Goal: Information Seeking & Learning: Learn about a topic

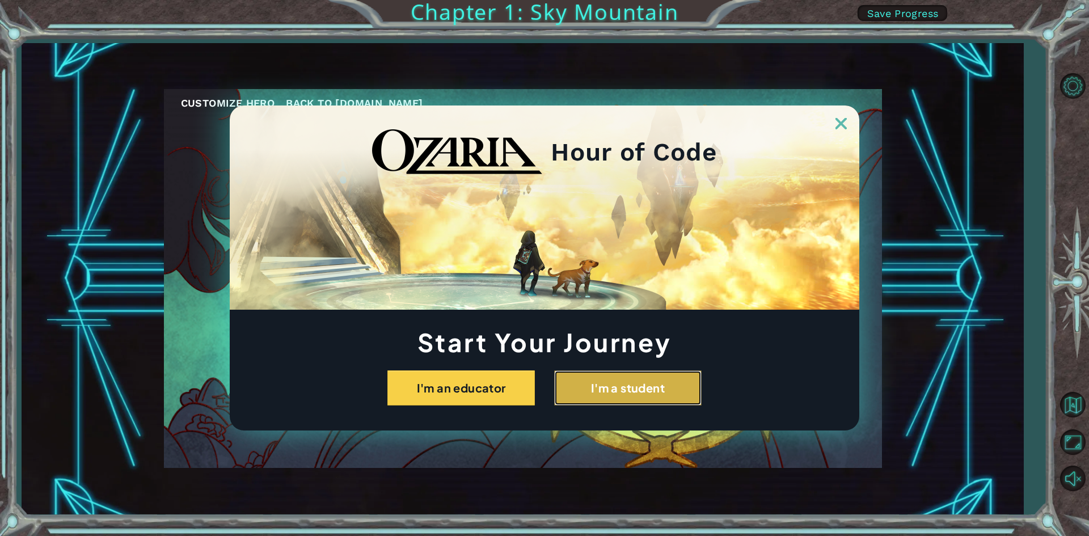
click at [609, 391] on button "I'm a student" at bounding box center [627, 387] width 147 height 35
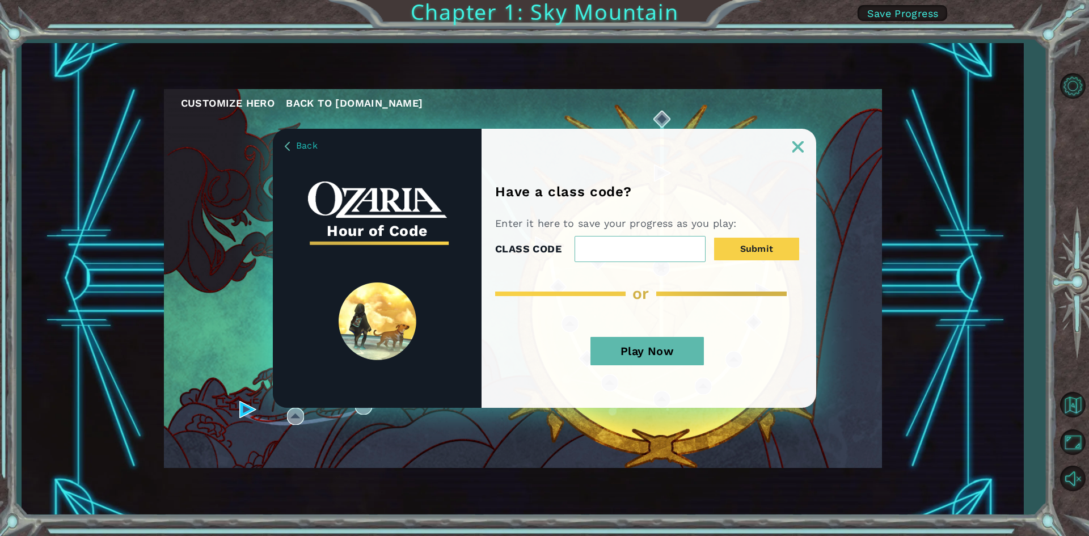
click at [792, 151] on img at bounding box center [797, 146] width 11 height 11
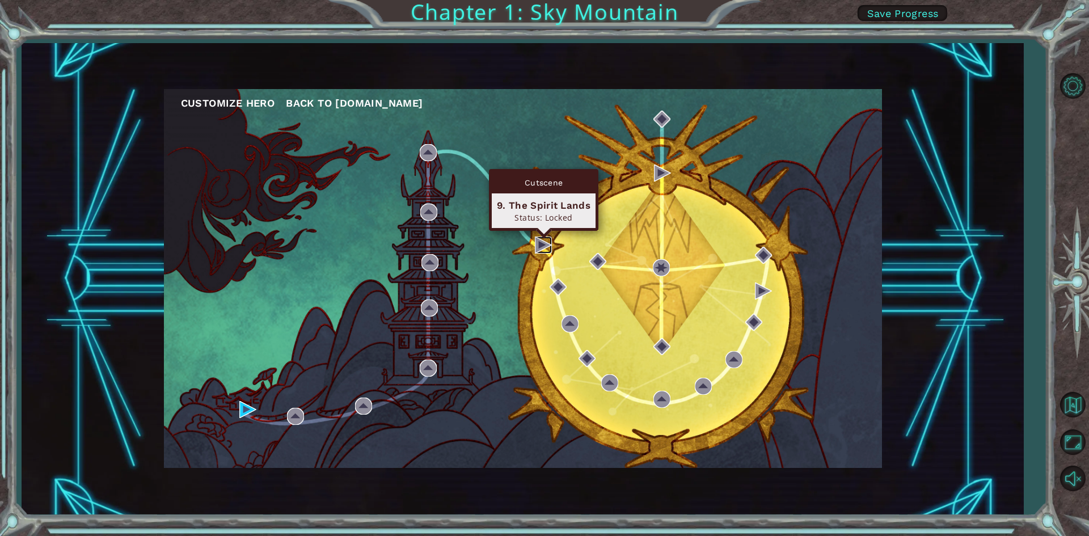
click at [537, 244] on img at bounding box center [543, 245] width 17 height 17
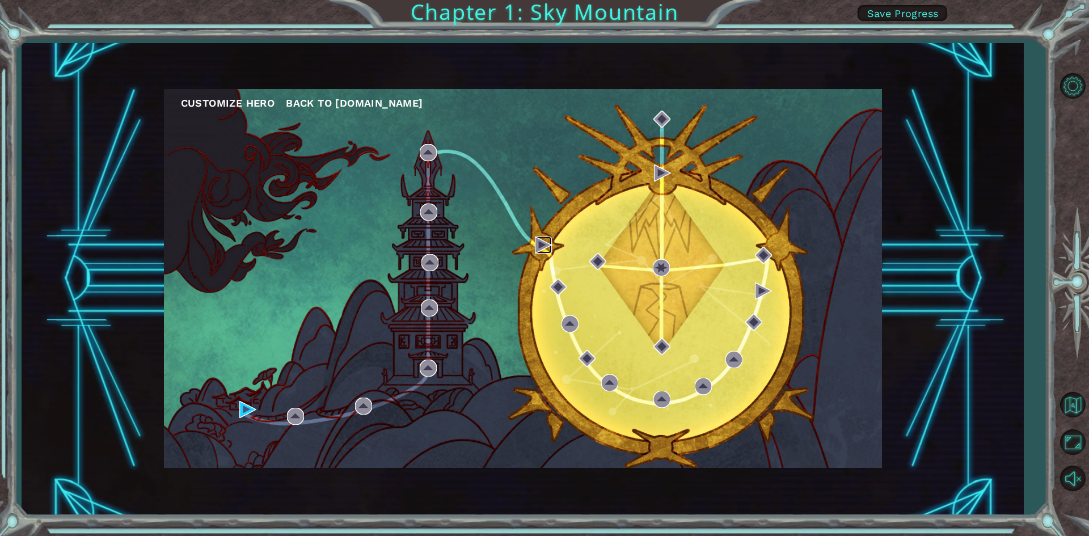
click at [538, 247] on img at bounding box center [543, 245] width 17 height 17
click at [538, 250] on img at bounding box center [543, 245] width 17 height 17
click at [539, 249] on img at bounding box center [543, 245] width 17 height 17
drag, startPoint x: 539, startPoint y: 249, endPoint x: 548, endPoint y: 255, distance: 10.2
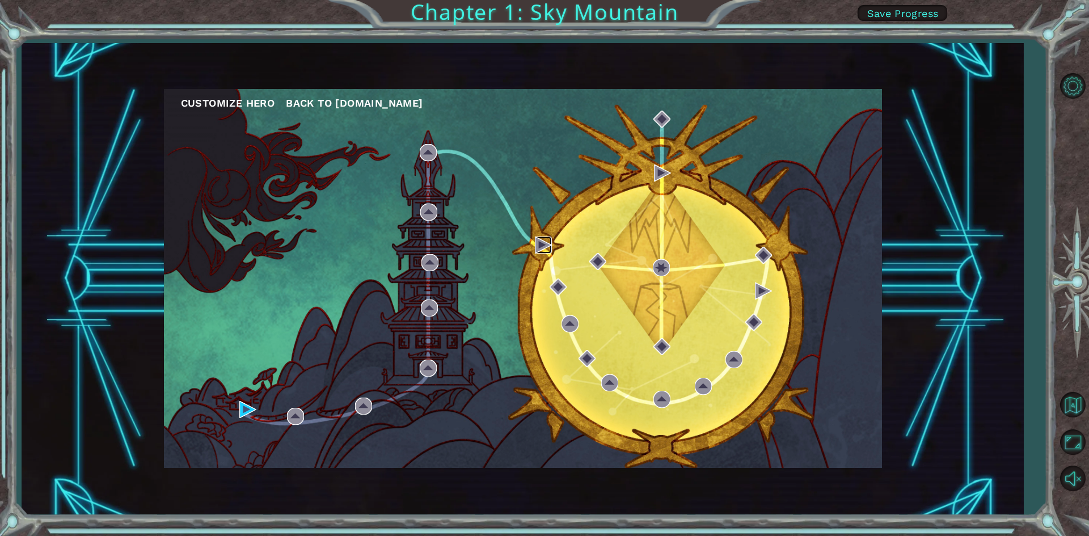
click at [547, 254] on div "Customize Hero Back to [DOMAIN_NAME]" at bounding box center [523, 278] width 718 height 379
click at [548, 255] on div "Customize Hero Back to [DOMAIN_NAME]" at bounding box center [523, 278] width 718 height 379
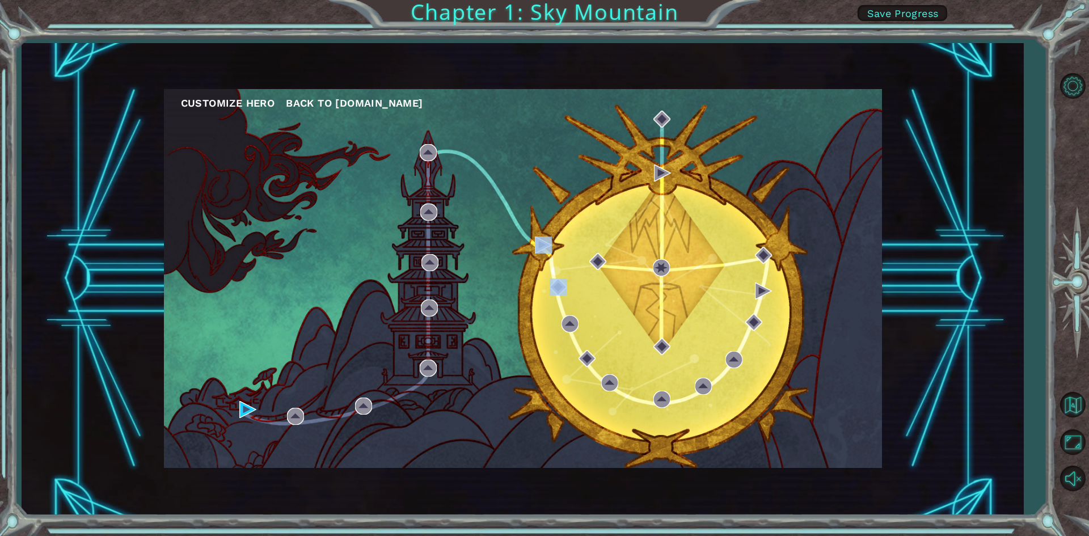
click at [548, 255] on div "Customize Hero Back to [DOMAIN_NAME]" at bounding box center [523, 278] width 718 height 379
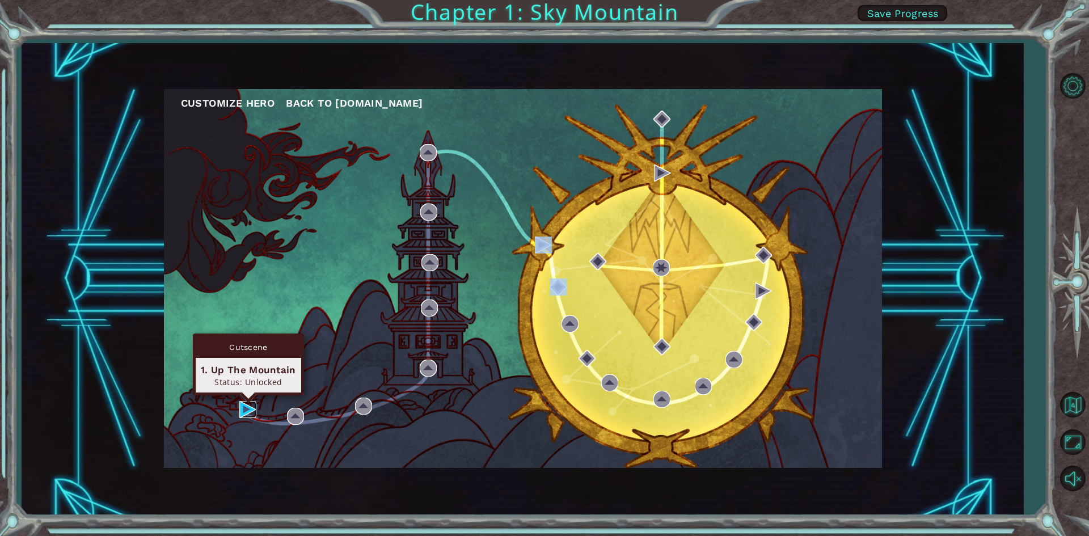
click at [255, 409] on img at bounding box center [247, 409] width 17 height 17
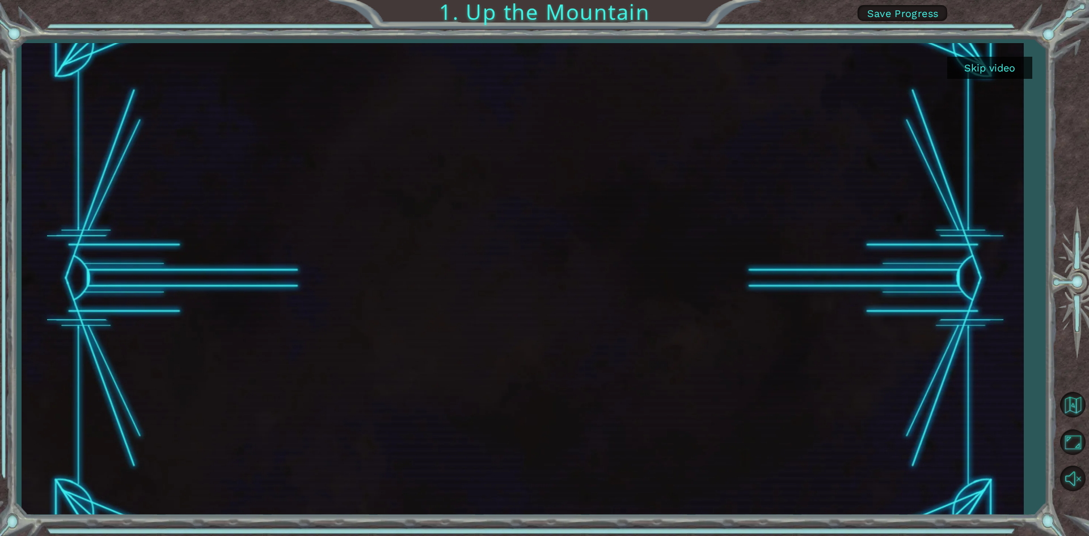
click at [968, 70] on button "Skip video" at bounding box center [989, 68] width 85 height 22
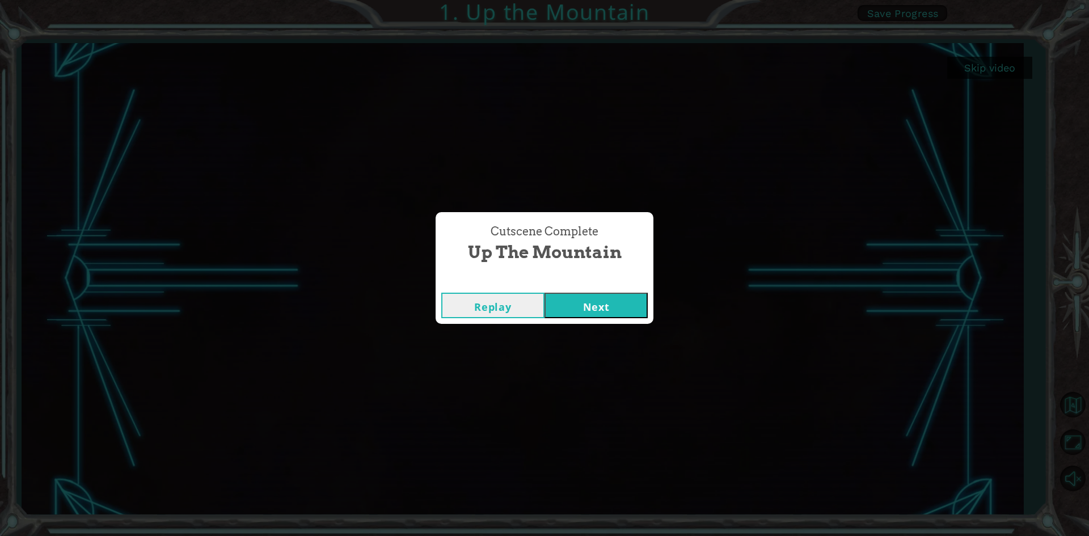
click at [590, 311] on button "Next" at bounding box center [596, 306] width 103 height 26
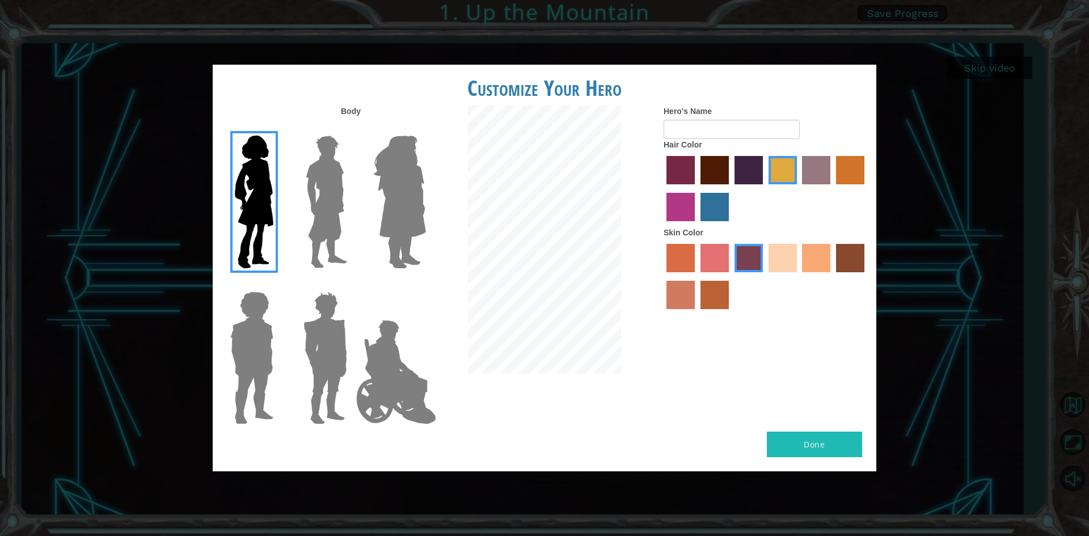
click at [425, 349] on img at bounding box center [396, 371] width 89 height 113
click at [425, 284] on input "Hero Jamie" at bounding box center [425, 284] width 0 height 0
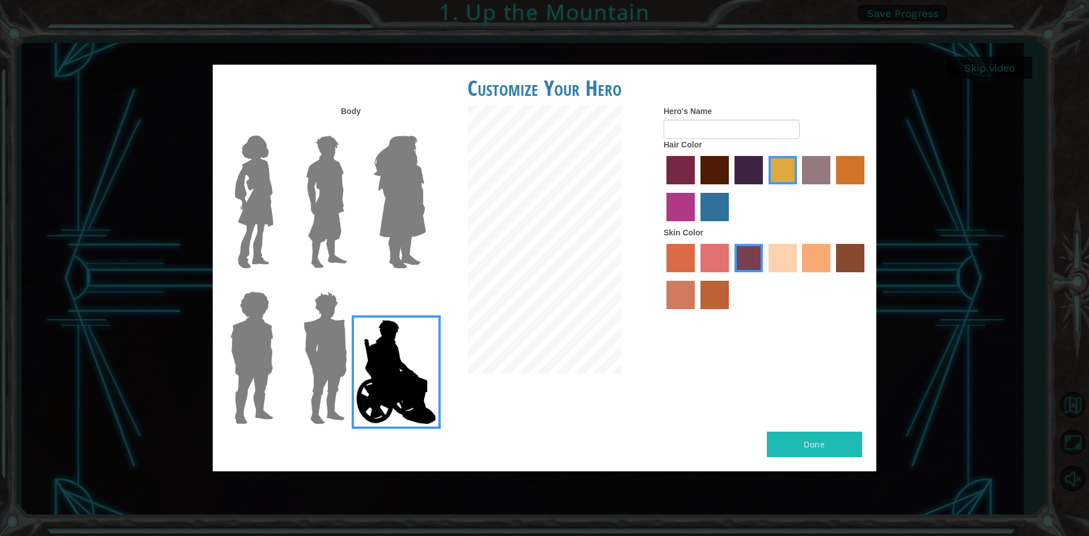
click at [739, 171] on label "hot purple hair color" at bounding box center [749, 170] width 28 height 28
click at [731, 188] on input "hot purple hair color" at bounding box center [731, 188] width 0 height 0
click at [710, 165] on label "maroon hair color" at bounding box center [715, 170] width 28 height 28
click at [697, 188] on input "maroon hair color" at bounding box center [697, 188] width 0 height 0
click at [846, 259] on label "karma skin color" at bounding box center [850, 258] width 28 height 28
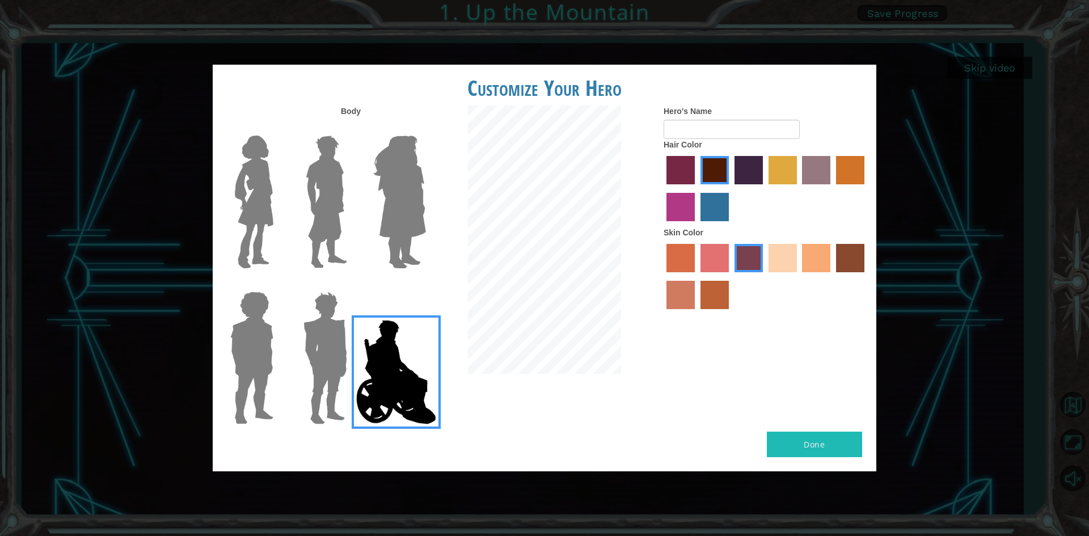
click at [832, 276] on input "karma skin color" at bounding box center [832, 276] width 0 height 0
click at [727, 126] on input "Hero's Name" at bounding box center [732, 129] width 136 height 19
type input "DUD"
drag, startPoint x: 783, startPoint y: 423, endPoint x: 785, endPoint y: 431, distance: 8.1
click at [782, 426] on div "Body Hero's Name DUD Hair Color Skin Color" at bounding box center [545, 269] width 664 height 326
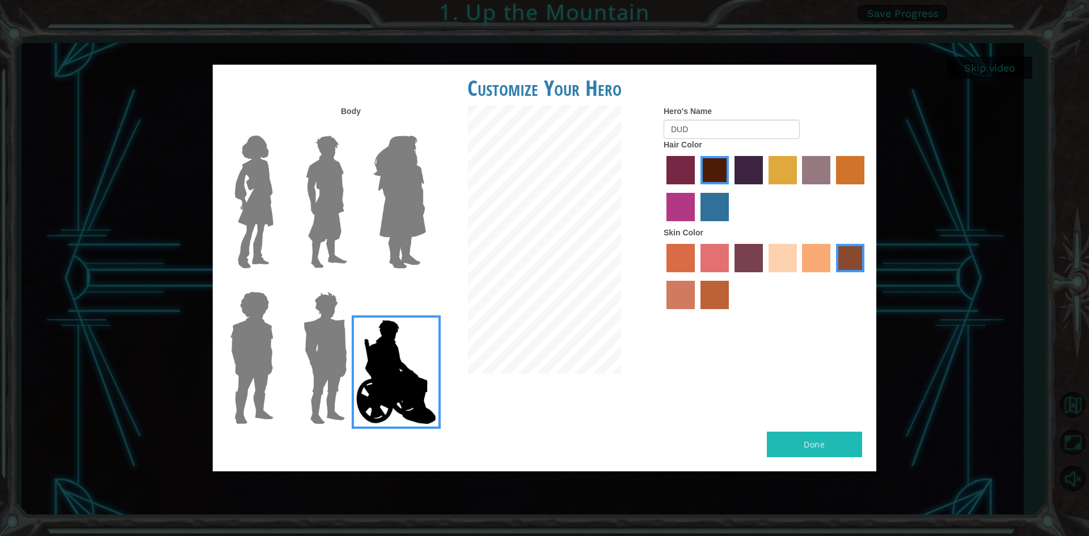
click at [786, 432] on button "Done" at bounding box center [814, 445] width 95 height 26
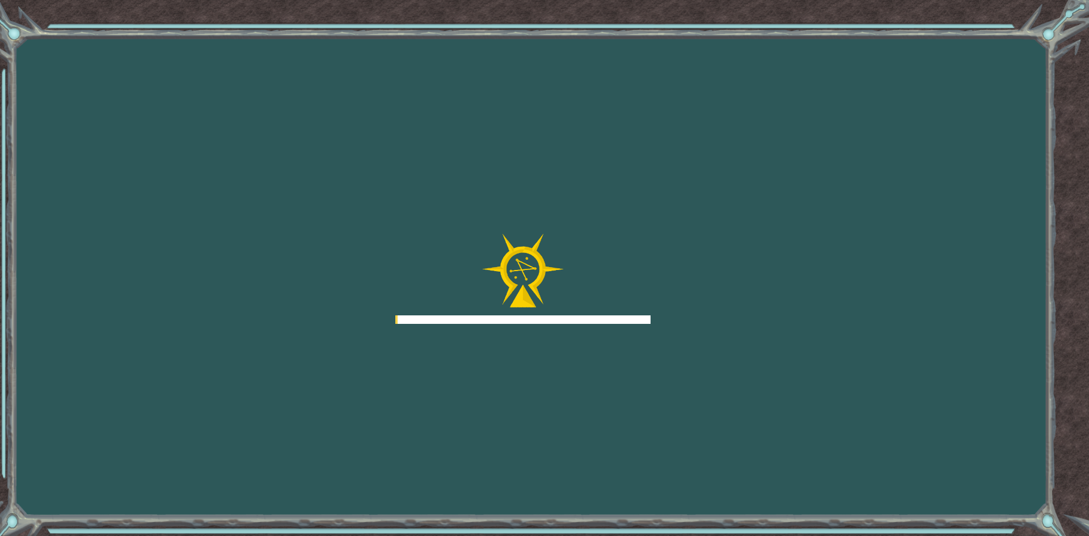
click at [787, 437] on div "Goals Error loading from server. Try refreshing the page. You'll need to join a…" at bounding box center [544, 268] width 1089 height 536
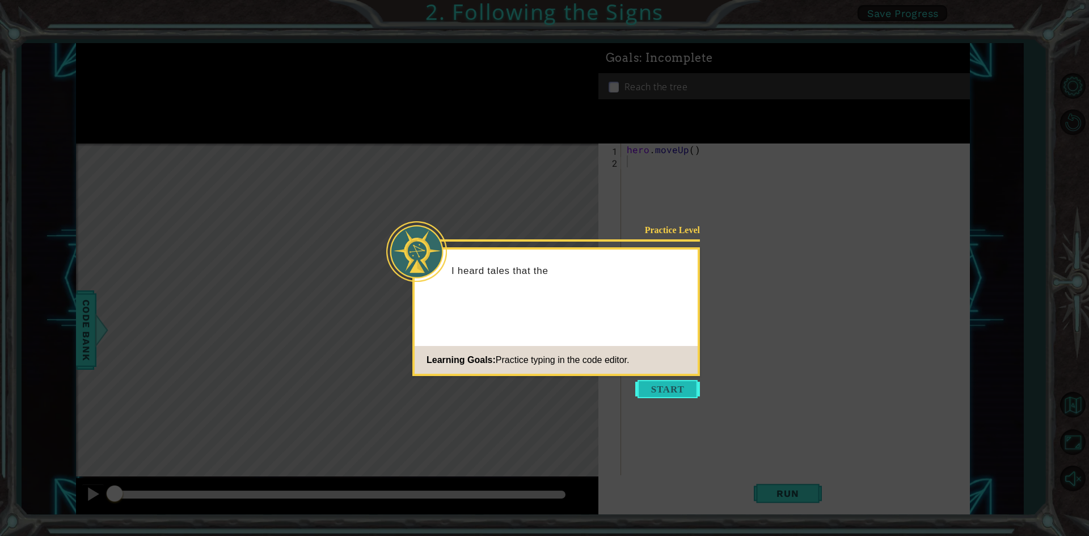
click at [675, 382] on button "Start" at bounding box center [667, 389] width 65 height 18
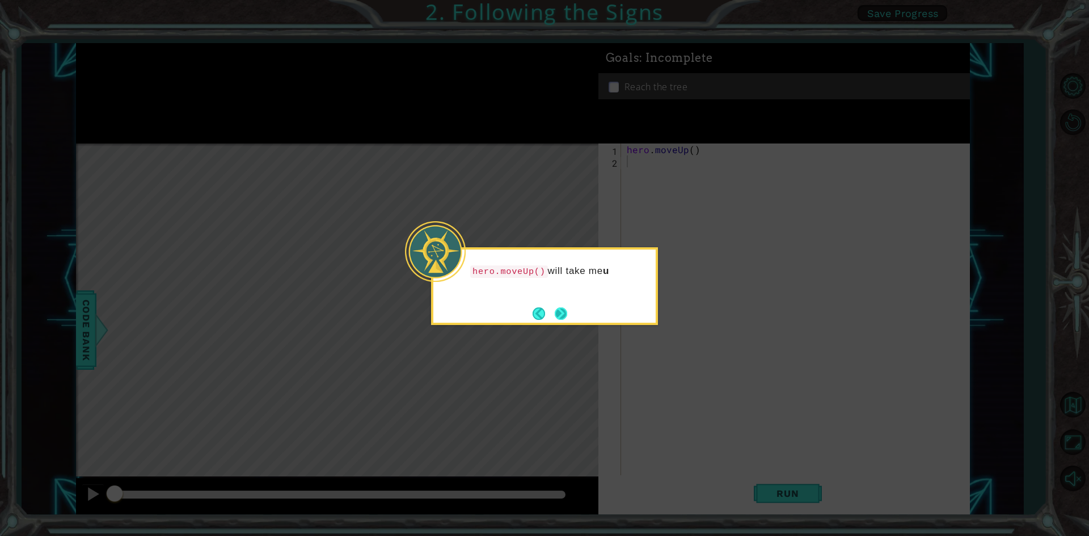
click at [564, 313] on button "Next" at bounding box center [561, 313] width 12 height 12
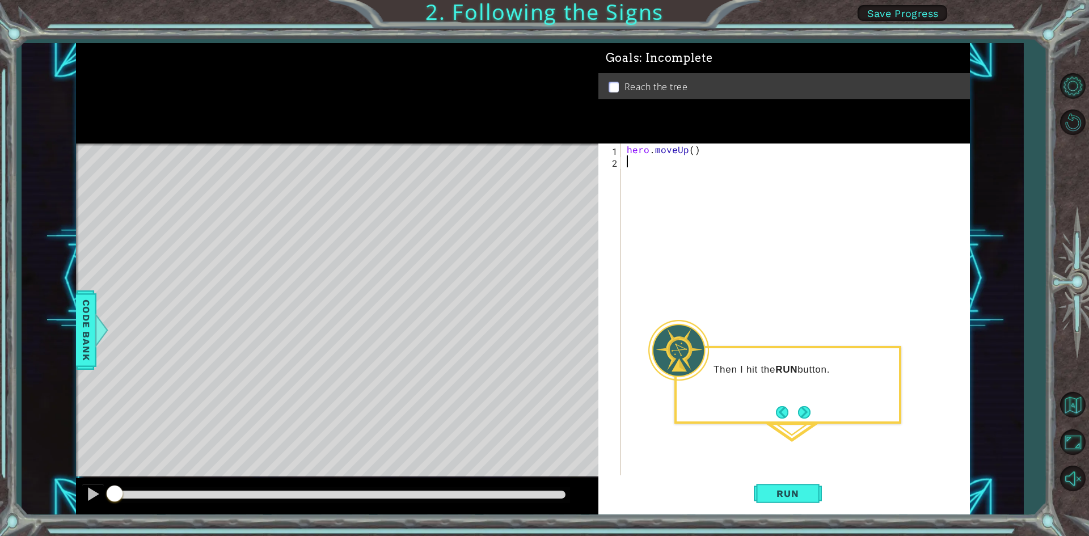
click at [689, 148] on div "hero . moveUp ( )" at bounding box center [798, 322] width 347 height 357
click at [827, 499] on div "Run" at bounding box center [788, 493] width 372 height 37
drag, startPoint x: 539, startPoint y: 488, endPoint x: 555, endPoint y: 495, distance: 17.0
click at [555, 495] on div at bounding box center [340, 495] width 460 height 16
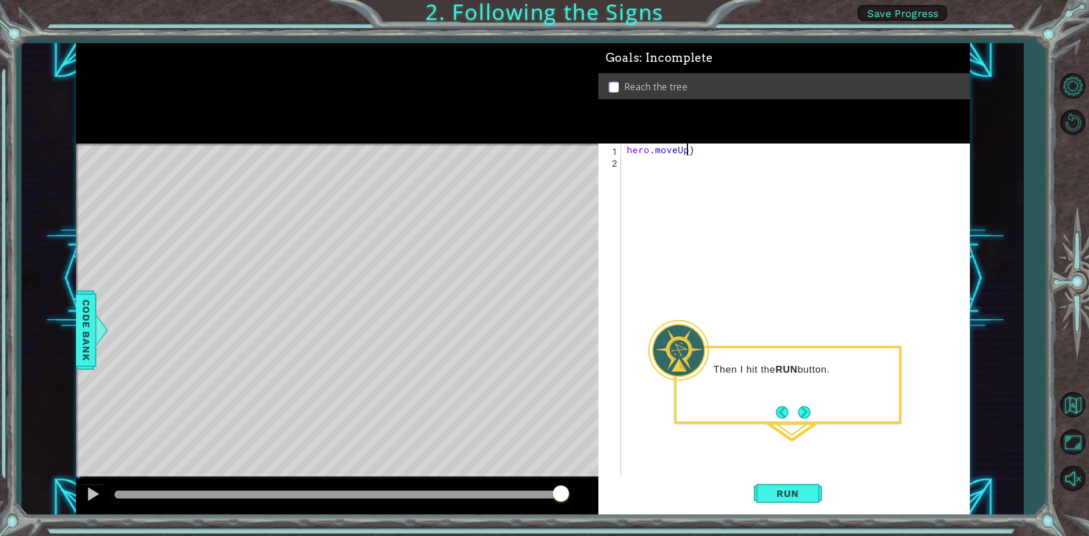
drag, startPoint x: 555, startPoint y: 495, endPoint x: 617, endPoint y: 482, distance: 63.9
click at [591, 492] on div at bounding box center [337, 496] width 522 height 36
click at [689, 150] on div "hero . moveUp )" at bounding box center [798, 322] width 347 height 357
click at [697, 152] on div "hero . moveUp )" at bounding box center [798, 322] width 347 height 357
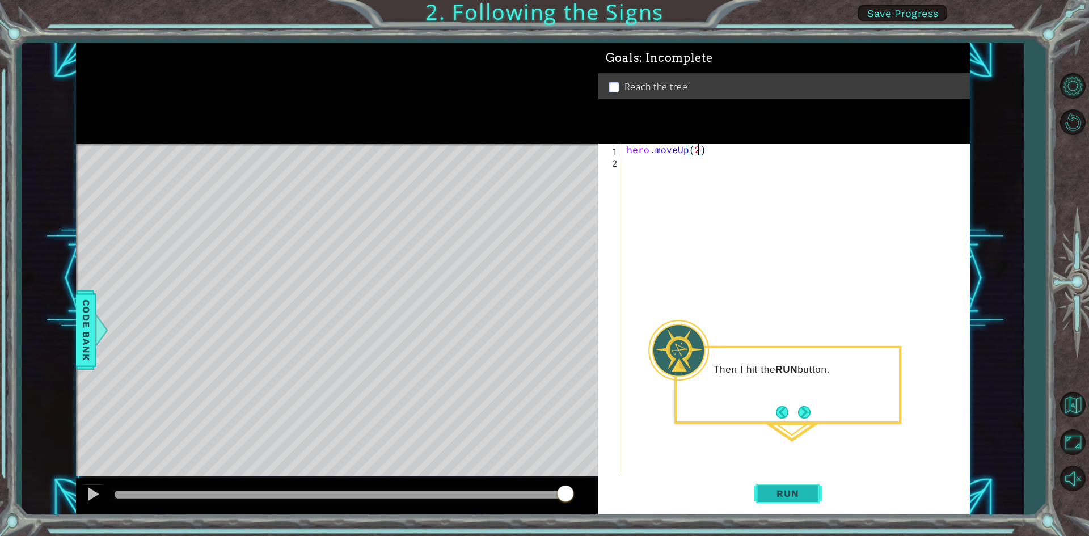
type textarea "hero.moveUp(2)"
click at [798, 496] on span "Run" at bounding box center [787, 493] width 45 height 11
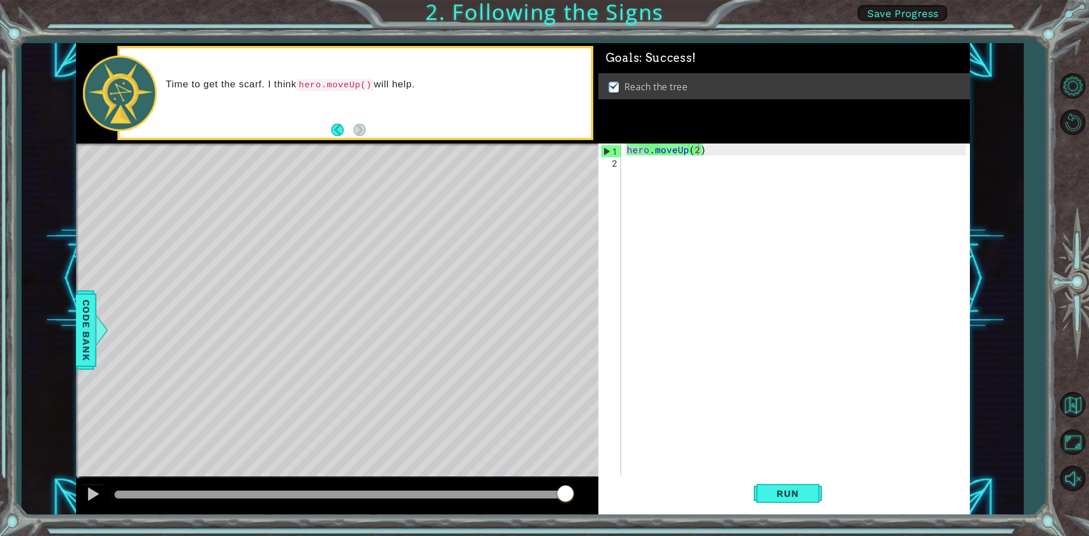
drag, startPoint x: 416, startPoint y: 497, endPoint x: 715, endPoint y: 497, distance: 299.5
click at [677, 497] on div "1 ההההההההההההההההההההההההההההההההההההההההההההההההההההההההההההההההההההההההההההה…" at bounding box center [523, 279] width 894 height 472
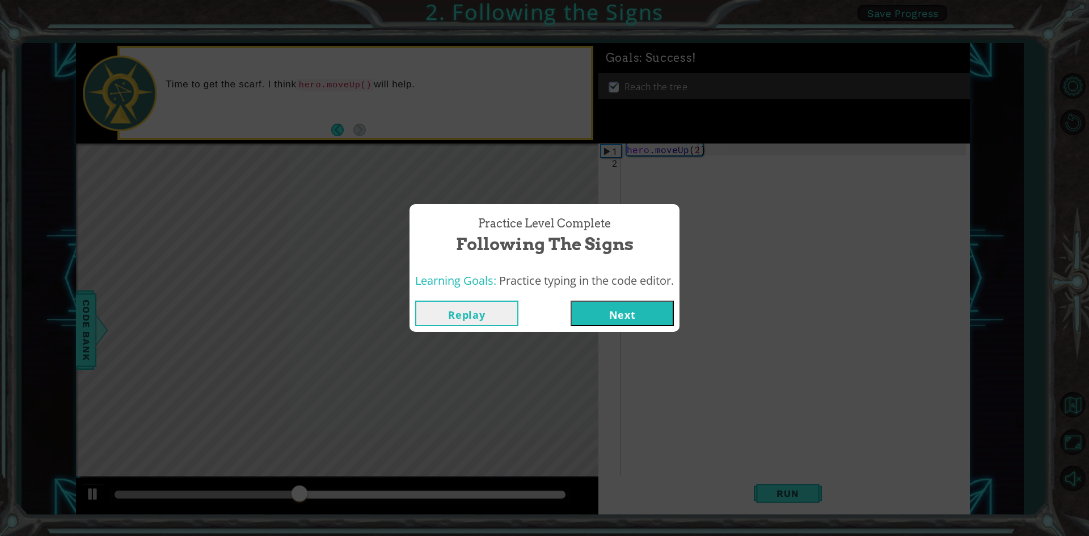
click at [620, 311] on button "Next" at bounding box center [622, 314] width 103 height 26
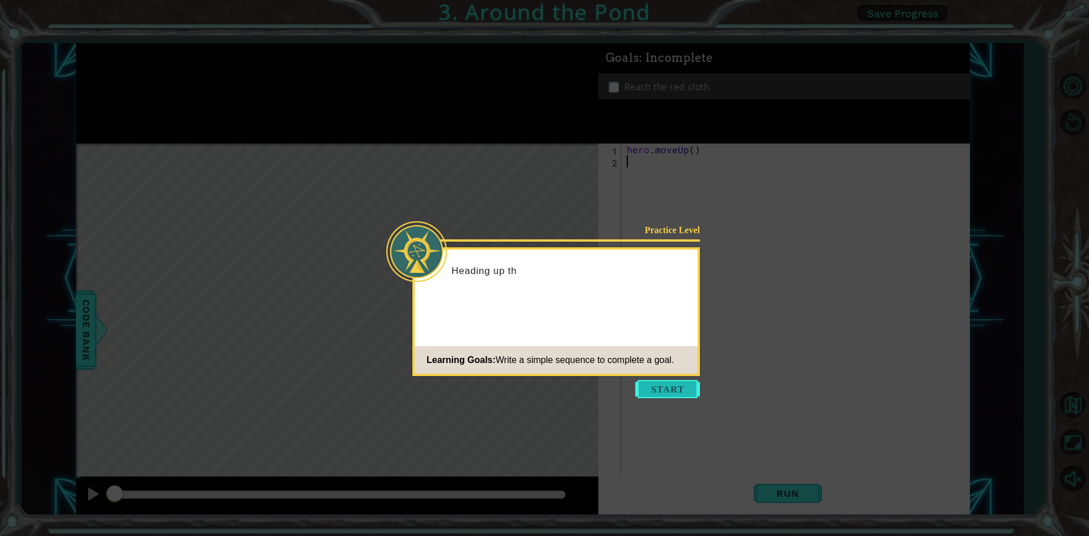
click at [678, 386] on button "Start" at bounding box center [667, 389] width 65 height 18
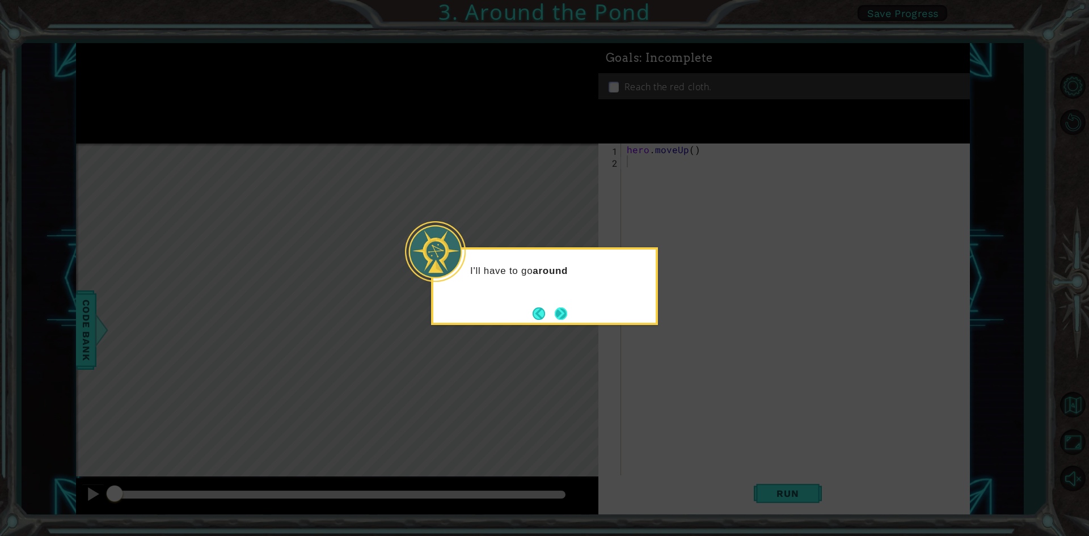
click at [563, 315] on button "Next" at bounding box center [561, 313] width 12 height 12
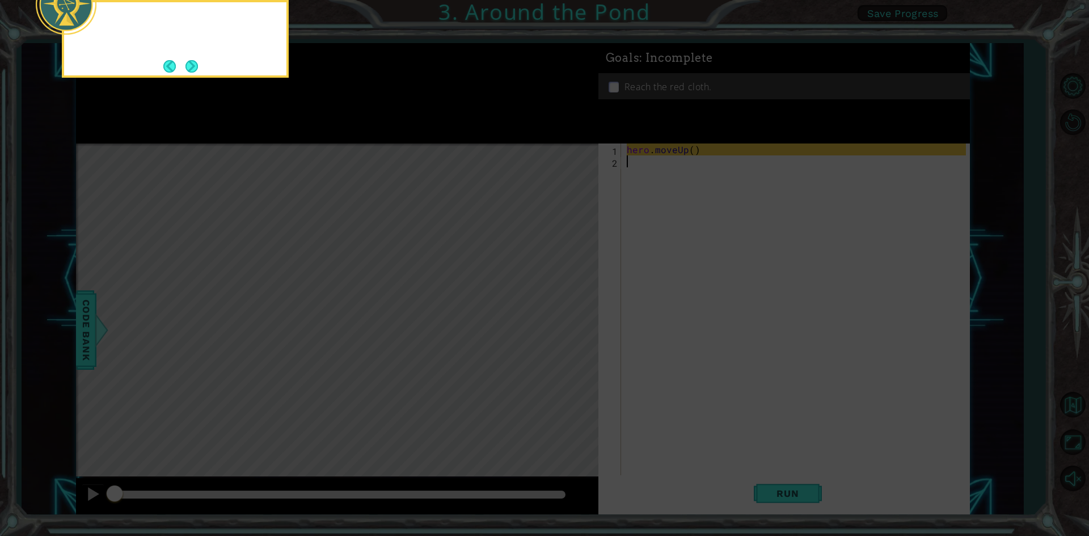
click at [563, 315] on icon at bounding box center [544, 80] width 1089 height 912
click at [198, 68] on button "Next" at bounding box center [191, 66] width 12 height 12
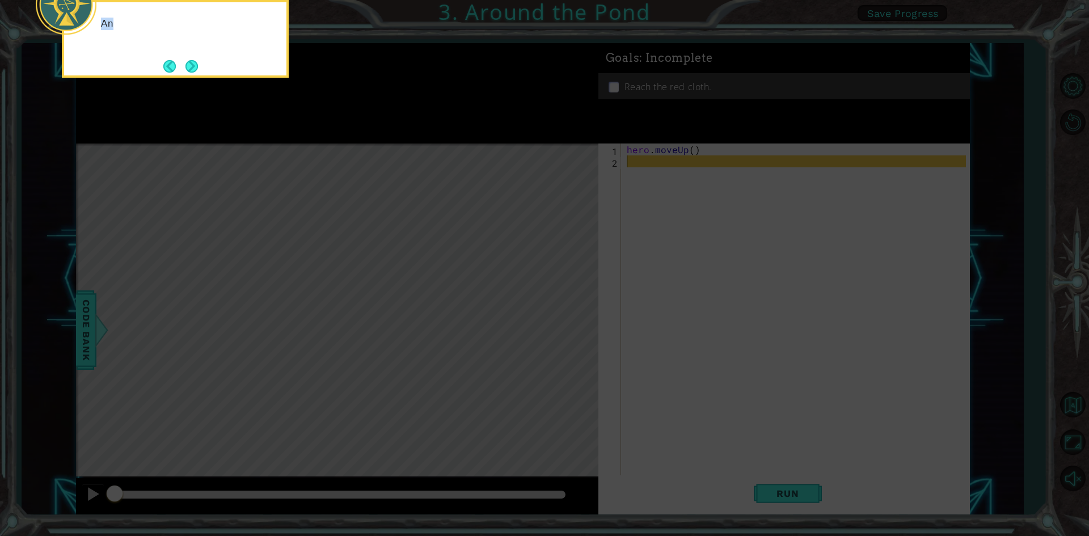
click at [201, 68] on div "An" at bounding box center [175, 39] width 227 height 78
click at [195, 66] on button "Next" at bounding box center [191, 66] width 12 height 12
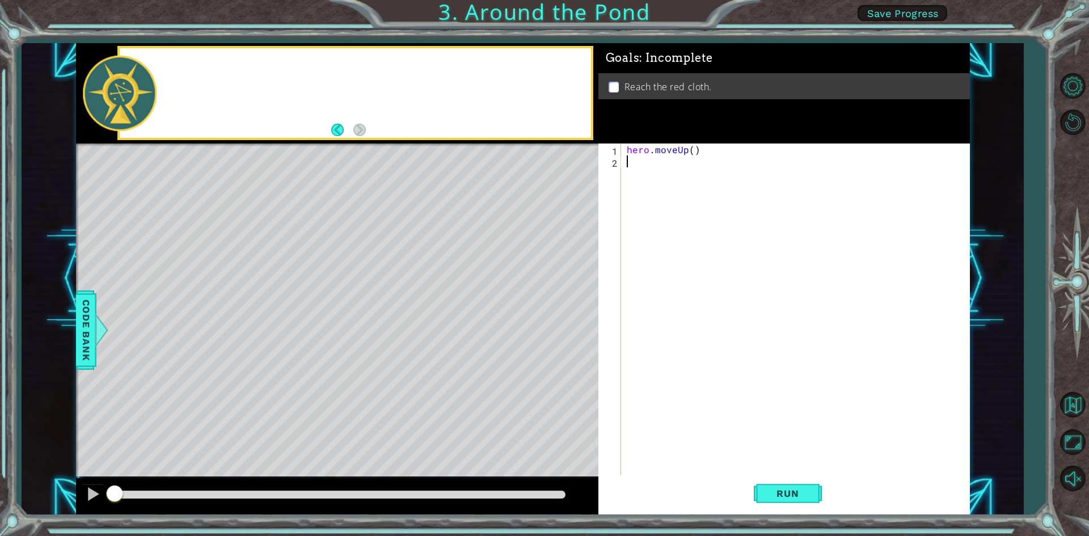
click at [195, 66] on div at bounding box center [355, 93] width 471 height 90
drag, startPoint x: 507, startPoint y: 496, endPoint x: 581, endPoint y: 495, distance: 73.8
click at [576, 495] on div at bounding box center [337, 496] width 522 height 36
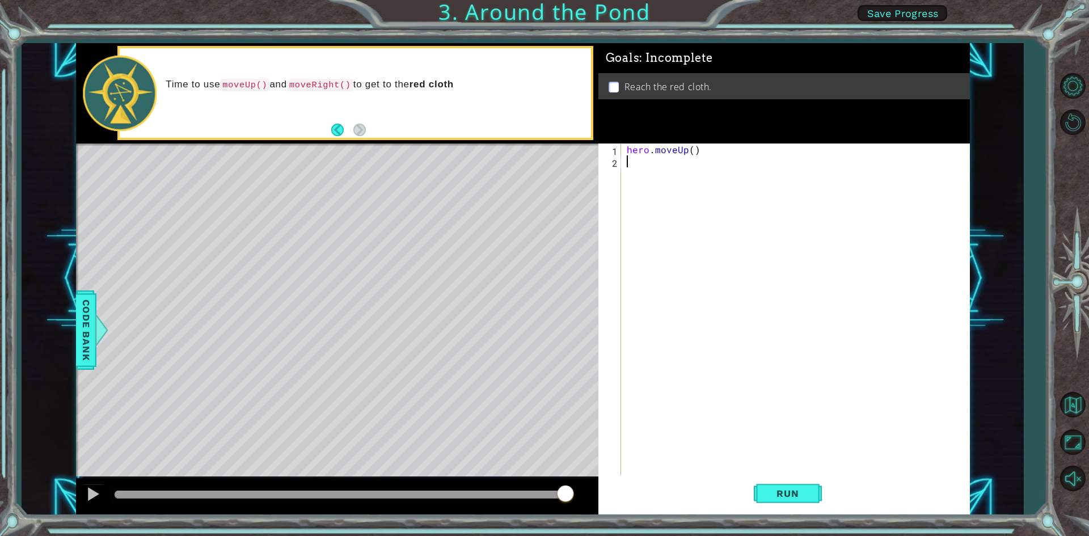
drag, startPoint x: 537, startPoint y: 493, endPoint x: 660, endPoint y: 491, distance: 123.1
click at [684, 492] on div "1 ההההההההההההההההההההההההההההההההההההההההההההההההההההההההההההההההההההההההההההה…" at bounding box center [523, 279] width 894 height 472
drag, startPoint x: 603, startPoint y: 476, endPoint x: 803, endPoint y: 448, distance: 201.7
click at [802, 453] on div "1 ההההההההההההההההההההההההההההההההההההההההההההההההההההההההההההההההההההההההההההה…" at bounding box center [523, 279] width 894 height 472
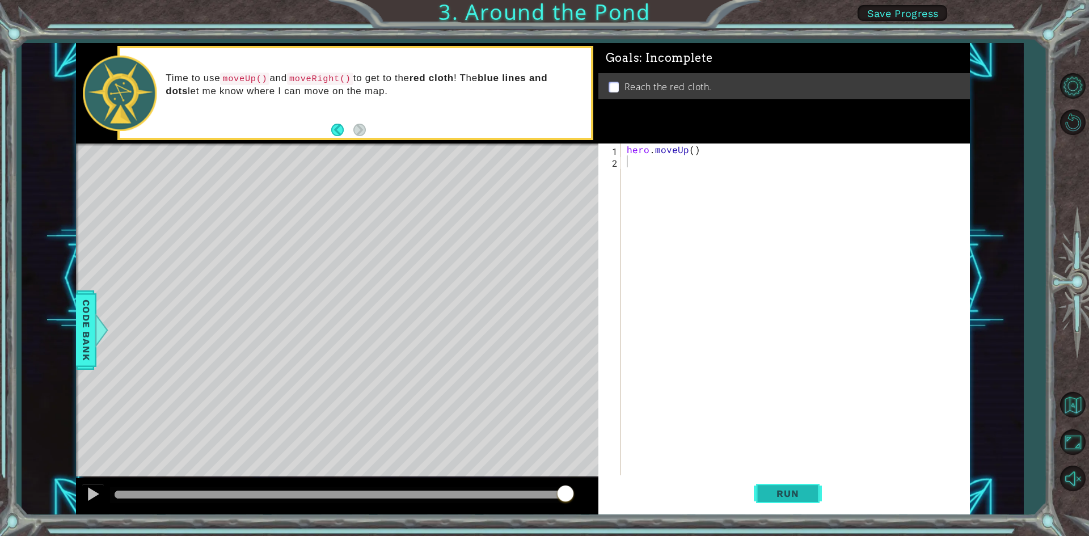
click at [795, 490] on span "Run" at bounding box center [787, 493] width 45 height 11
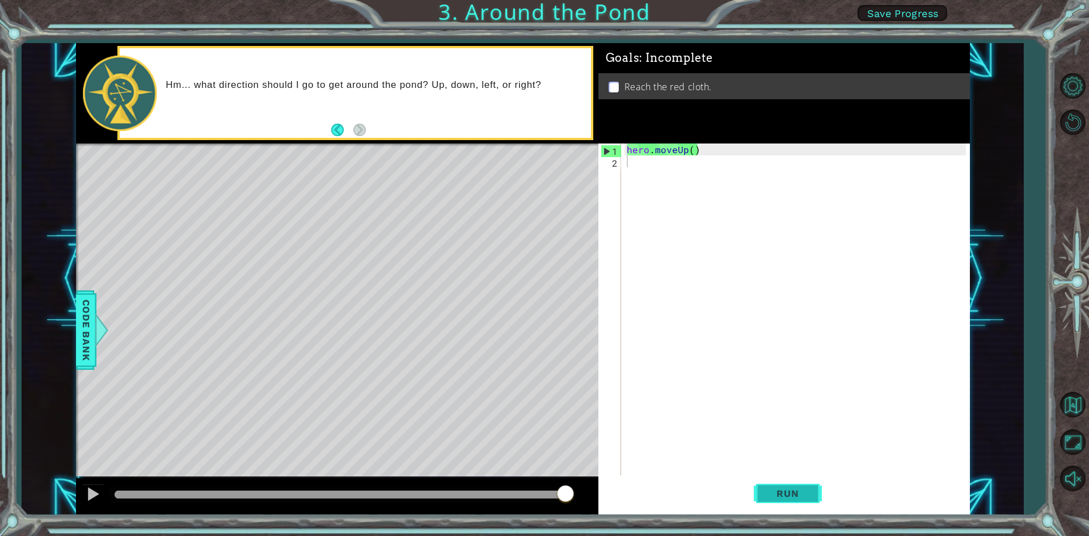
click at [801, 491] on span "Run" at bounding box center [787, 493] width 45 height 11
click at [691, 151] on div "hero . moveUp ( )" at bounding box center [798, 322] width 347 height 357
type textarea "hero.moveUp(2)"
click at [642, 165] on div "hero . moveUp ( 2 )" at bounding box center [798, 322] width 347 height 357
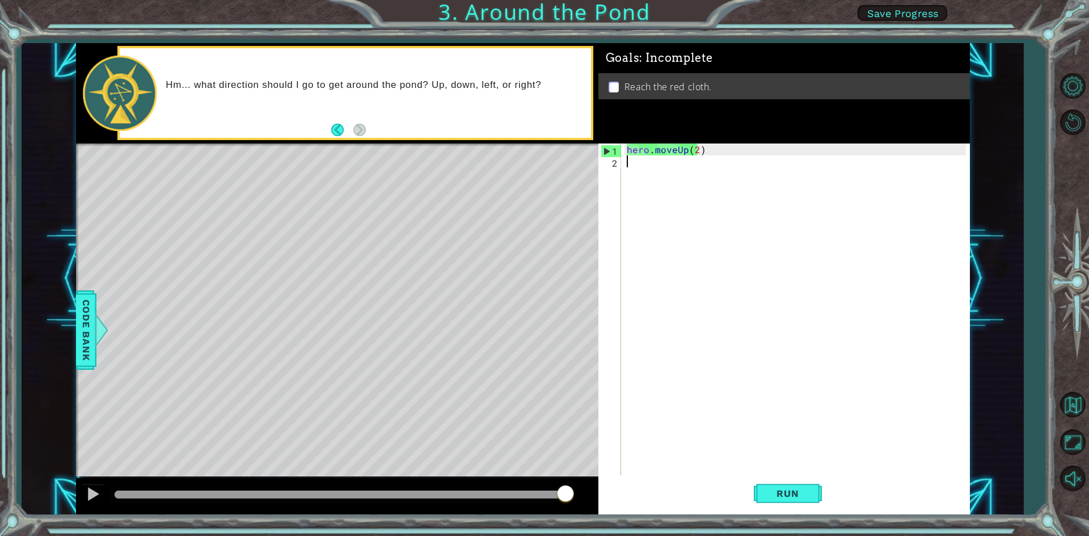
scroll to position [0, 0]
type textarea "h"
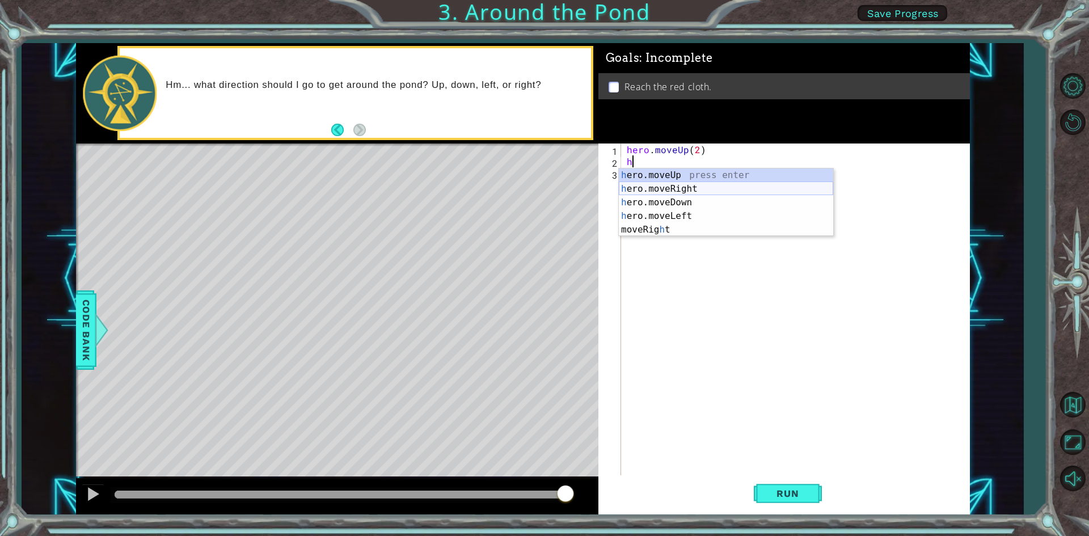
click at [671, 188] on div "h ero.moveUp press enter h ero.moveRight press enter h ero.moveDown press enter…" at bounding box center [726, 215] width 214 height 95
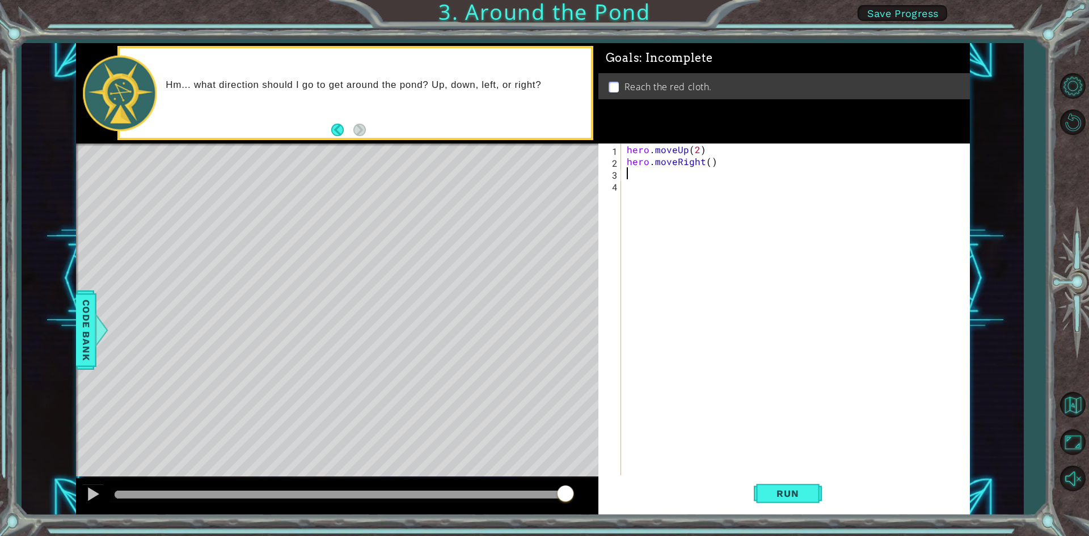
type textarea "h"
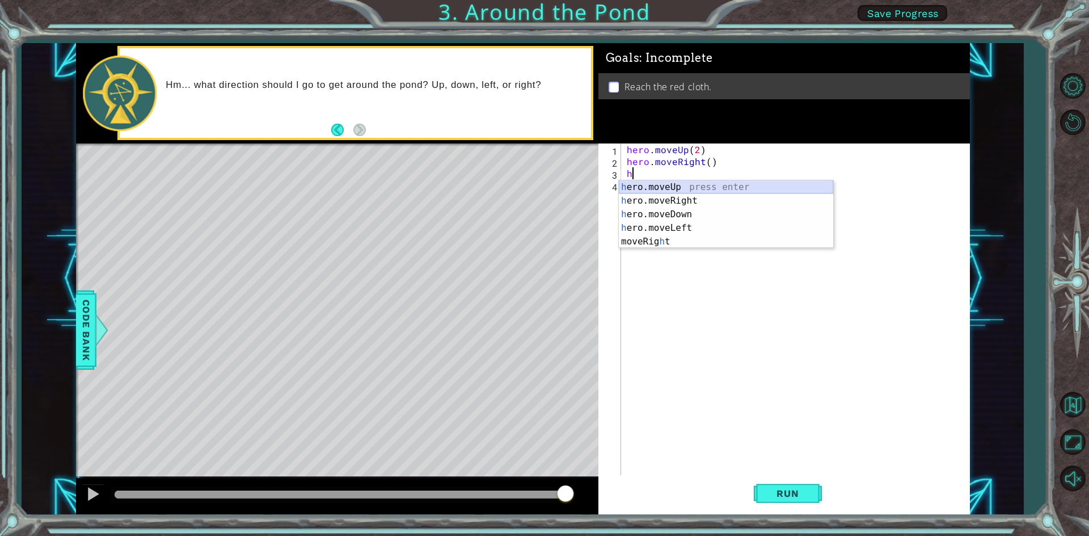
click at [660, 189] on div "h ero.moveUp press enter h ero.moveRight press enter h ero.moveDown press enter…" at bounding box center [726, 227] width 214 height 95
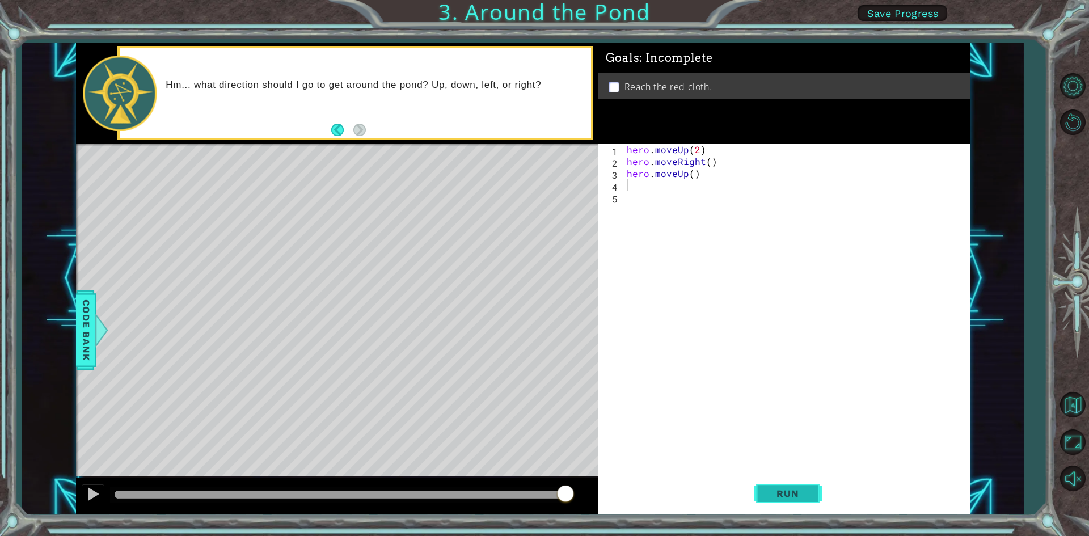
click at [779, 495] on span "Run" at bounding box center [787, 493] width 45 height 11
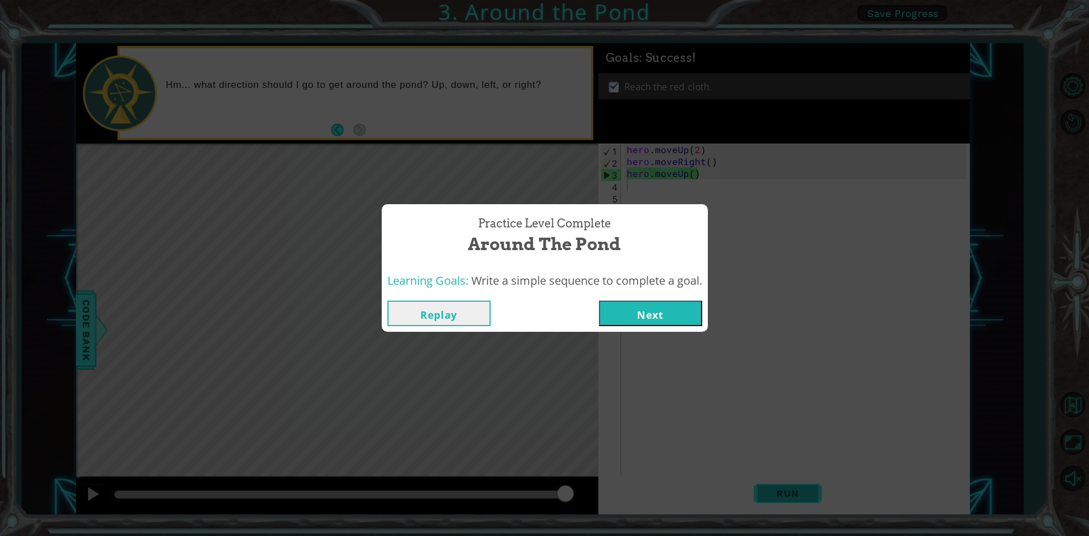
click at [798, 497] on div "Practice Level Complete Around the Pond Learning Goals: Write a simple sequence…" at bounding box center [544, 268] width 1089 height 536
click at [653, 312] on button "Next" at bounding box center [650, 314] width 103 height 26
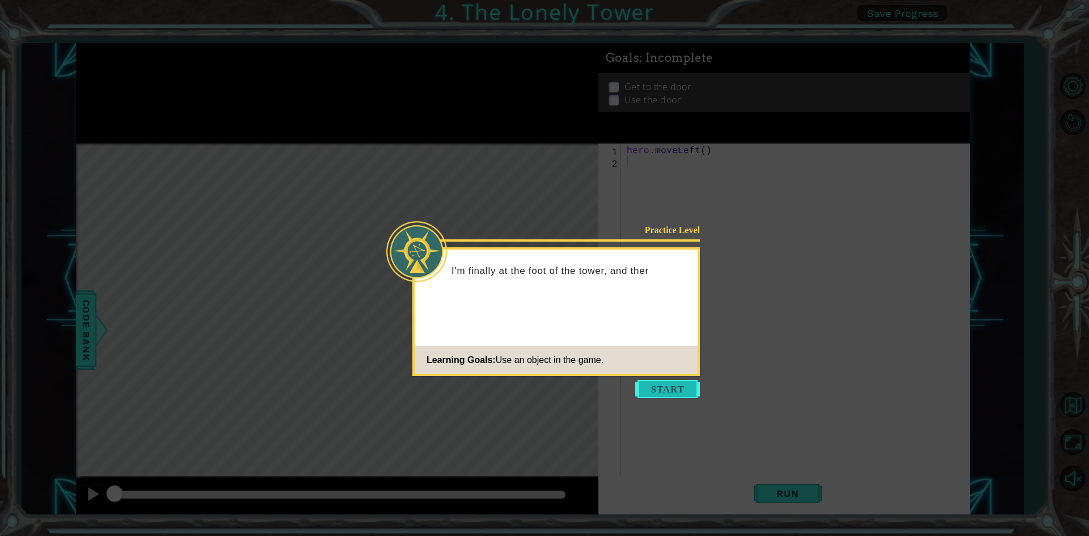
click at [672, 387] on button "Start" at bounding box center [667, 389] width 65 height 18
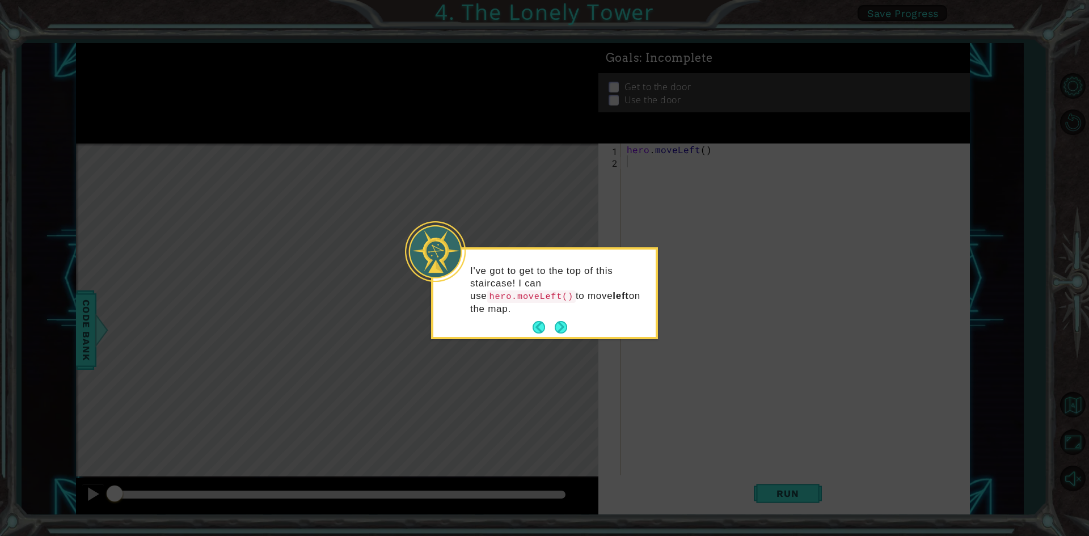
click at [1076, 442] on icon at bounding box center [544, 268] width 1089 height 536
click at [562, 321] on button "Next" at bounding box center [561, 327] width 12 height 12
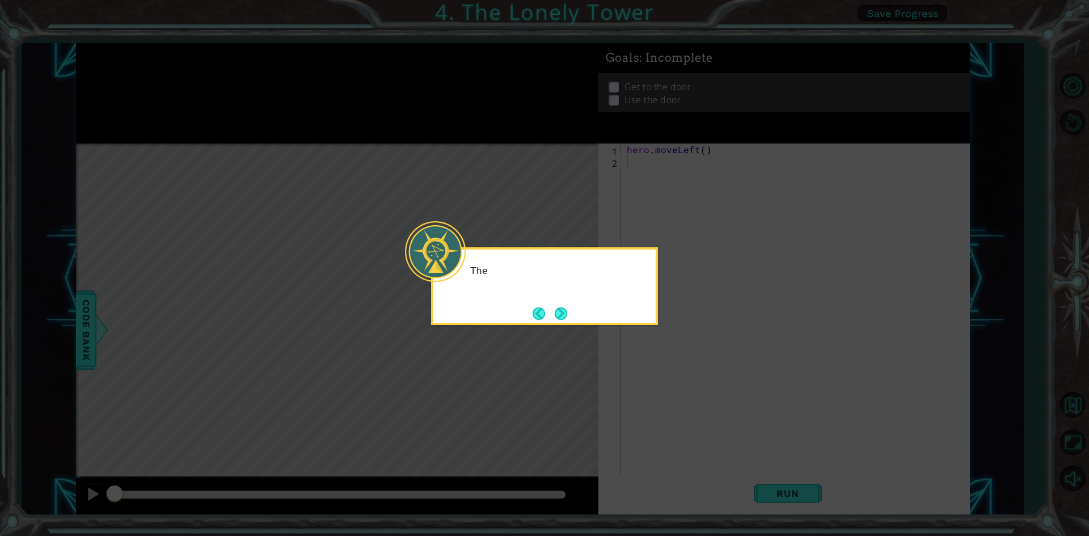
click at [562, 313] on button "Next" at bounding box center [561, 313] width 12 height 12
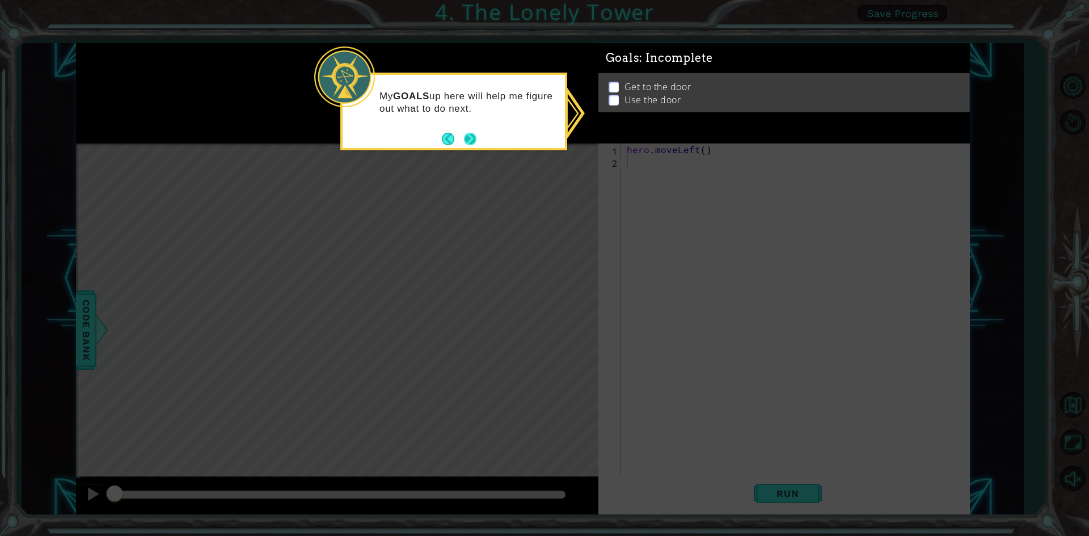
click at [469, 138] on button "Next" at bounding box center [470, 139] width 12 height 12
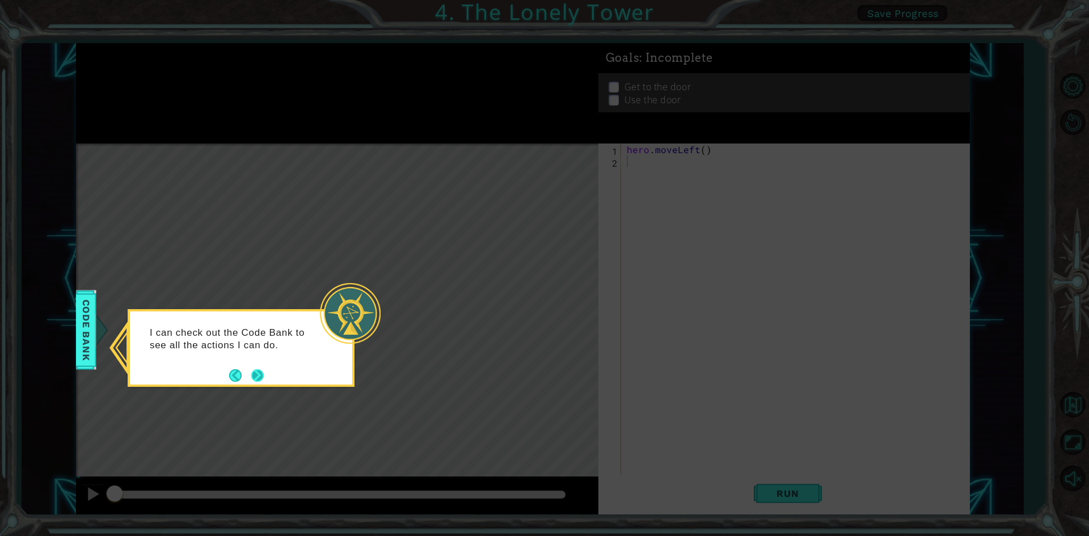
click at [255, 376] on button "Next" at bounding box center [257, 375] width 12 height 12
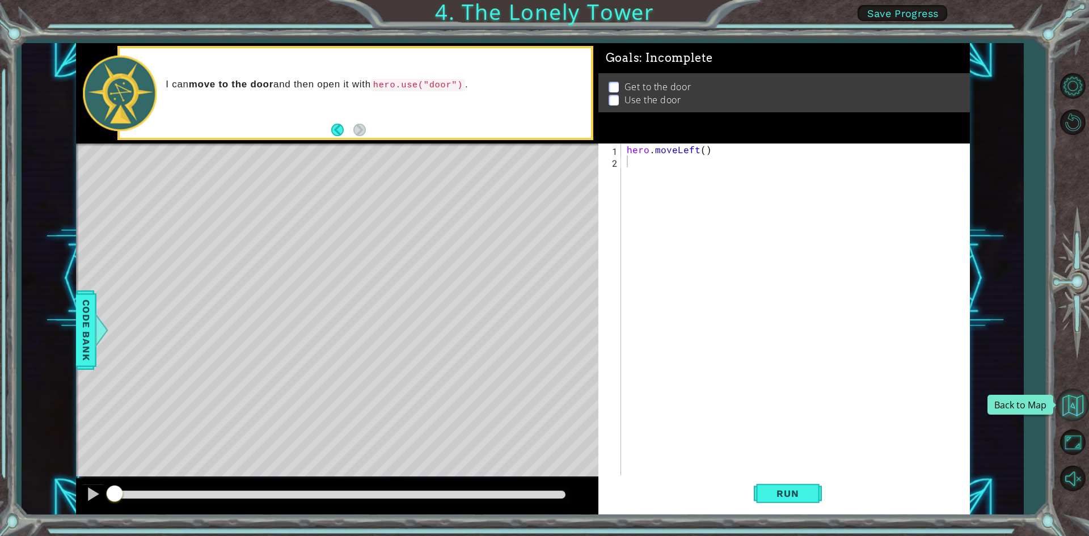
click at [1072, 407] on button "Back to Map" at bounding box center [1072, 405] width 33 height 33
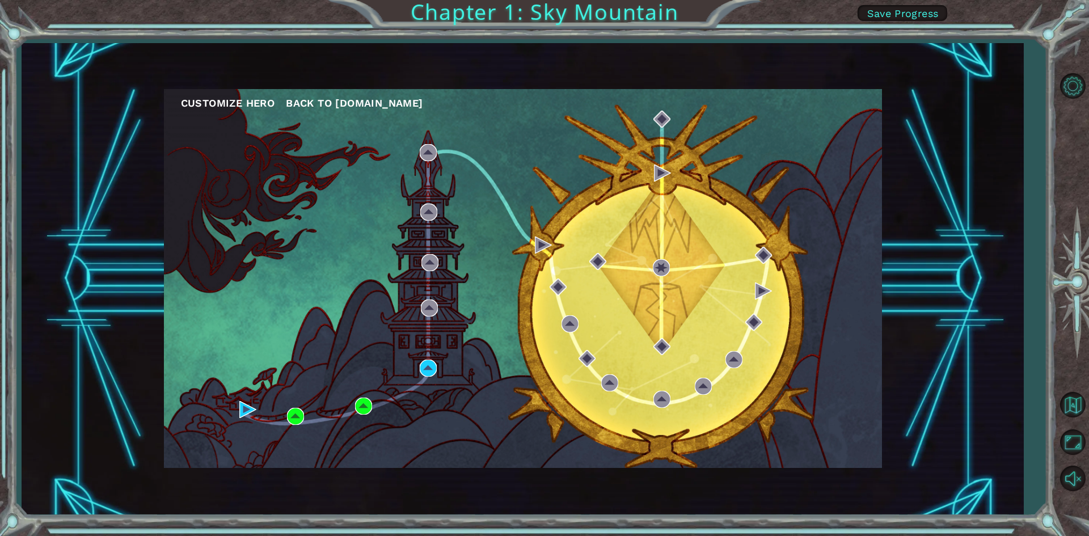
click at [496, 415] on div "Customize Hero Back to [DOMAIN_NAME]" at bounding box center [523, 278] width 718 height 379
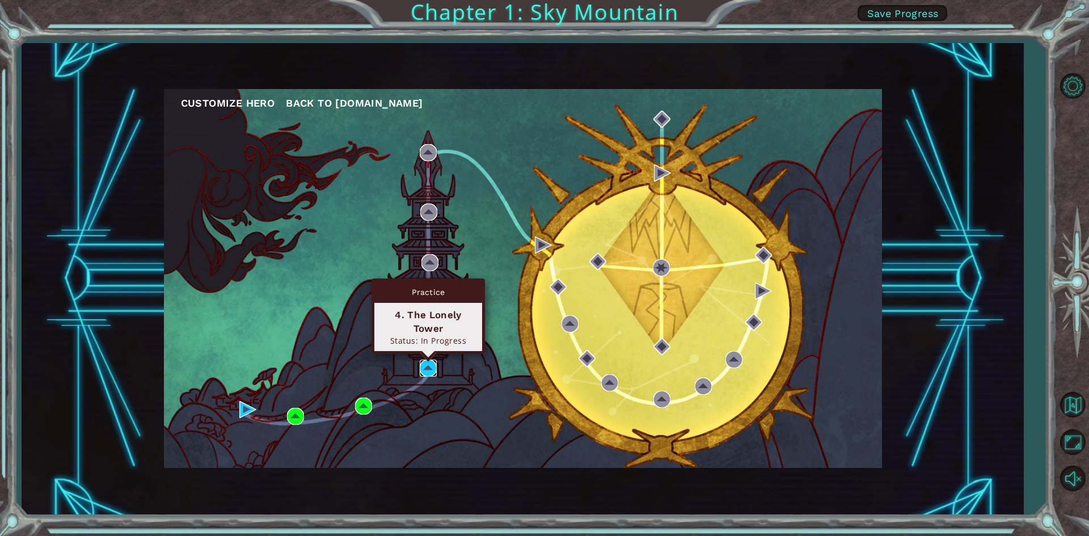
click at [427, 371] on img at bounding box center [428, 368] width 17 height 17
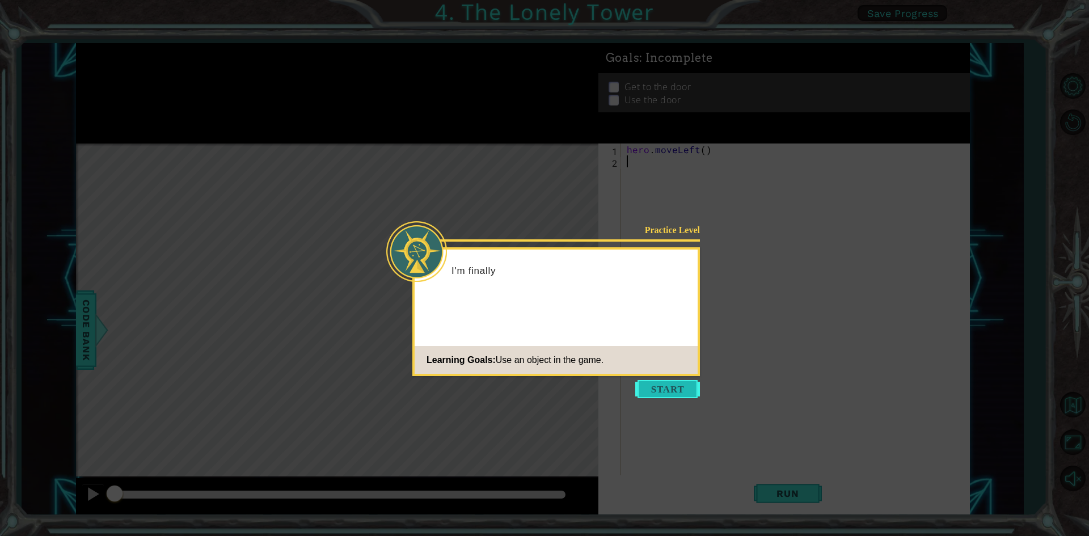
click at [684, 393] on button "Start" at bounding box center [667, 389] width 65 height 18
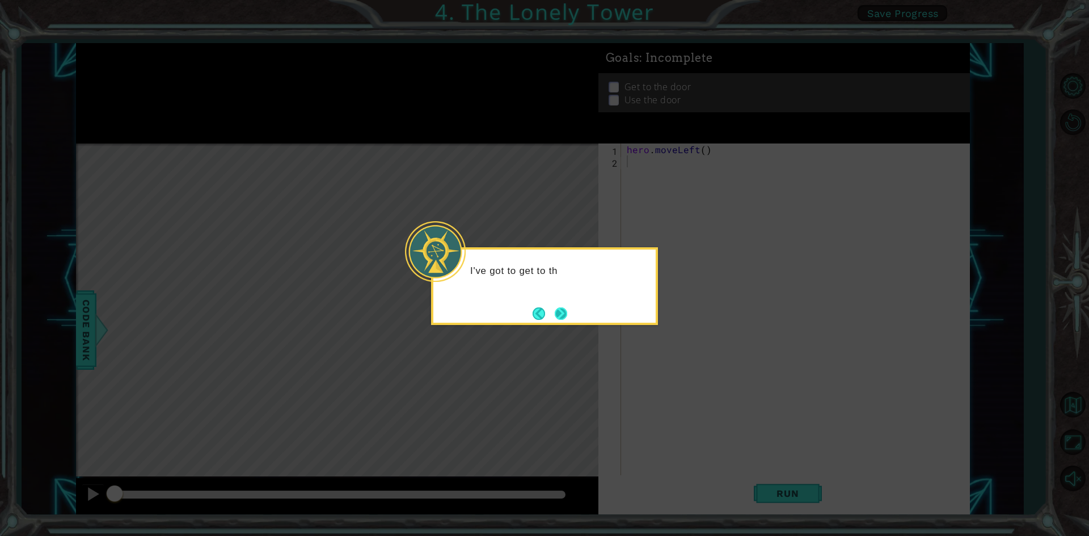
click at [567, 316] on button "Next" at bounding box center [561, 313] width 12 height 12
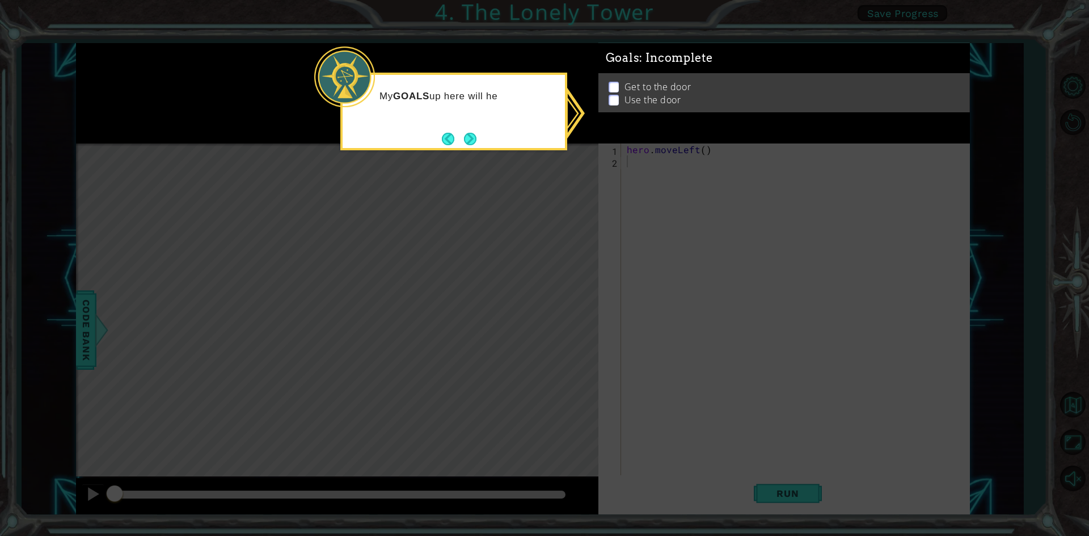
click at [476, 133] on button "Next" at bounding box center [470, 139] width 12 height 12
click at [477, 135] on icon at bounding box center [544, 268] width 1089 height 536
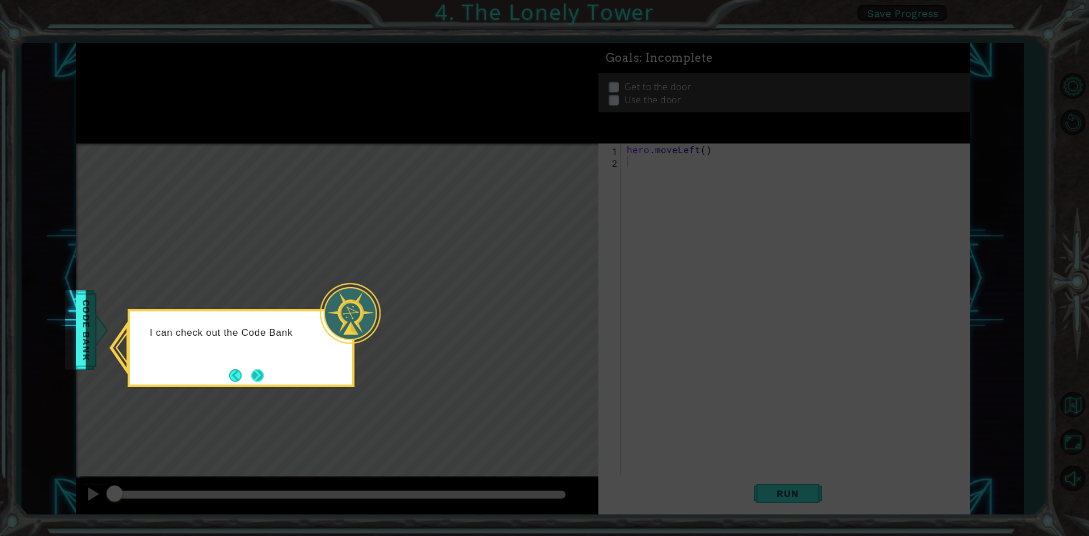
click at [262, 376] on button "Next" at bounding box center [257, 375] width 12 height 12
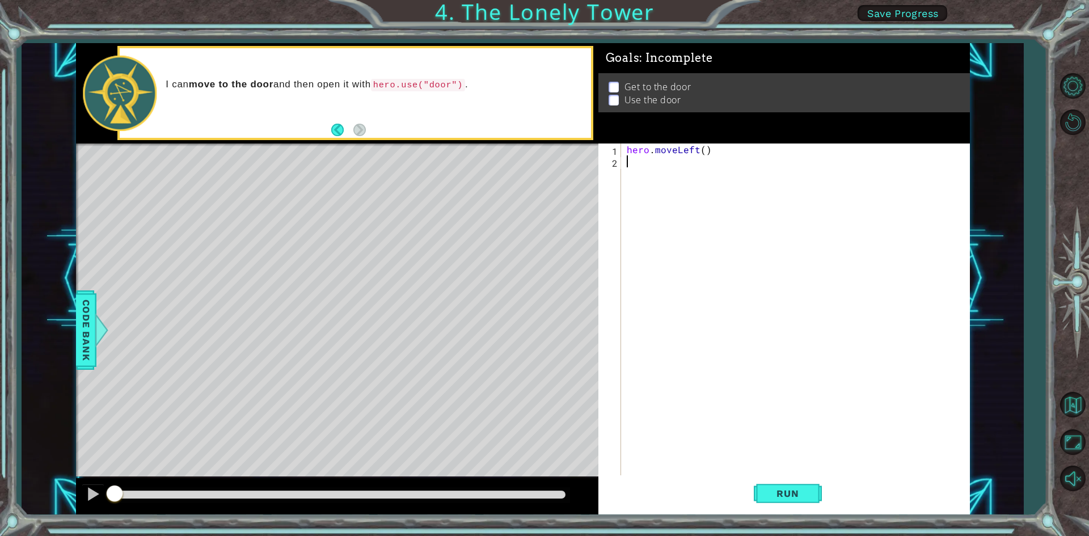
click at [703, 154] on div "hero . moveLeft ( )" at bounding box center [798, 322] width 347 height 357
type textarea "hero.moveLeft(2)"
click at [727, 151] on div "hero . moveLeft ( 2 )" at bounding box center [798, 322] width 347 height 357
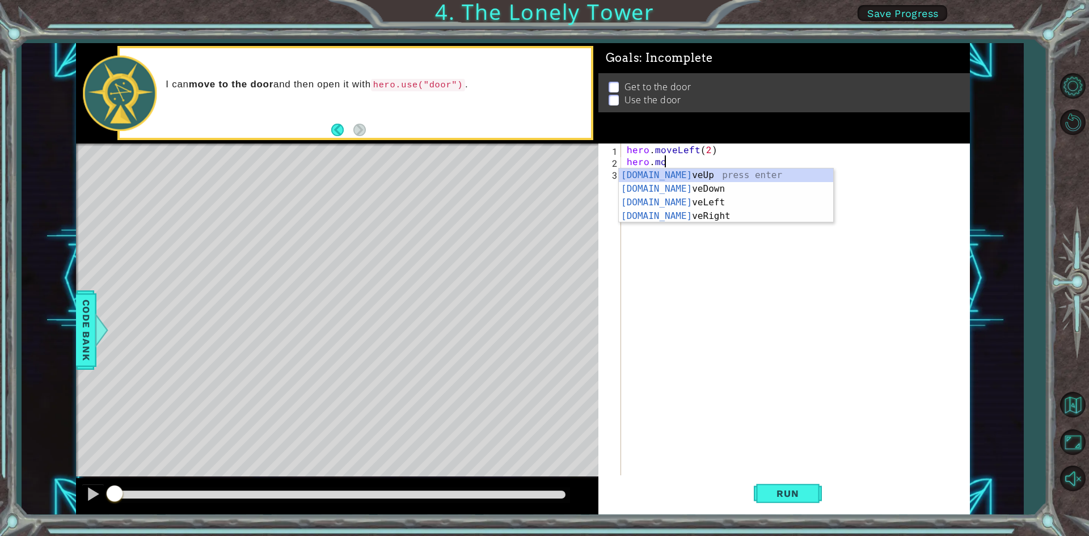
type textarea "hero.move"
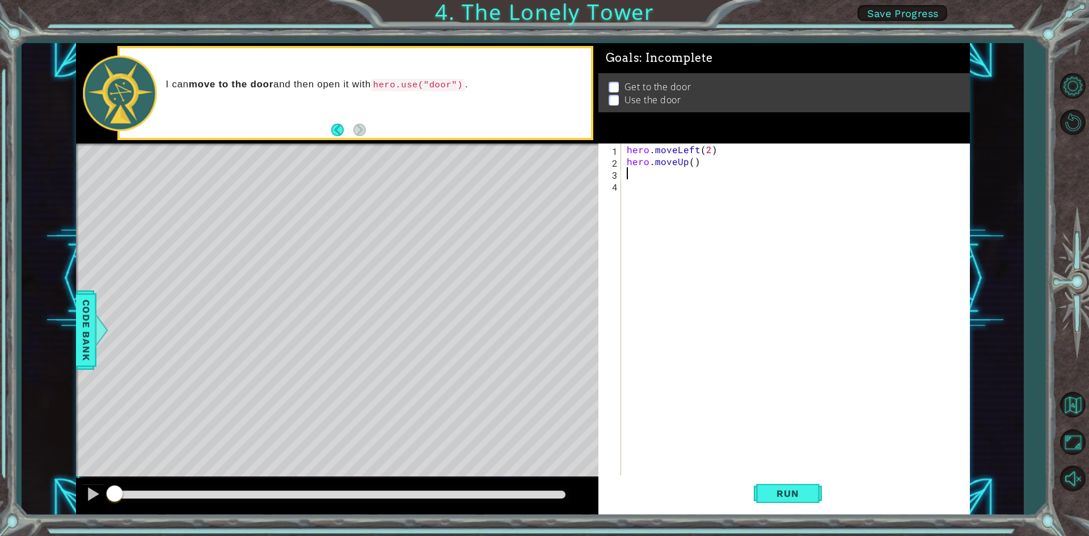
click at [691, 162] on div "hero . moveLeft ( 2 ) hero . moveUp ( )" at bounding box center [798, 322] width 347 height 357
type textarea "hero.moveUp(2)"
click at [705, 163] on div "hero . moveLeft ( 2 ) hero . moveUp ( 2 )" at bounding box center [798, 322] width 347 height 357
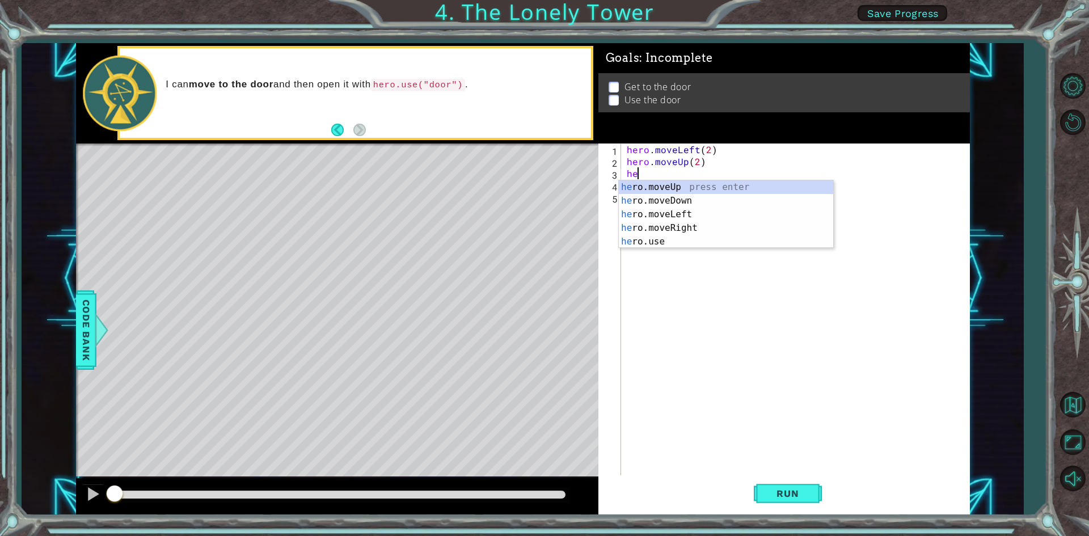
type textarea "her"
click at [697, 226] on div "her o.moveUp press enter her o.moveDown press enter her o.moveLeft press enter …" at bounding box center [726, 227] width 214 height 95
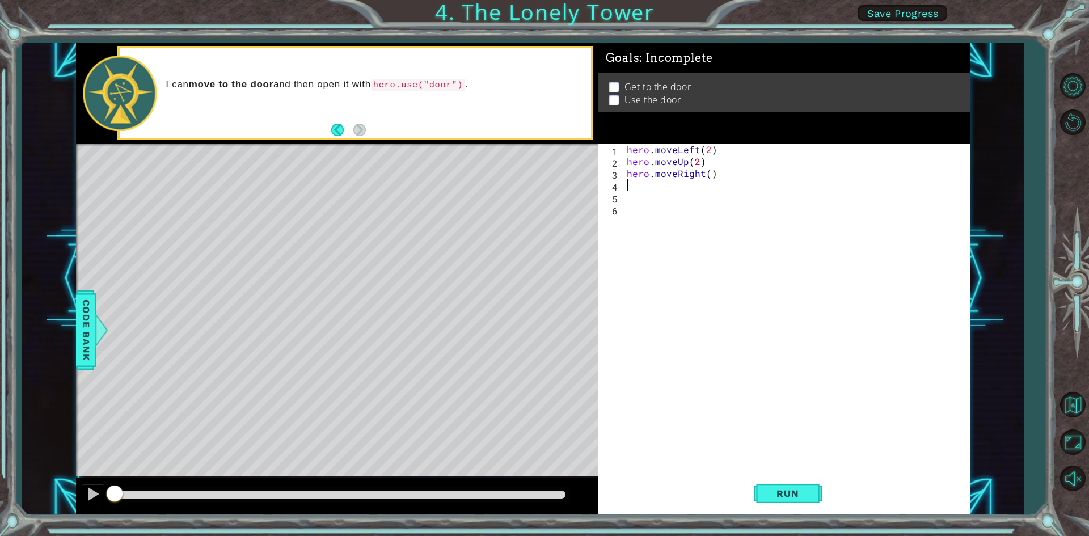
click at [709, 175] on div "hero . moveLeft ( 2 ) hero . moveUp ( 2 ) hero . moveRight ( )" at bounding box center [798, 322] width 347 height 357
type textarea "hero.moveRight(2)"
click at [716, 173] on div "hero . moveLeft ( 2 ) hero . moveUp ( 2 ) hero . moveRight ( 2 )" at bounding box center [798, 322] width 347 height 357
click at [720, 175] on div "hero . moveLeft ( 2 ) hero . moveUp ( 2 ) hero . moveRight ( 2 )" at bounding box center [798, 322] width 347 height 357
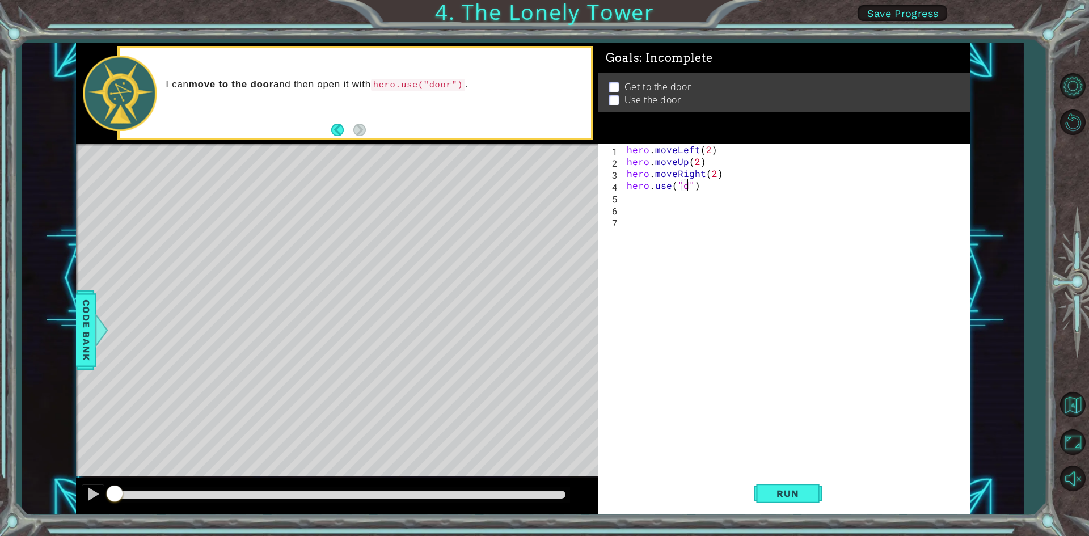
scroll to position [0, 4]
type textarea "hero.use("door")"
drag, startPoint x: 795, startPoint y: 489, endPoint x: 785, endPoint y: 486, distance: 10.2
click at [796, 488] on span "Run" at bounding box center [787, 493] width 45 height 11
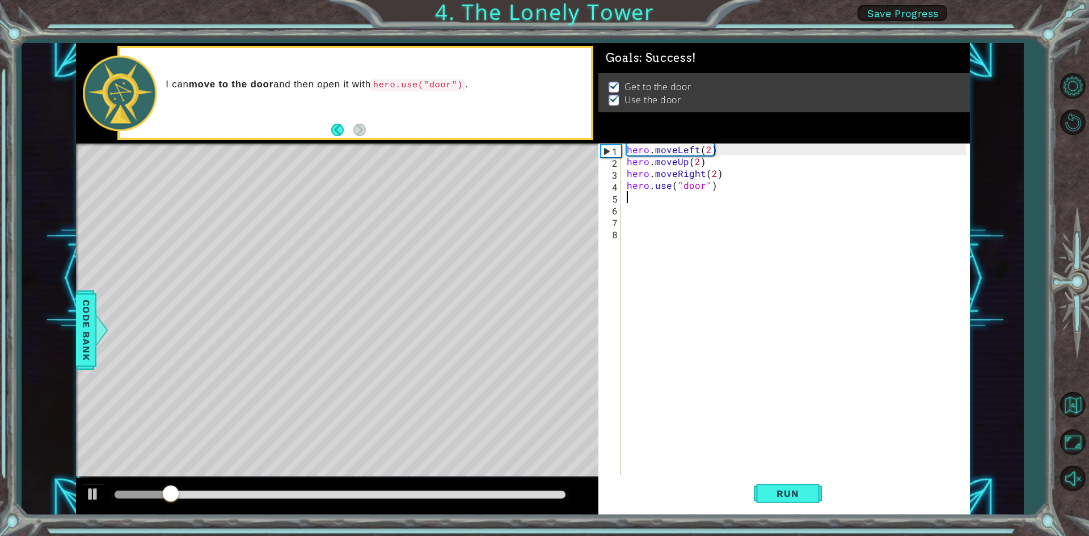
drag, startPoint x: 532, startPoint y: 491, endPoint x: 583, endPoint y: 494, distance: 50.6
click at [568, 494] on div at bounding box center [340, 495] width 460 height 16
click at [546, 494] on div at bounding box center [340, 495] width 451 height 8
drag, startPoint x: 556, startPoint y: 494, endPoint x: 625, endPoint y: 489, distance: 68.8
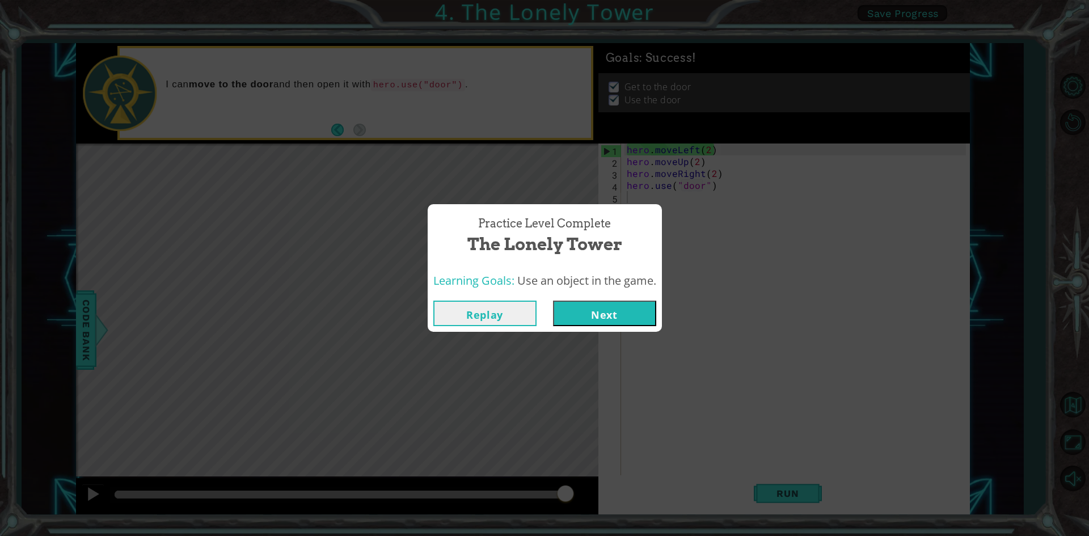
click at [605, 303] on button "Next" at bounding box center [604, 314] width 103 height 26
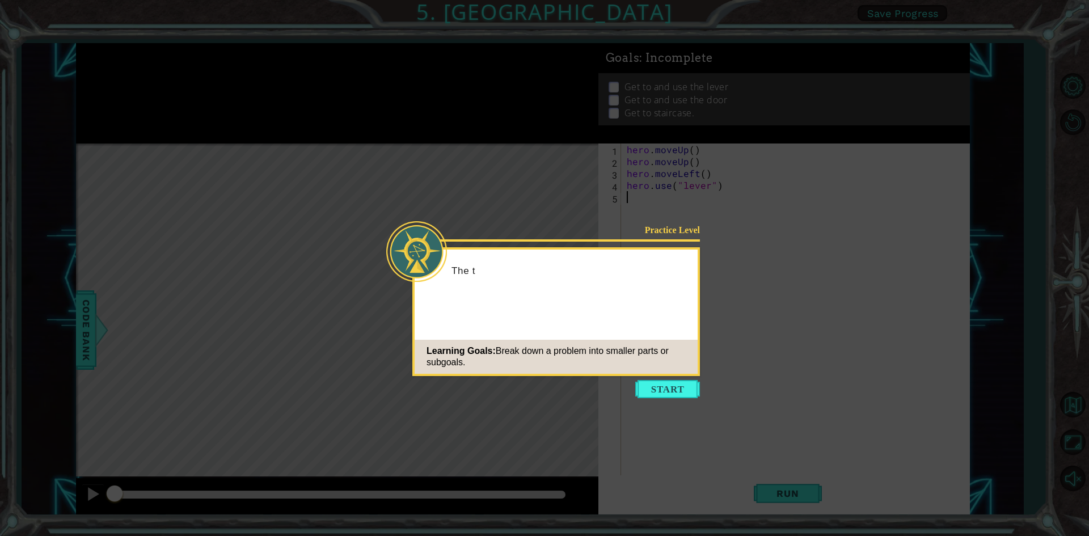
click at [659, 395] on button "Start" at bounding box center [667, 389] width 65 height 18
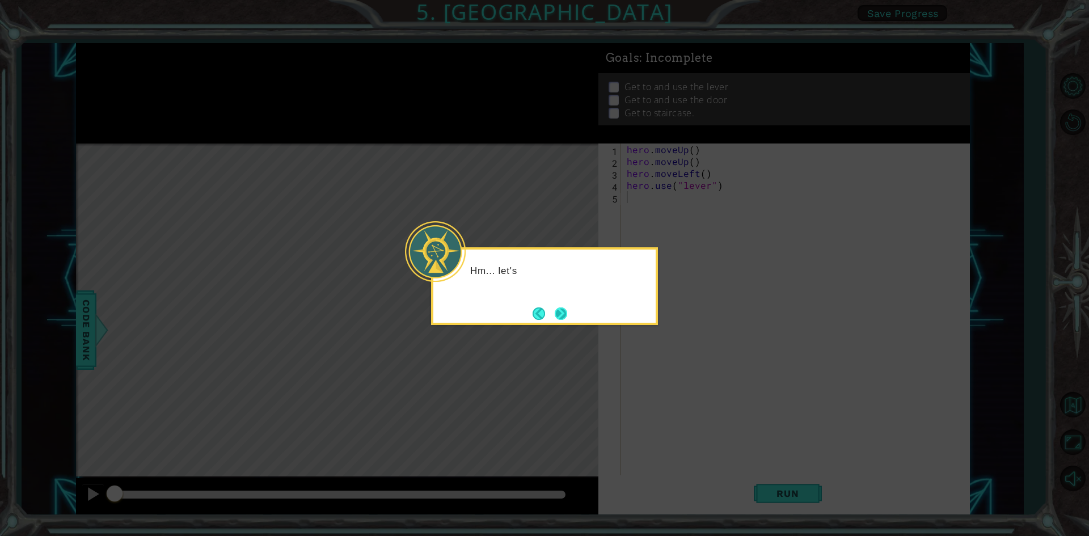
click at [560, 320] on button "Next" at bounding box center [561, 313] width 12 height 12
click at [560, 321] on div "Level Map" at bounding box center [338, 311] width 524 height 334
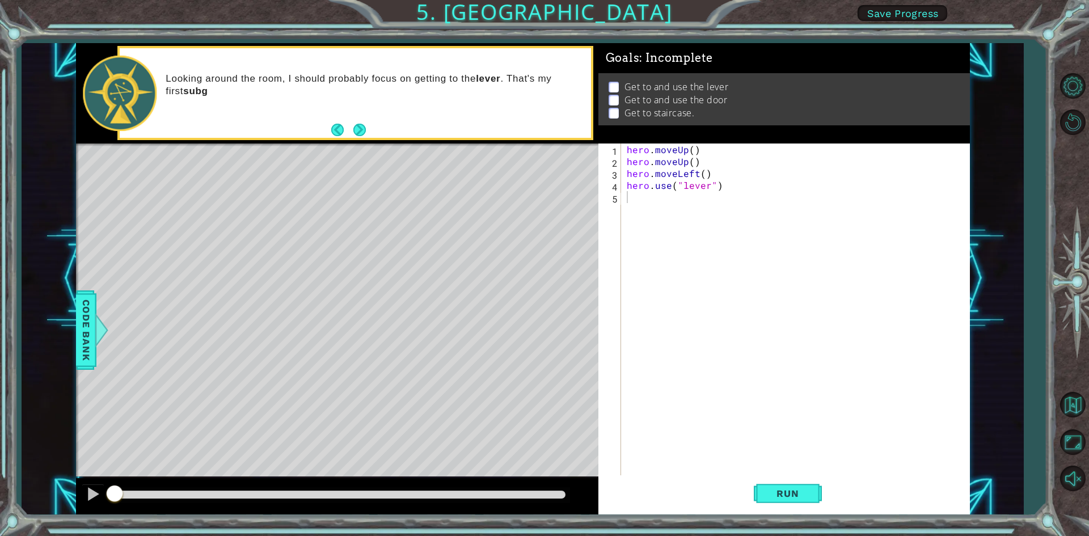
type textarea "hero.moveUp()"
drag, startPoint x: 697, startPoint y: 163, endPoint x: 625, endPoint y: 165, distance: 72.1
click at [625, 165] on div "hero . moveUp ( ) hero . moveUp ( ) hero . moveLeft ( ) hero . use ( "lever" )" at bounding box center [798, 322] width 347 height 357
click at [702, 163] on div "hero . moveUp ( 2 ) hero . moveLeft ( ) hero . use ( "lever" )" at bounding box center [798, 322] width 347 height 357
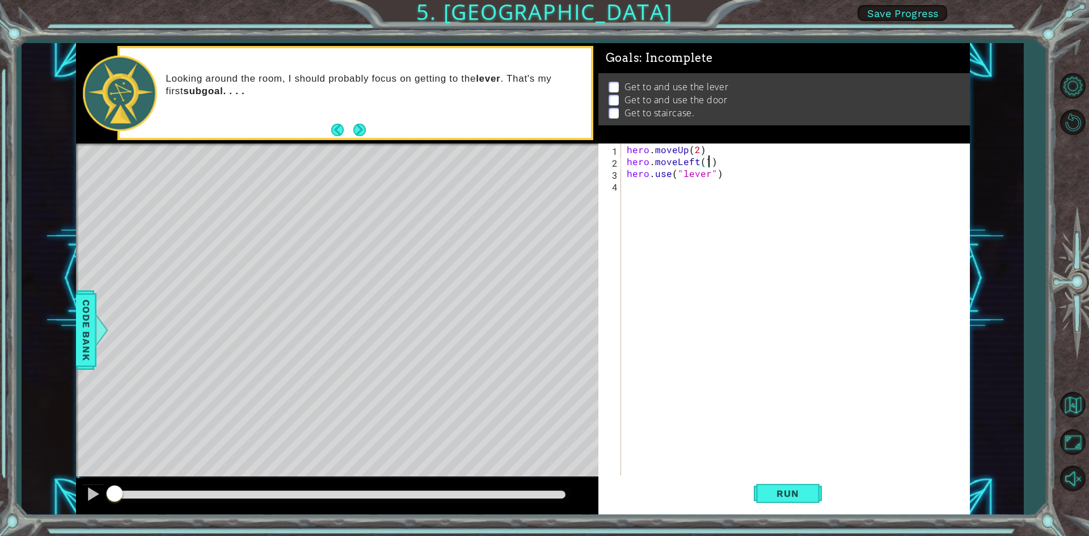
scroll to position [0, 5]
click at [736, 171] on div "hero . moveUp ( 2 ) hero . moveLeft ( 1 ) hero . use ( "lever" )" at bounding box center [798, 322] width 347 height 357
type textarea "hero.use("lever")"
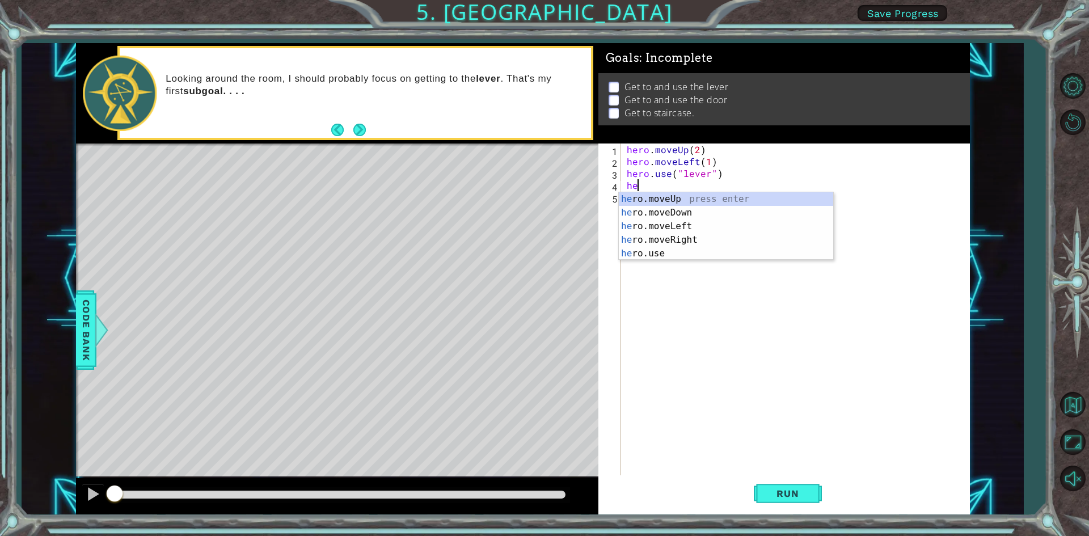
type textarea "her"
click at [682, 240] on div "her o.moveUp press enter her o.moveDown press enter her o.moveLeft press enter …" at bounding box center [726, 239] width 214 height 95
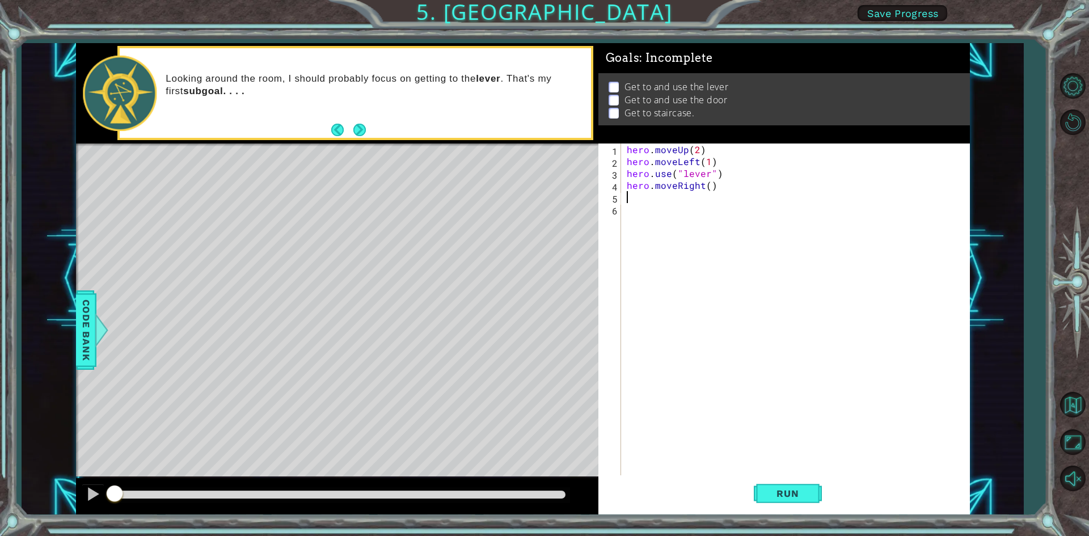
click at [711, 185] on div "hero . moveUp ( 2 ) hero . moveLeft ( 1 ) hero . use ( "lever" ) hero . moveRig…" at bounding box center [798, 322] width 347 height 357
type textarea "hero.moveRight(3)"
click at [740, 184] on div "hero . moveUp ( 2 ) hero . moveLeft ( 1 ) hero . use ( "lever" ) hero . moveRig…" at bounding box center [798, 322] width 347 height 357
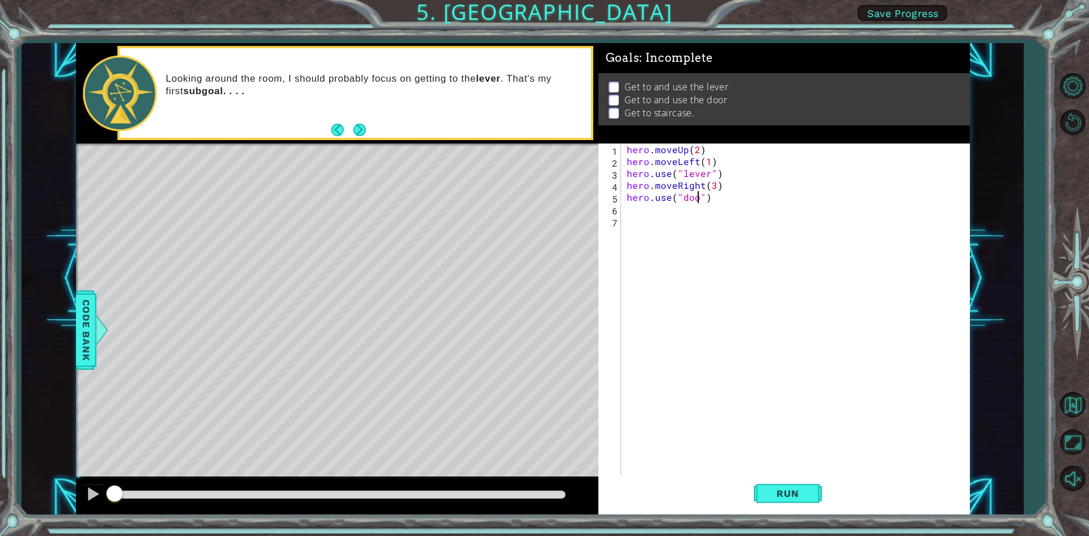
type textarea "hero.use("door")"
type textarea "hero.move"
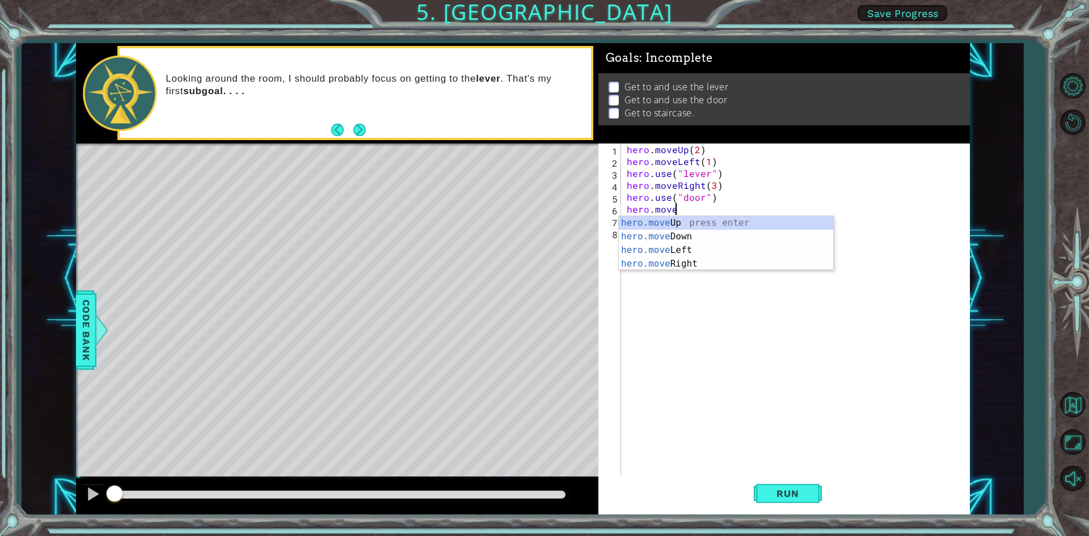
scroll to position [0, 2]
click at [725, 218] on div "hero.move Up press enter hero.move Down press enter hero.move Left press enter …" at bounding box center [726, 257] width 214 height 82
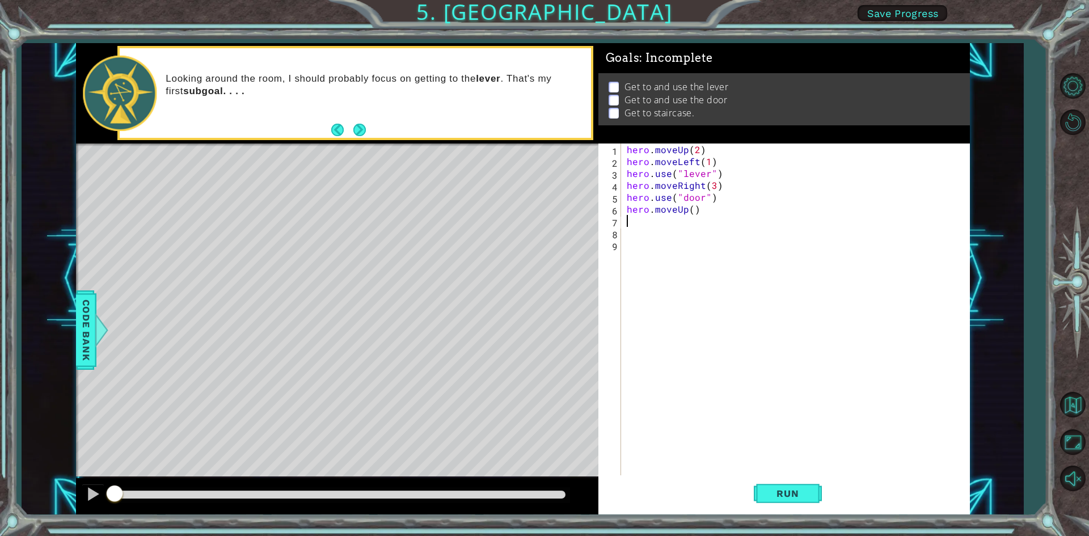
click at [689, 209] on div "hero . moveUp ( 2 ) hero . moveLeft ( 1 ) hero . use ( "lever" ) hero . moveRig…" at bounding box center [798, 322] width 347 height 357
click at [693, 209] on div "hero . moveUp ( 2 ) hero . moveLeft ( 1 ) hero . use ( "lever" ) hero . moveRig…" at bounding box center [798, 322] width 347 height 357
type textarea "hero.moveUp(2)"
click at [710, 212] on div "hero . moveUp ( 2 ) hero . moveLeft ( 1 ) hero . use ( "lever" ) hero . moveRig…" at bounding box center [798, 322] width 347 height 357
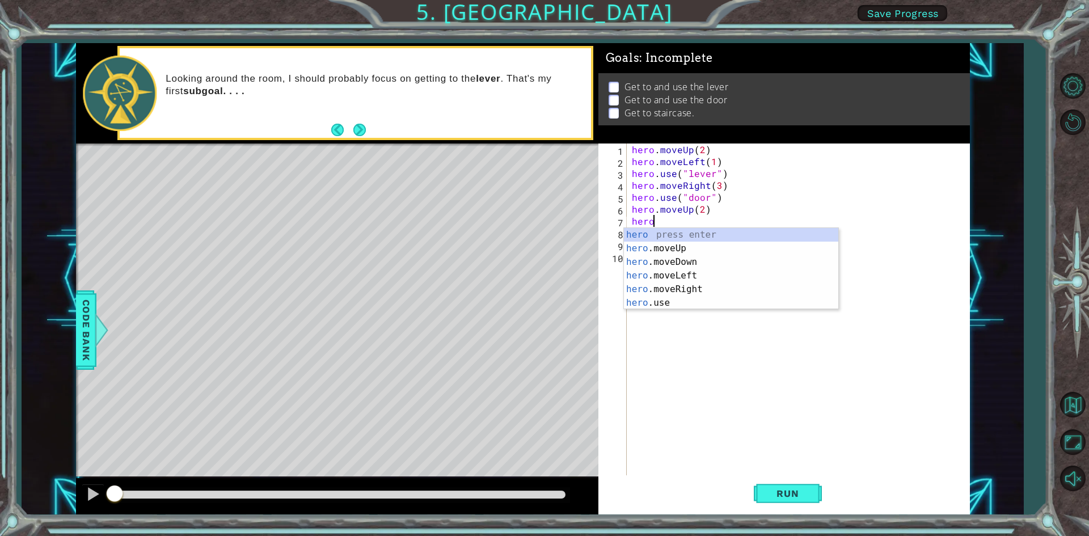
scroll to position [0, 1]
type textarea "hero.move"
click at [701, 258] on div "hero.move Up press enter hero.move Down press enter hero.move Left press enter …" at bounding box center [731, 269] width 214 height 82
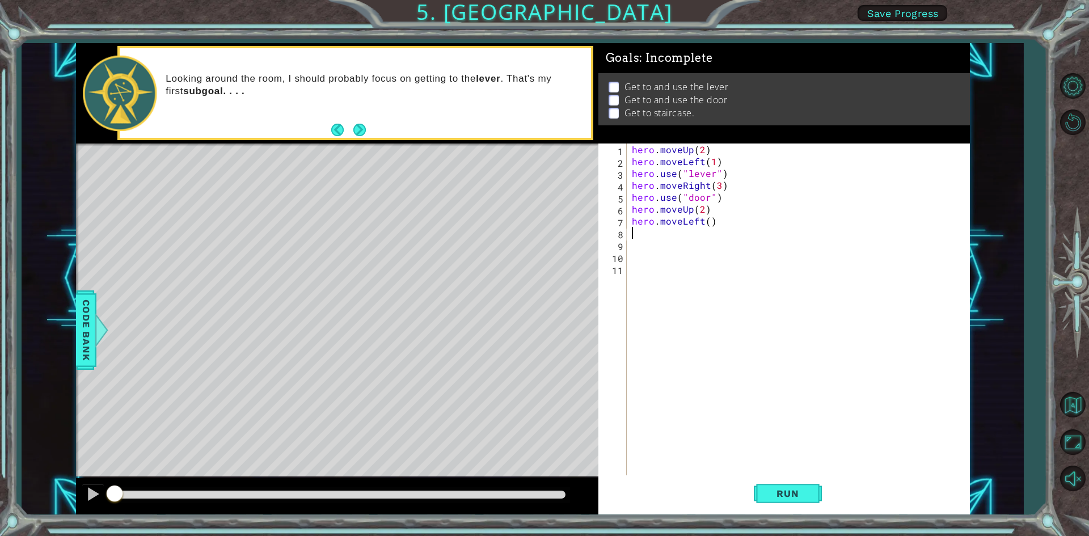
scroll to position [0, 0]
click at [706, 225] on div "hero . moveUp ( 2 ) hero . moveLeft ( 1 ) hero . use ( "lever" ) hero . moveRig…" at bounding box center [801, 322] width 342 height 357
type textarea "hero.moveLeft(3)"
click at [718, 224] on div "hero . moveUp ( 2 ) hero . moveLeft ( 1 ) hero . use ( "lever" ) hero . moveRig…" at bounding box center [801, 322] width 342 height 357
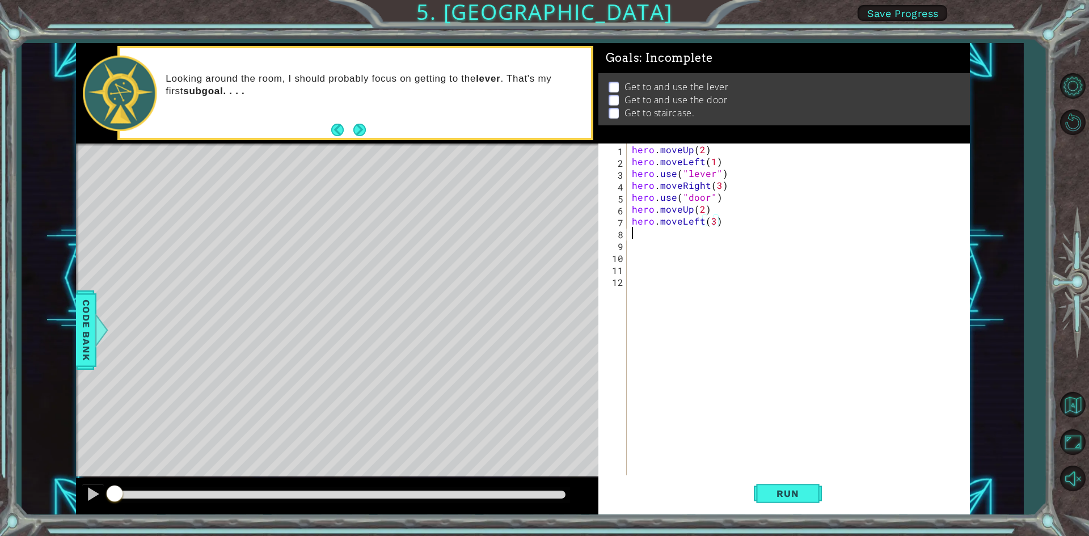
scroll to position [0, 0]
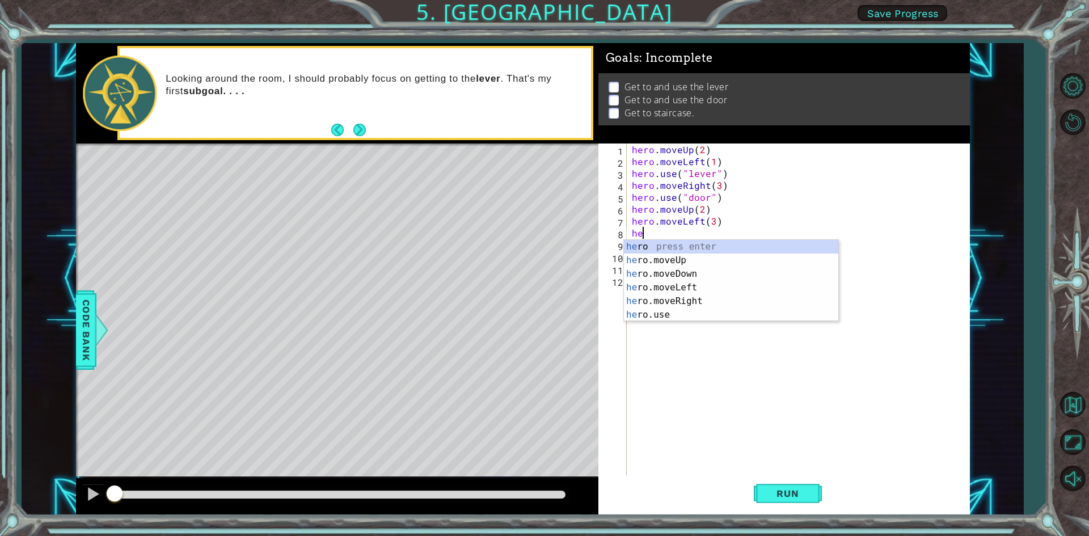
type textarea "hero"
click at [703, 260] on div "hero press enter hero .moveUp press enter hero .moveDown press enter hero .move…" at bounding box center [731, 294] width 214 height 109
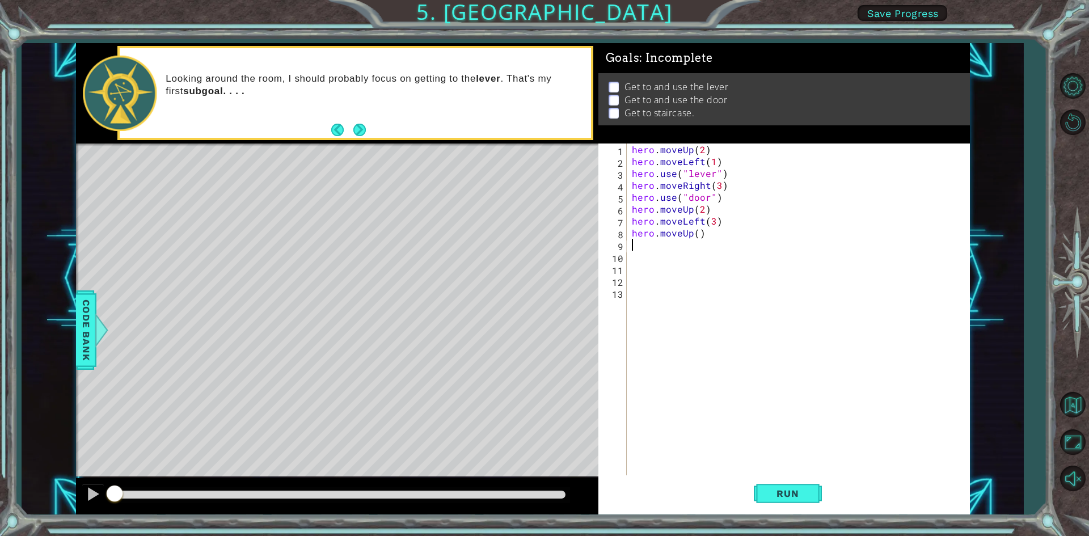
scroll to position [0, 0]
click at [695, 238] on div "hero . moveUp ( 2 ) hero . moveLeft ( 1 ) hero . use ( "lever" ) hero . moveRig…" at bounding box center [801, 322] width 342 height 357
type textarea "hero.moveUp(1)"
click at [788, 499] on span "Run" at bounding box center [787, 493] width 45 height 11
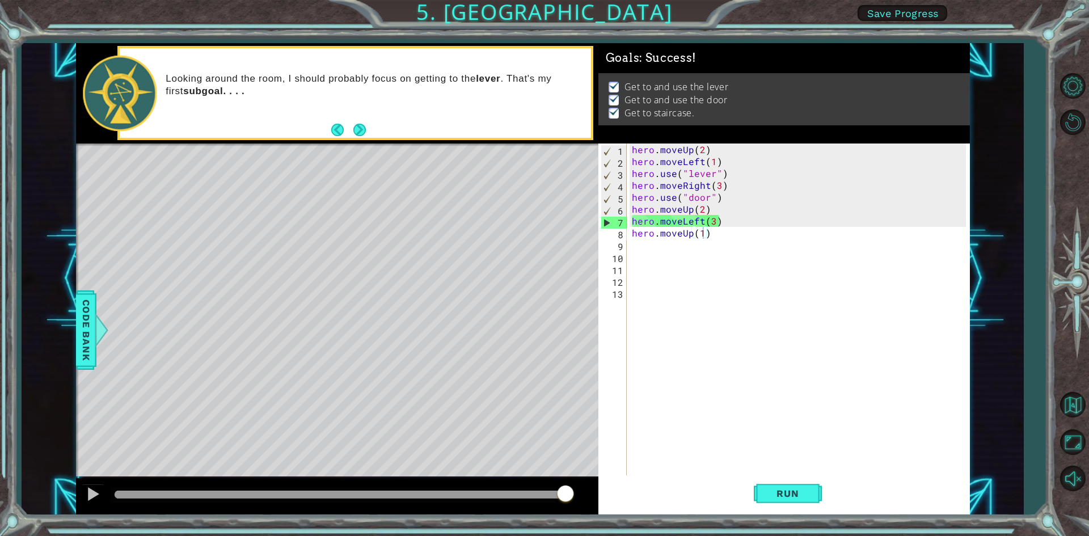
drag, startPoint x: 454, startPoint y: 491, endPoint x: 638, endPoint y: 458, distance: 186.1
click at [638, 458] on body "1 ההההההההההההההההההההההההההההההההההההההההההההההההההההההההההההההההההההההההההההה…" at bounding box center [544, 268] width 1089 height 536
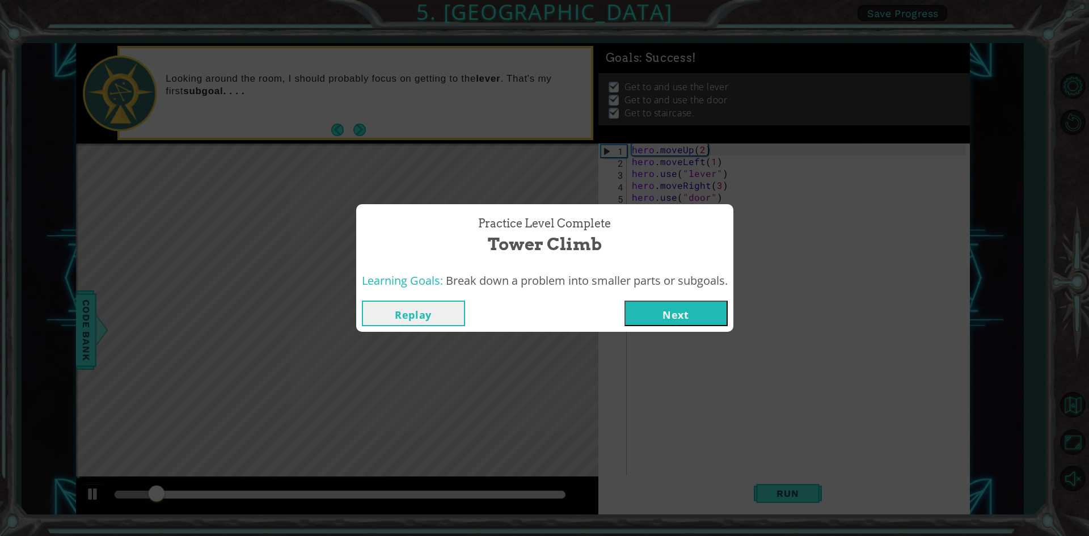
click at [661, 313] on button "Next" at bounding box center [676, 314] width 103 height 26
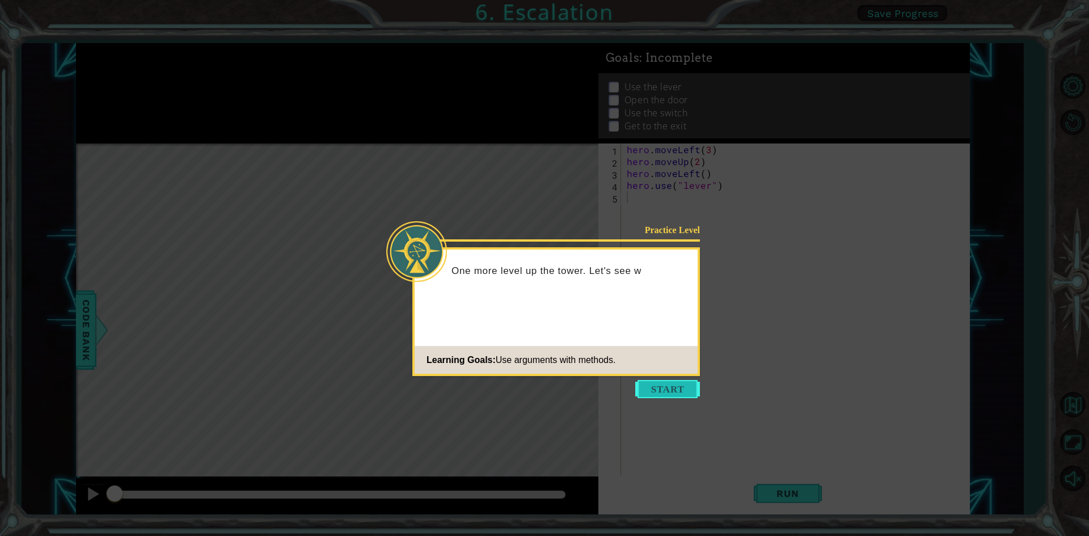
click at [652, 393] on button "Start" at bounding box center [667, 389] width 65 height 18
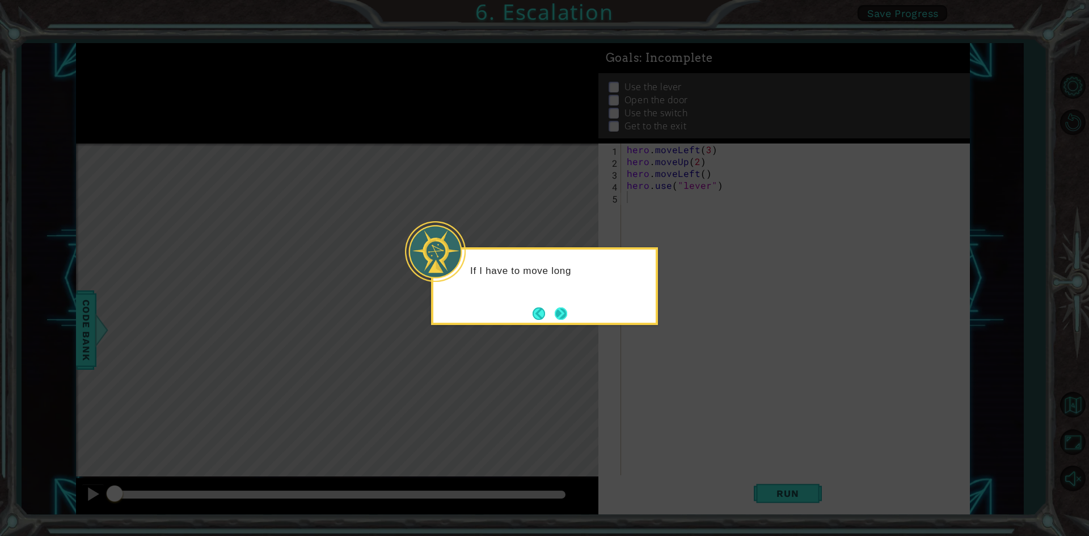
click at [559, 310] on button "Next" at bounding box center [561, 313] width 13 height 13
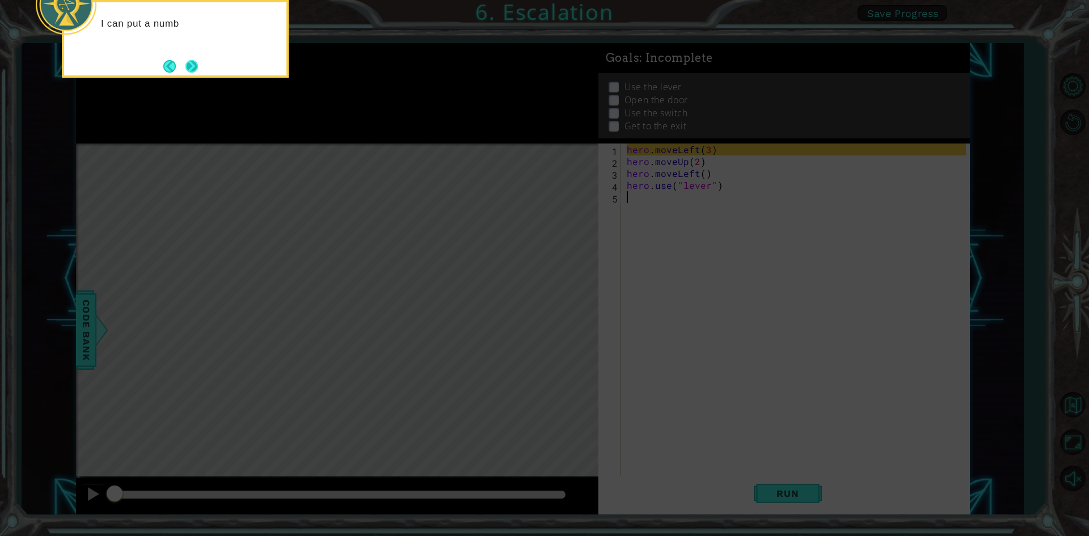
click at [186, 65] on button "Next" at bounding box center [191, 66] width 12 height 12
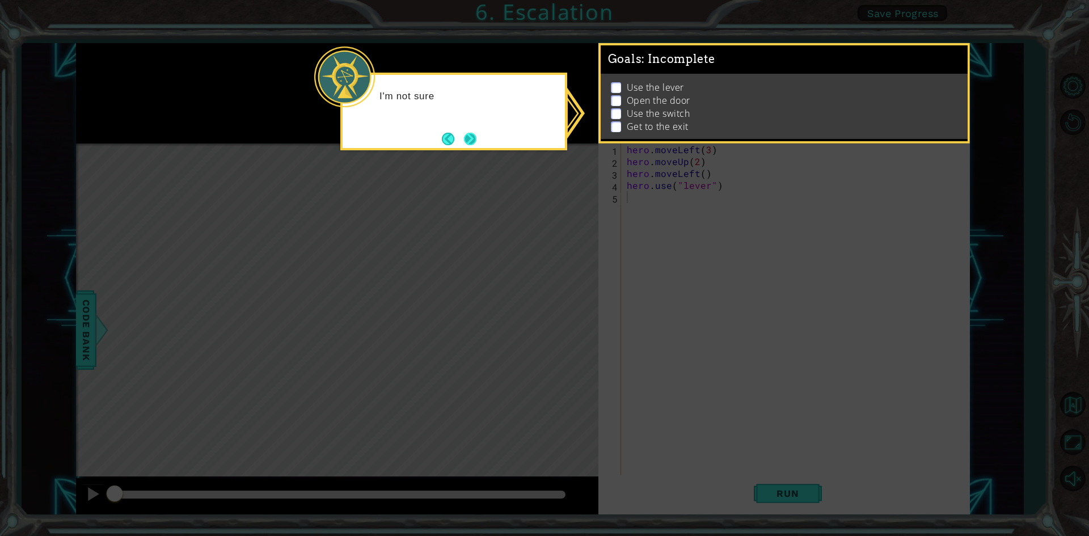
click at [476, 145] on button "Next" at bounding box center [470, 139] width 12 height 12
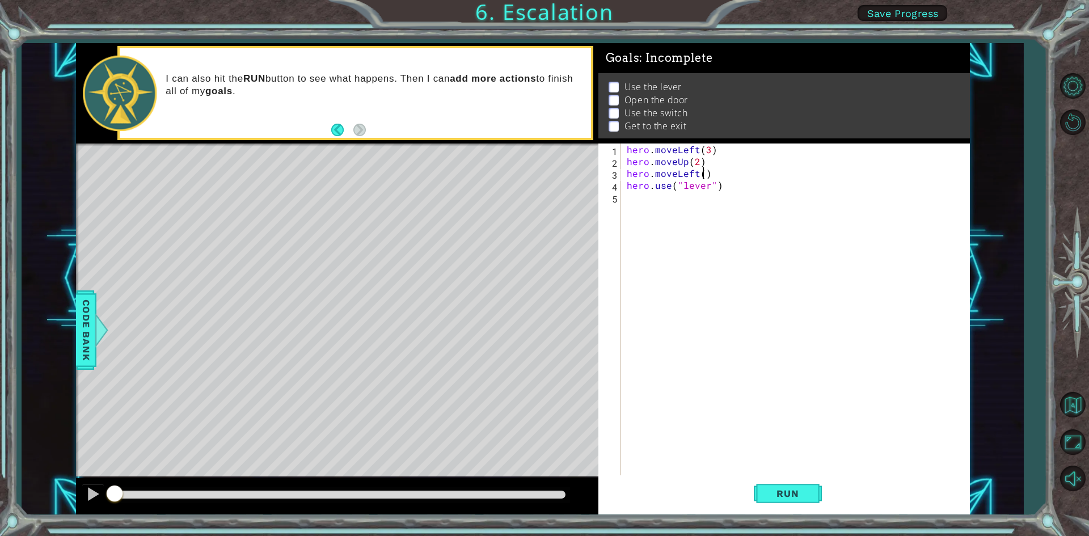
click at [703, 172] on div "hero . moveLeft ( 3 ) hero . moveUp ( 2 ) hero . moveLeft ( ) hero . use ( "lev…" at bounding box center [798, 322] width 347 height 357
type textarea "hero.moveLeft(1)"
click at [739, 191] on div "hero . moveLeft ( 3 ) hero . moveUp ( 2 ) hero . moveLeft ( 1 ) hero . use ( "l…" at bounding box center [798, 322] width 347 height 357
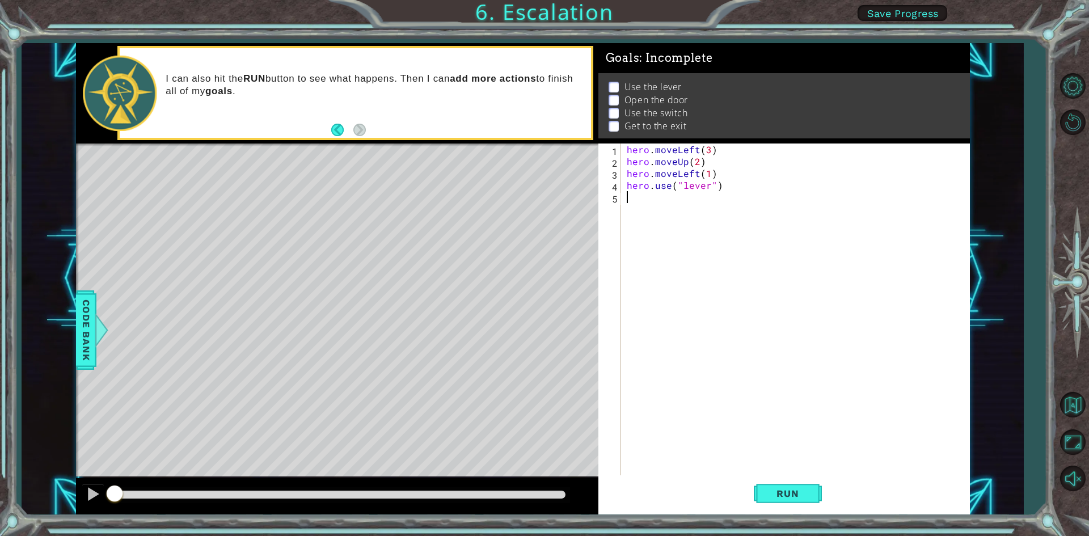
click at [726, 192] on div "hero . moveLeft ( 3 ) hero . moveUp ( 2 ) hero . moveLeft ( 1 ) hero . use ( "l…" at bounding box center [798, 322] width 347 height 357
click at [722, 180] on div "hero . moveLeft ( 3 ) hero . moveUp ( 2 ) hero . moveLeft ( 1 ) hero . use ( "l…" at bounding box center [798, 322] width 347 height 357
type textarea "hero.use("lever")"
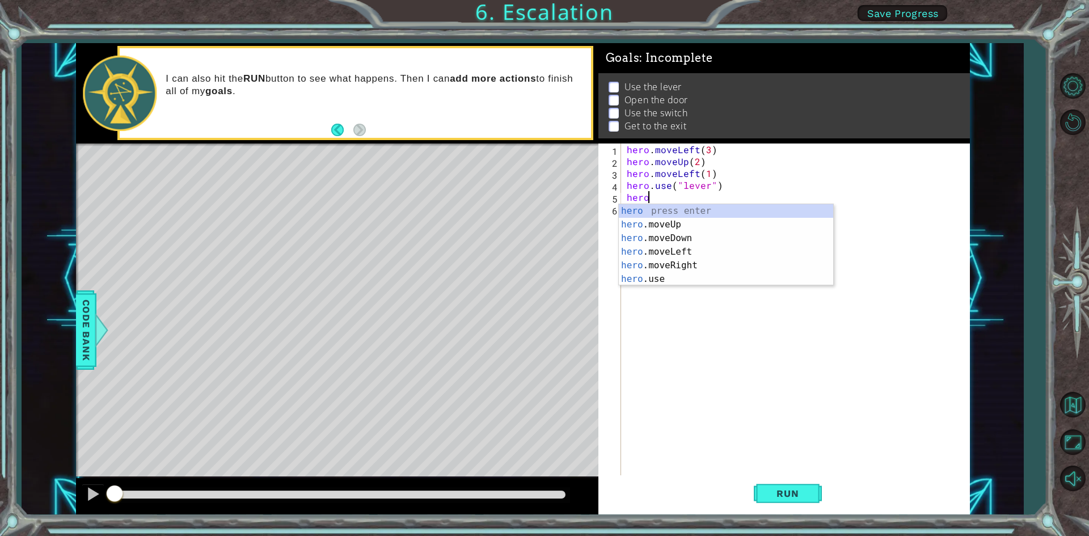
scroll to position [0, 1]
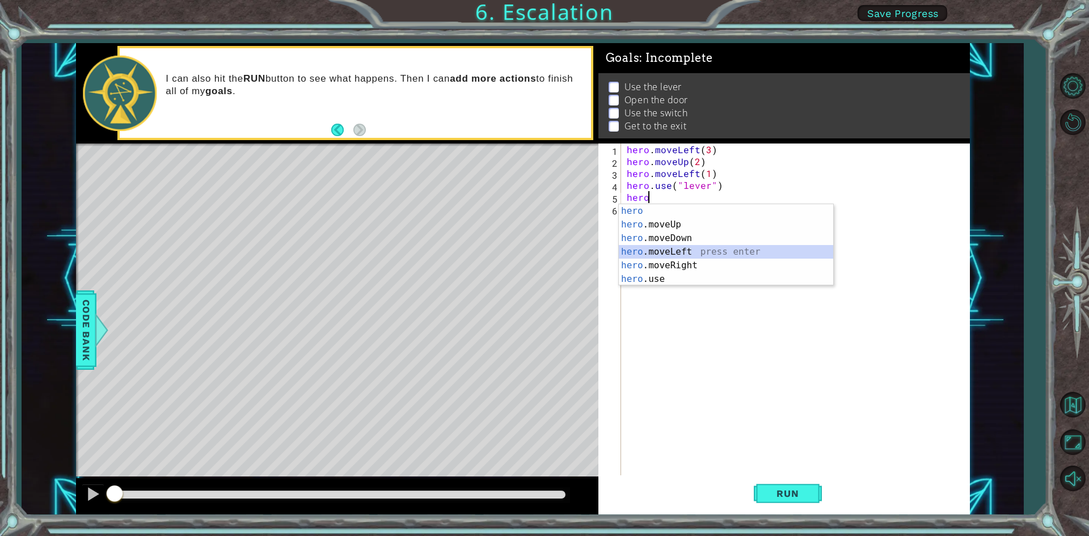
click at [737, 250] on div "hero press enter hero .moveUp press enter hero .moveDown press enter hero .move…" at bounding box center [726, 258] width 214 height 109
type textarea "hero.moveLeft(1)"
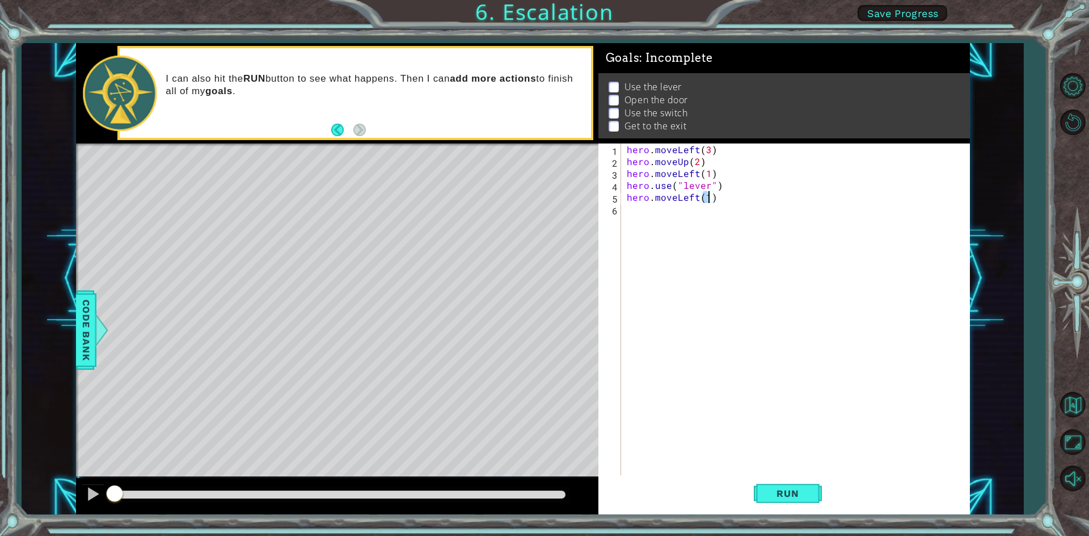
click at [718, 200] on div "hero . moveLeft ( 3 ) hero . moveUp ( 2 ) hero . moveLeft ( 1 ) hero . use ( "l…" at bounding box center [798, 322] width 347 height 357
type textarea "hero.use("door")"
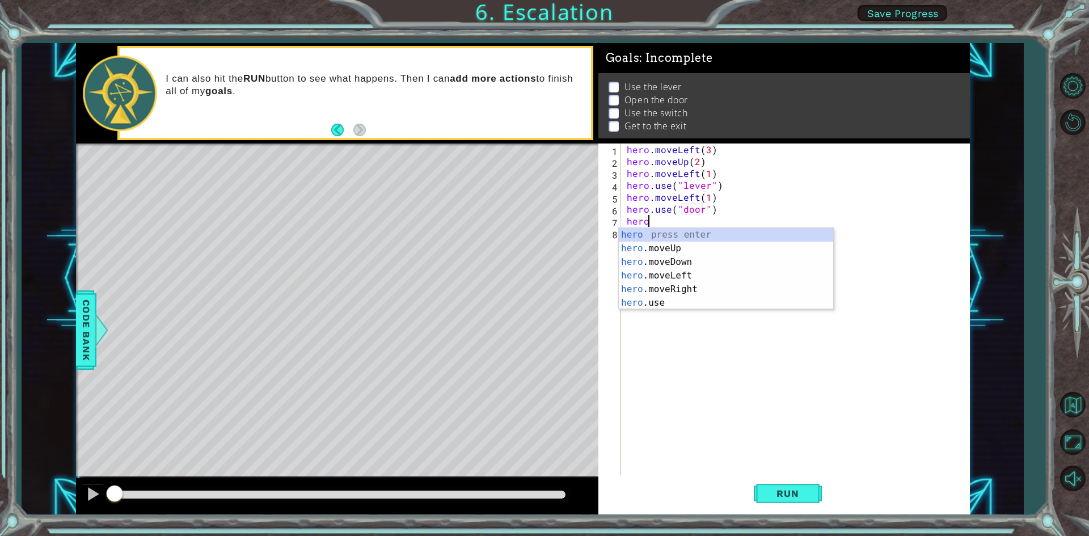
scroll to position [0, 1]
click at [699, 248] on div "hero press enter hero .moveUp press enter hero .moveDown press enter hero .move…" at bounding box center [726, 282] width 214 height 109
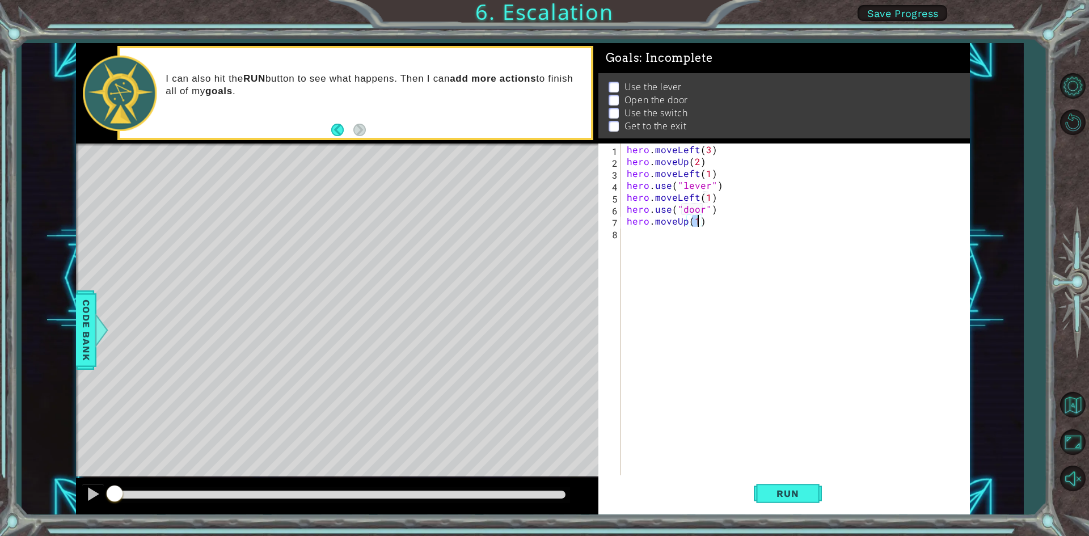
type textarea "hero.moveUp(2)"
click at [710, 224] on div "hero . moveLeft ( 3 ) hero . moveUp ( 2 ) hero . moveLeft ( 1 ) hero . use ( "l…" at bounding box center [798, 322] width 347 height 357
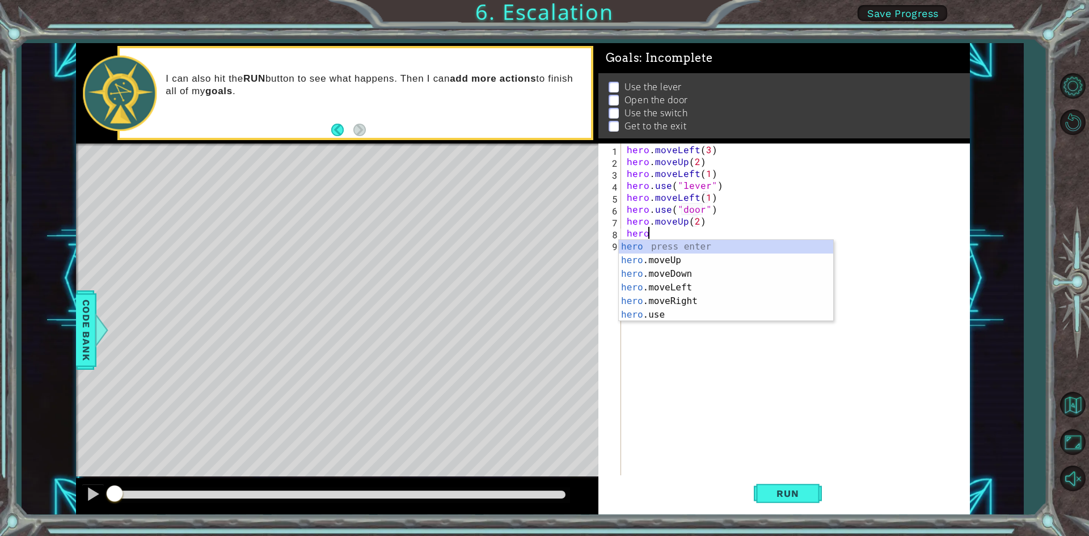
scroll to position [0, 1]
click at [717, 297] on div "hero press enter hero .moveUp press enter hero .moveDown press enter hero .move…" at bounding box center [726, 294] width 214 height 109
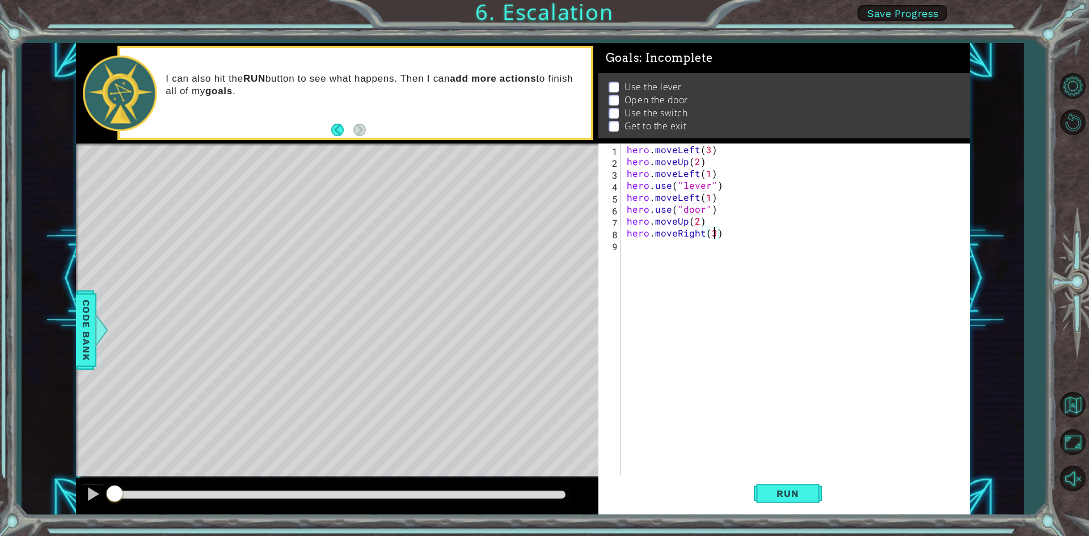
scroll to position [0, 5]
type textarea "hero.moveRight(3)"
click at [781, 499] on span "Run" at bounding box center [787, 493] width 45 height 11
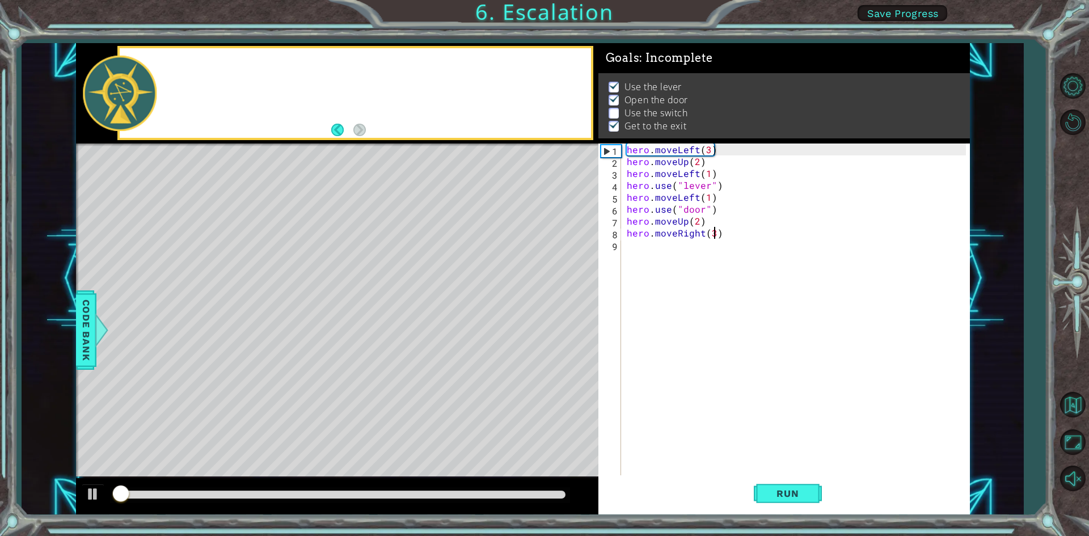
scroll to position [5, 0]
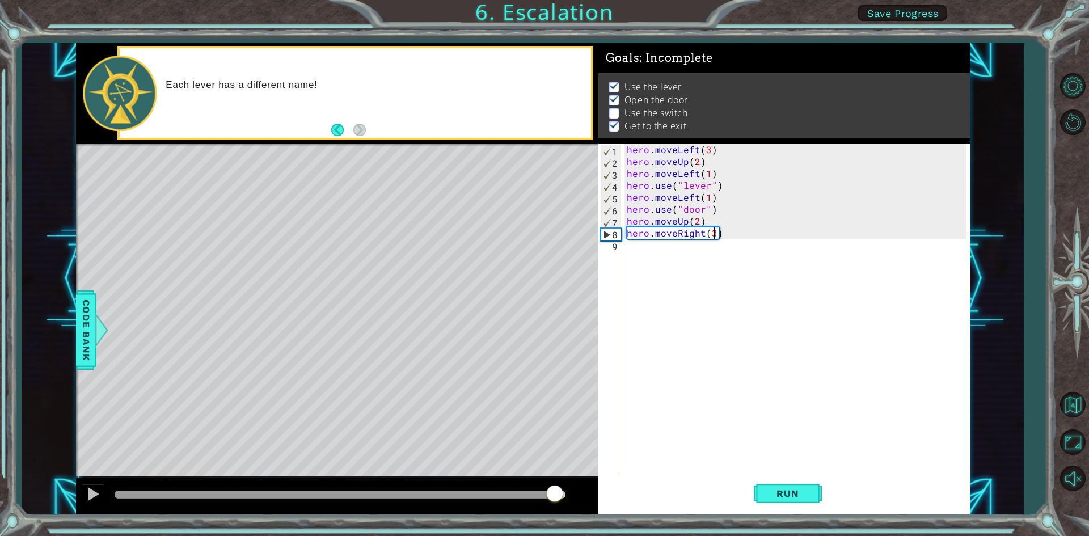
drag, startPoint x: 528, startPoint y: 488, endPoint x: 555, endPoint y: 482, distance: 27.9
click at [555, 482] on div at bounding box center [337, 496] width 522 height 36
click at [747, 239] on div "hero . moveLeft ( 3 ) hero . moveUp ( 2 ) hero . moveLeft ( 1 ) hero . use ( "l…" at bounding box center [798, 322] width 347 height 357
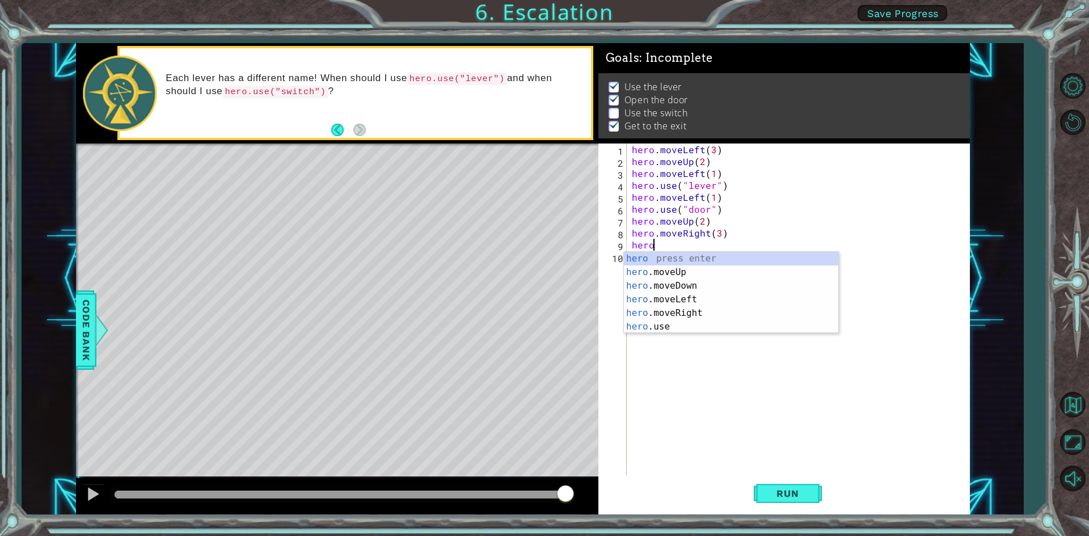
scroll to position [0, 1]
click at [732, 273] on div "hero press enter hero .moveUp press enter hero .moveDown press enter hero .move…" at bounding box center [731, 306] width 214 height 109
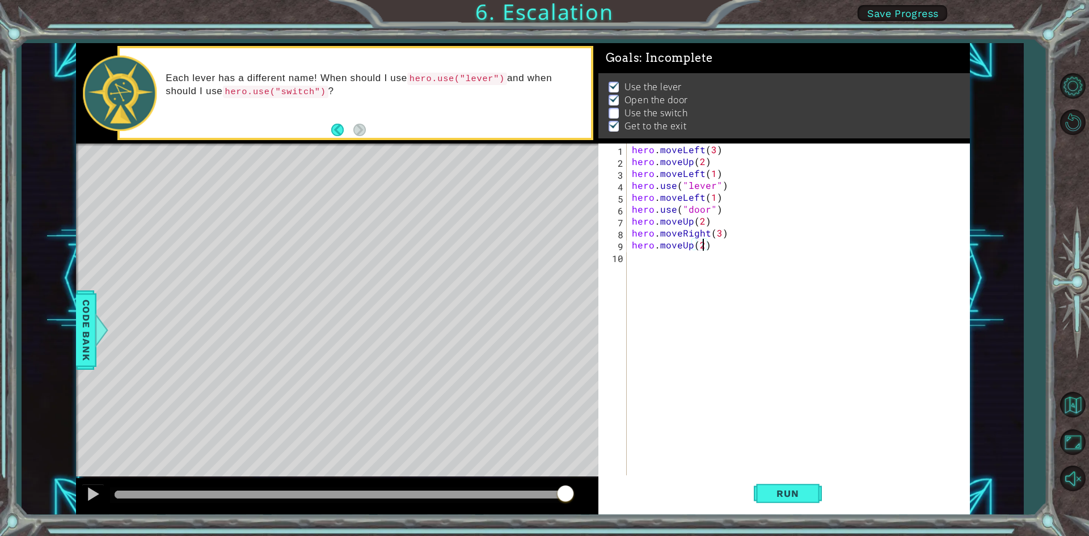
scroll to position [0, 4]
click at [791, 504] on button "Run" at bounding box center [788, 493] width 68 height 37
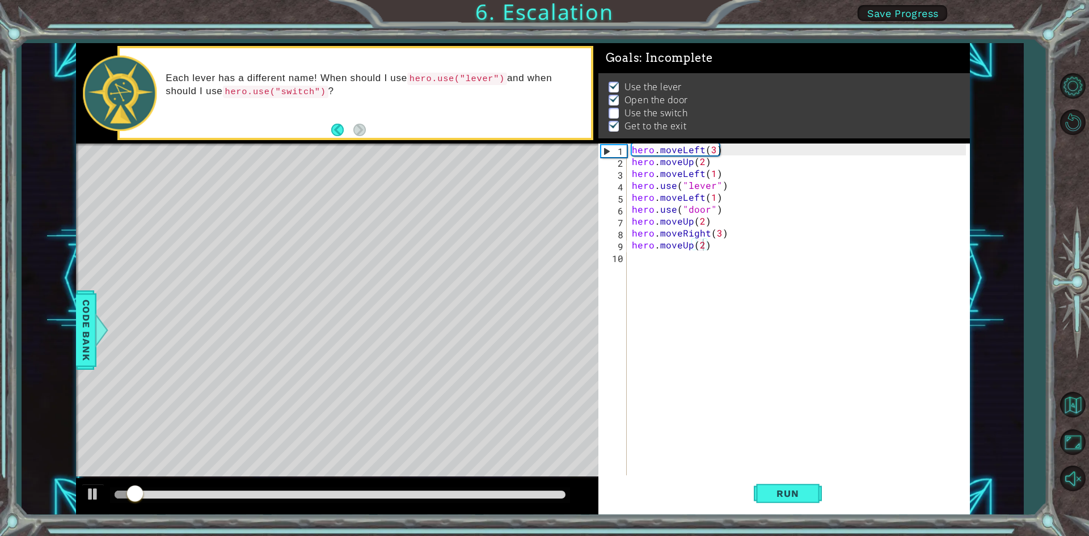
click at [564, 501] on div at bounding box center [340, 495] width 460 height 16
click at [562, 499] on div at bounding box center [340, 495] width 451 height 8
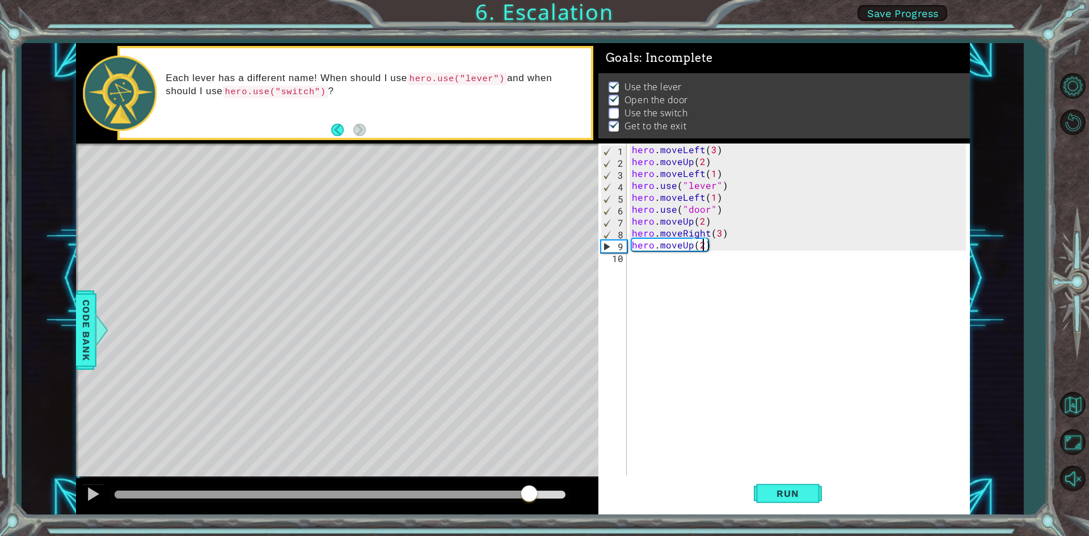
drag, startPoint x: 529, startPoint y: 493, endPoint x: 537, endPoint y: 492, distance: 7.4
click at [536, 492] on div at bounding box center [340, 495] width 451 height 8
drag, startPoint x: 545, startPoint y: 492, endPoint x: 598, endPoint y: 365, distance: 137.8
click at [575, 485] on div at bounding box center [565, 494] width 20 height 20
click at [94, 489] on div at bounding box center [93, 494] width 15 height 15
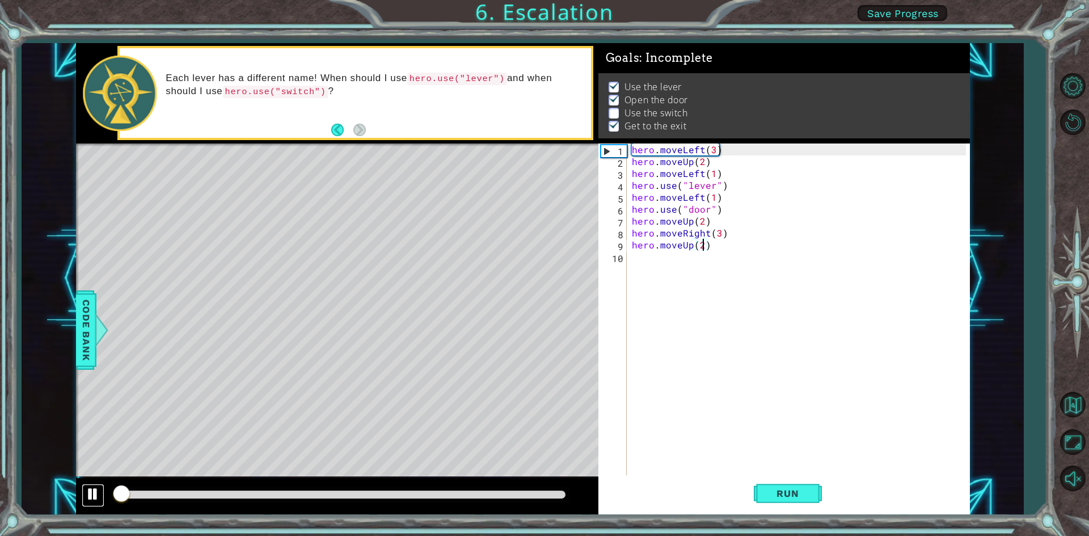
click at [95, 491] on div at bounding box center [93, 494] width 15 height 15
type textarea "hero.moveUp(1)"
click at [790, 494] on span "Run" at bounding box center [787, 493] width 45 height 11
drag, startPoint x: 299, startPoint y: 499, endPoint x: 349, endPoint y: 478, distance: 54.4
click at [332, 494] on div at bounding box center [340, 495] width 460 height 16
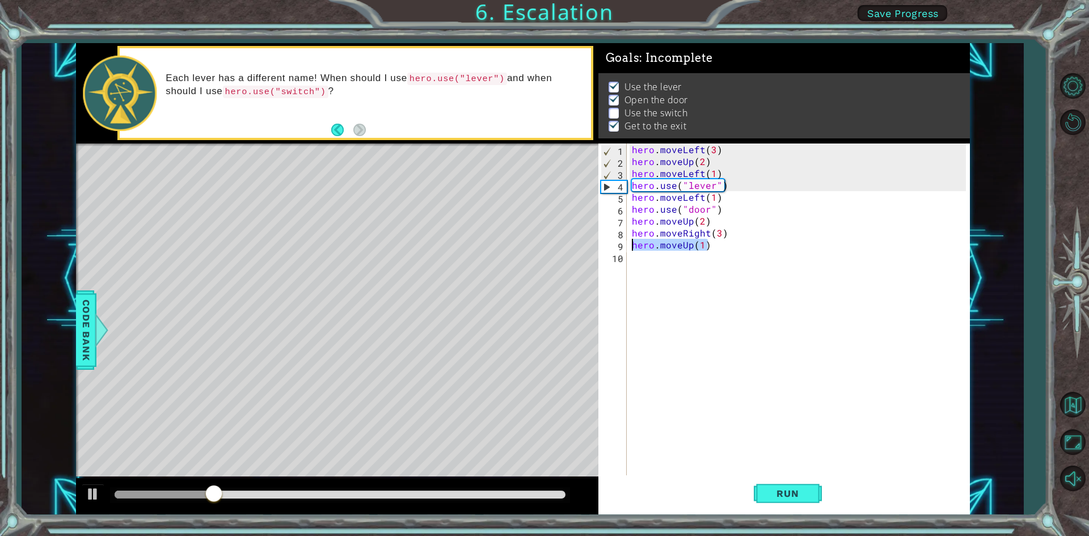
drag, startPoint x: 721, startPoint y: 247, endPoint x: 626, endPoint y: 246, distance: 94.7
click at [628, 246] on div "hero.moveUp(1) 1 2 3 4 5 6 7 8 9 10 hero . moveLeft ( 3 ) hero . moveUp ( 2 ) h…" at bounding box center [782, 311] width 368 height 334
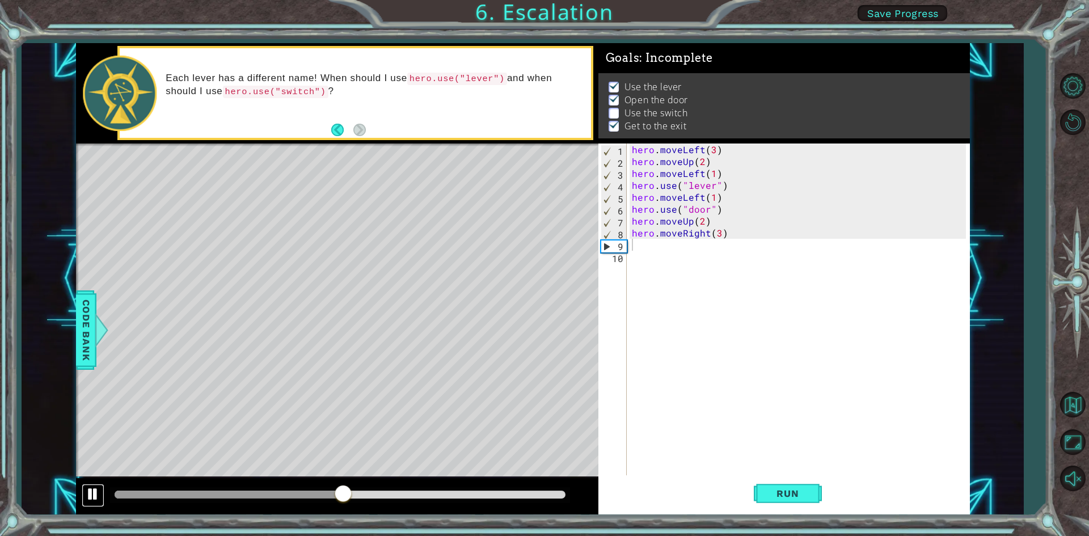
click at [82, 500] on button at bounding box center [93, 495] width 23 height 23
click at [716, 224] on div "hero . moveLeft ( 3 ) hero . moveUp ( 2 ) hero . moveLeft ( 1 ) hero . use ( "l…" at bounding box center [801, 322] width 342 height 357
type textarea "hero.moveUp(2)"
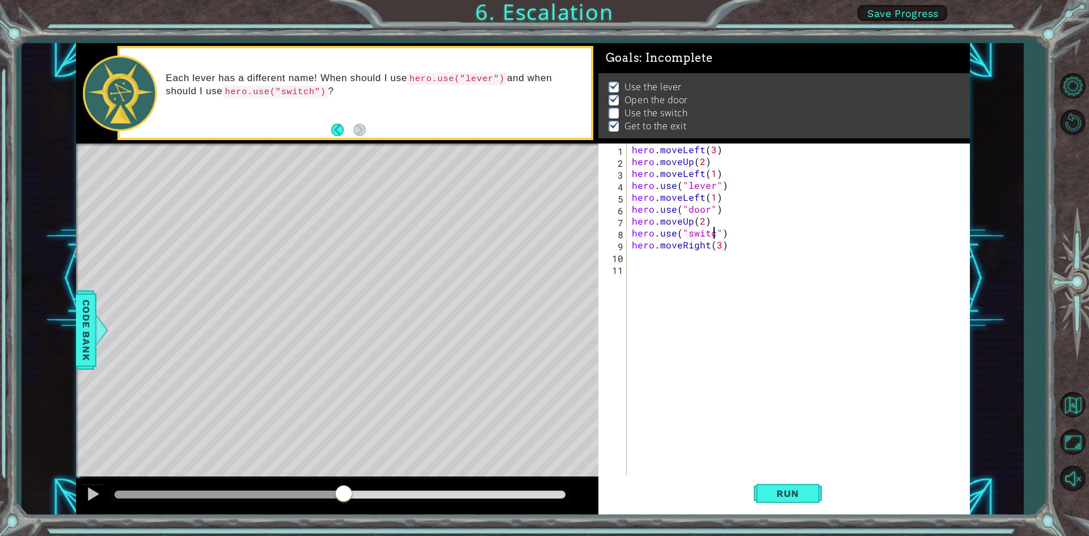
scroll to position [0, 5]
type textarea "hero.use("switch")"
click at [665, 263] on div "hero . moveLeft ( 3 ) hero . moveUp ( 2 ) hero . moveLeft ( 1 ) hero . use ( "l…" at bounding box center [801, 322] width 342 height 357
click at [664, 263] on div "hero . moveLeft ( 3 ) hero . moveUp ( 2 ) hero . moveLeft ( 1 ) hero . use ( "l…" at bounding box center [801, 322] width 342 height 357
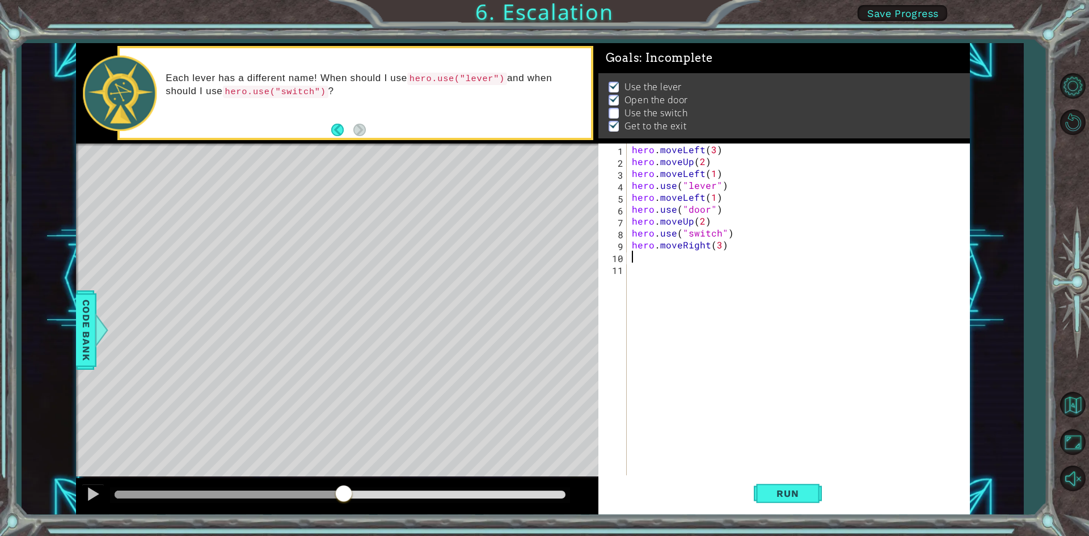
click at [663, 259] on div "hero . moveLeft ( 3 ) hero . moveUp ( 2 ) hero . moveLeft ( 1 ) hero . use ( "l…" at bounding box center [801, 322] width 342 height 357
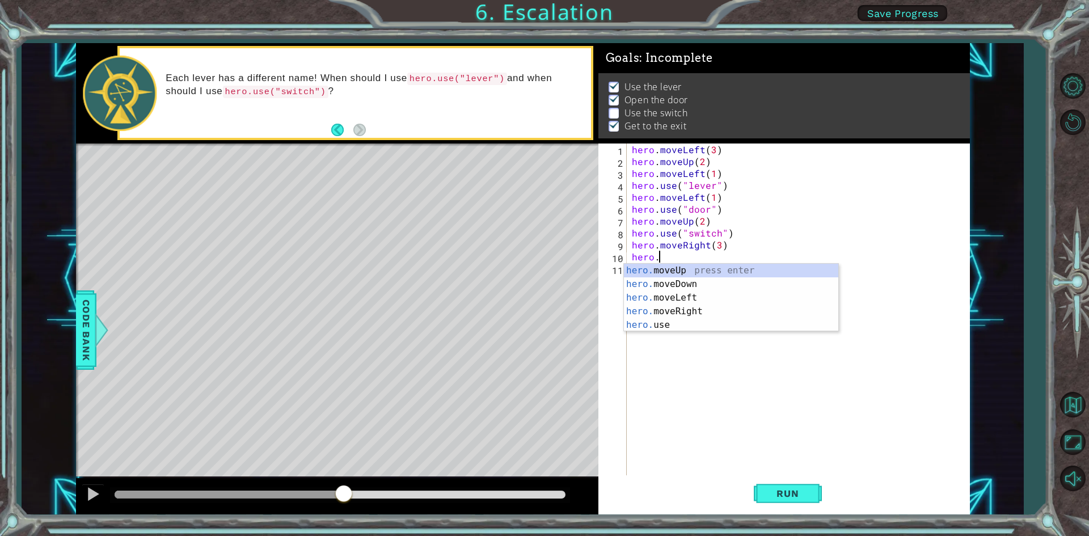
scroll to position [0, 1]
click at [737, 269] on div "hero. moveUp press enter hero. moveDown press enter hero. moveLeft press enter …" at bounding box center [731, 311] width 214 height 95
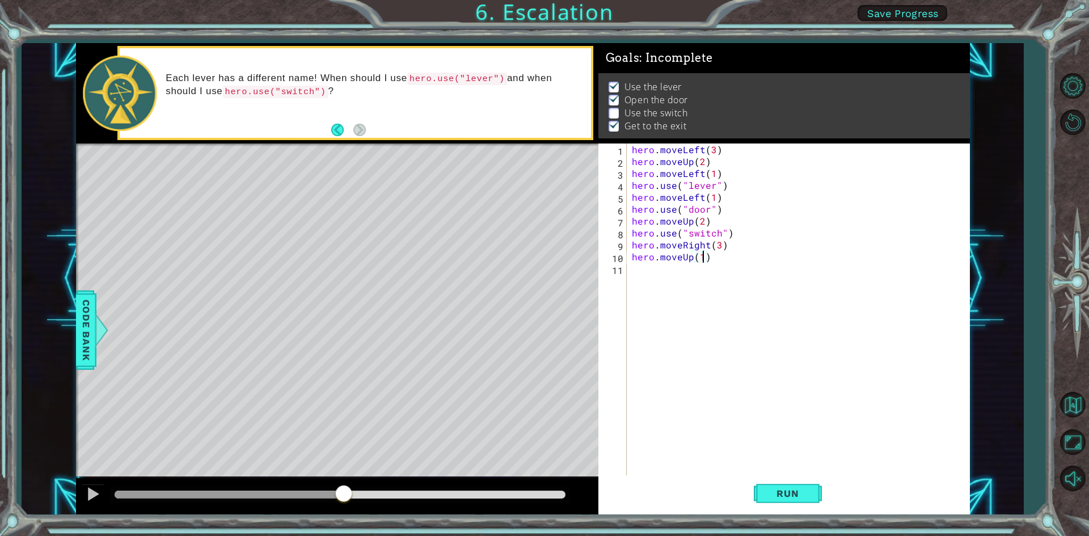
scroll to position [0, 4]
click at [774, 491] on span "Run" at bounding box center [787, 493] width 45 height 11
click at [484, 488] on div at bounding box center [340, 495] width 460 height 16
click at [485, 491] on div at bounding box center [340, 495] width 451 height 8
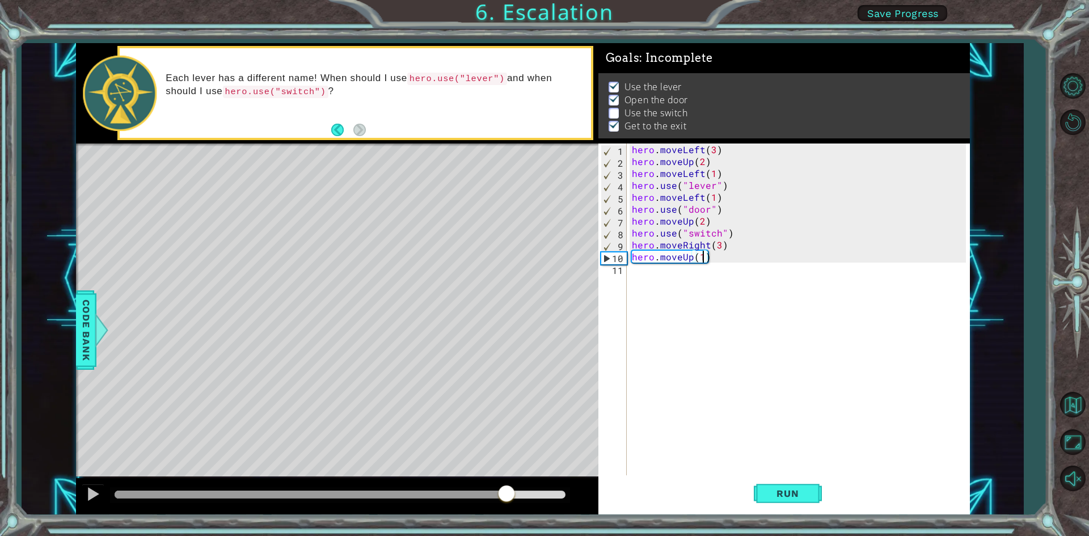
drag, startPoint x: 486, startPoint y: 491, endPoint x: 507, endPoint y: 492, distance: 21.0
click at [507, 492] on div at bounding box center [506, 494] width 20 height 20
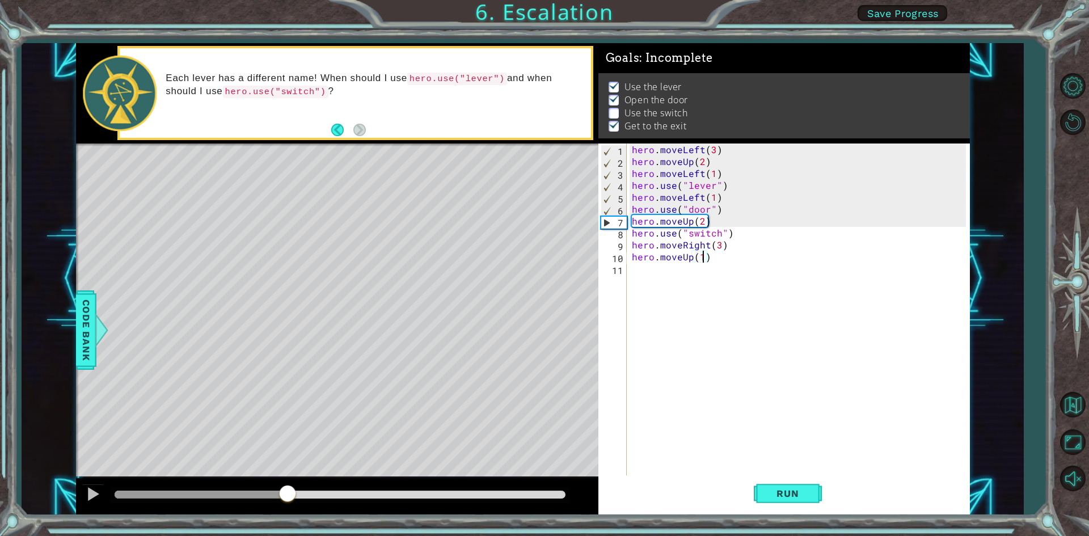
click at [289, 465] on div "methods hero moveDown(steps) moveUp(steps) moveLeft(steps) moveRight(steps) use…" at bounding box center [523, 279] width 894 height 472
click at [721, 248] on div "hero . moveLeft ( 3 ) hero . moveUp ( 2 ) hero . moveLeft ( 1 ) hero . use ( "l…" at bounding box center [801, 322] width 342 height 357
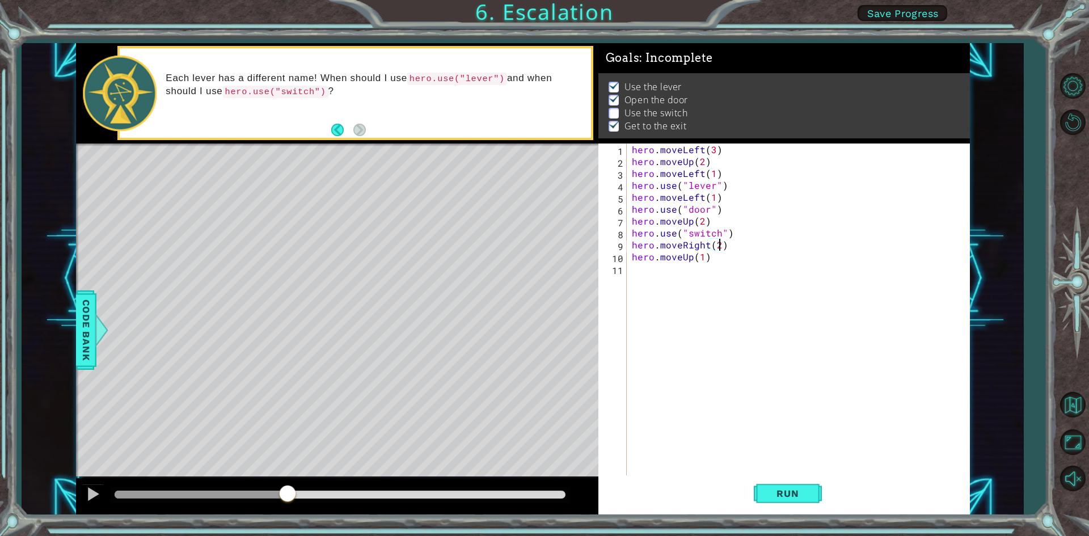
scroll to position [0, 5]
drag, startPoint x: 799, startPoint y: 492, endPoint x: 786, endPoint y: 490, distance: 13.2
click at [799, 492] on span "Run" at bounding box center [787, 493] width 45 height 11
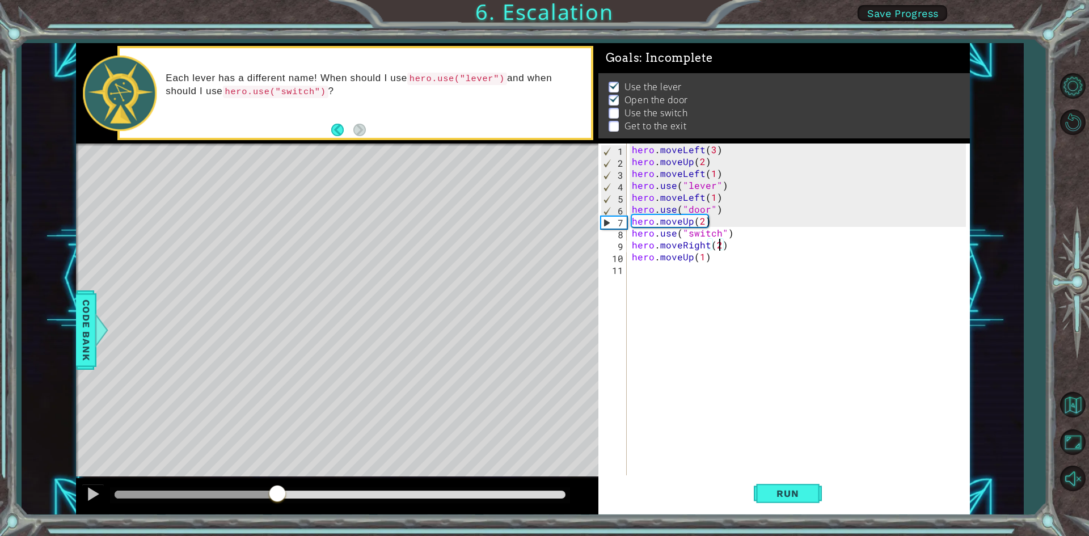
drag, startPoint x: 299, startPoint y: 491, endPoint x: 276, endPoint y: 491, distance: 22.7
click at [276, 491] on div at bounding box center [340, 495] width 451 height 8
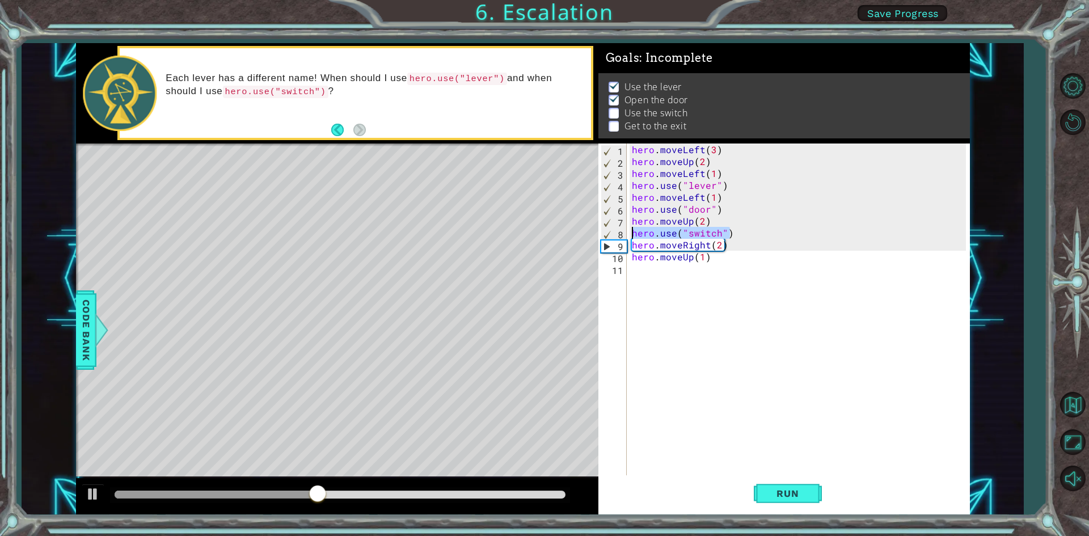
drag, startPoint x: 735, startPoint y: 233, endPoint x: 631, endPoint y: 231, distance: 103.8
click at [631, 231] on div "hero . moveLeft ( 3 ) hero . moveUp ( 2 ) hero . moveLeft ( 1 ) hero . use ( "l…" at bounding box center [801, 322] width 342 height 357
type textarea "hero.use("switch")"
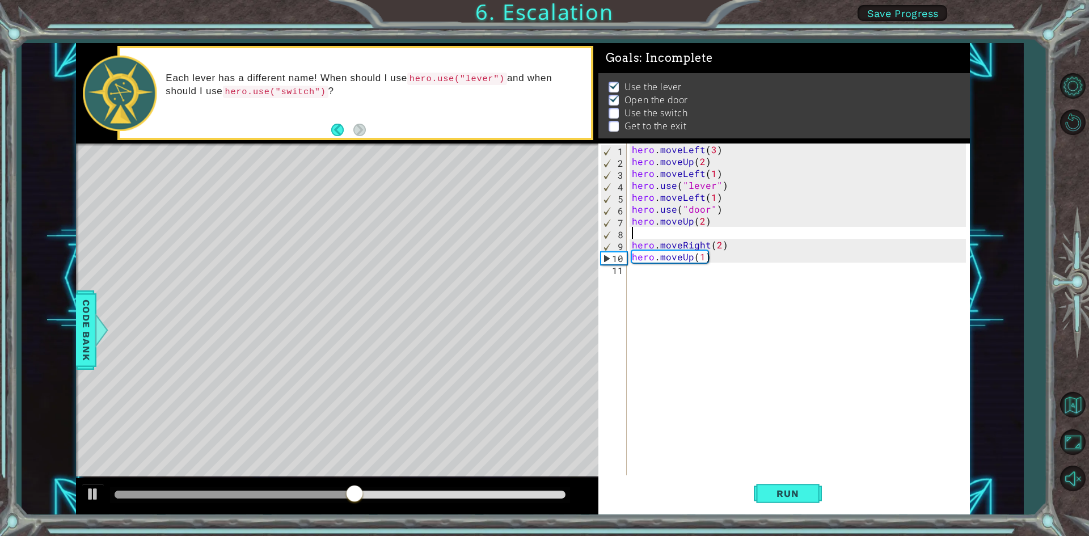
scroll to position [0, 0]
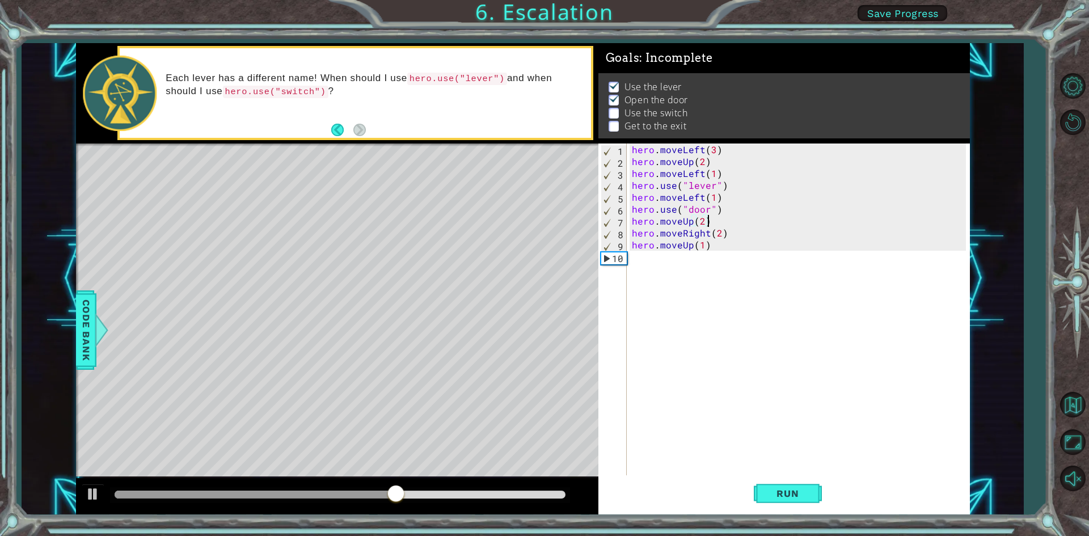
click at [731, 231] on div "hero . moveLeft ( 3 ) hero . moveUp ( 2 ) hero . moveLeft ( 1 ) hero . use ( "l…" at bounding box center [801, 322] width 342 height 357
type textarea "hero.moveRight(2)"
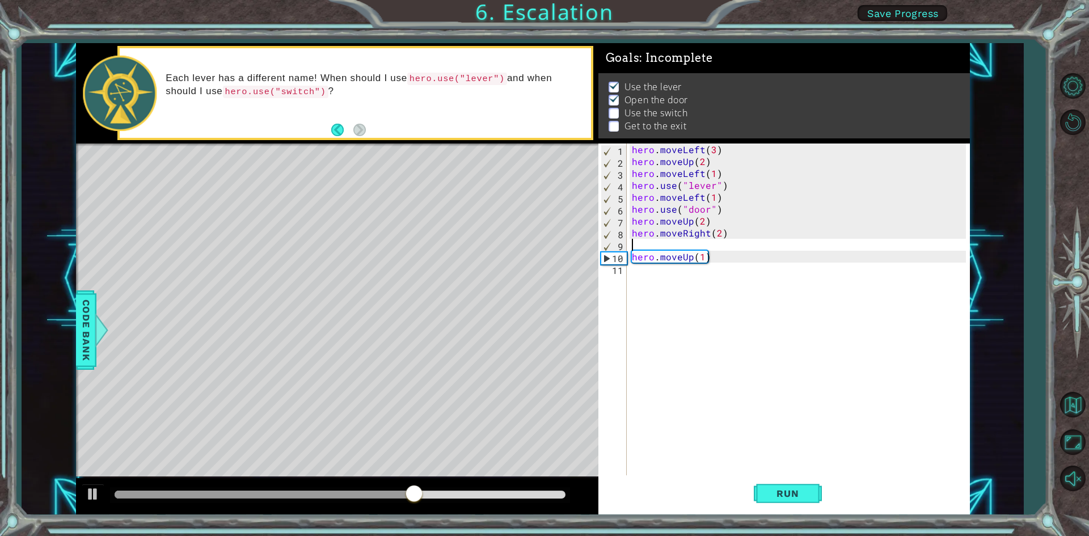
paste textarea "hero.use("switch")"
drag, startPoint x: 441, startPoint y: 487, endPoint x: 309, endPoint y: 495, distance: 131.8
click at [260, 495] on div at bounding box center [337, 496] width 522 height 36
drag, startPoint x: 809, startPoint y: 488, endPoint x: 790, endPoint y: 487, distance: 18.7
click at [808, 488] on span "Run" at bounding box center [787, 493] width 45 height 11
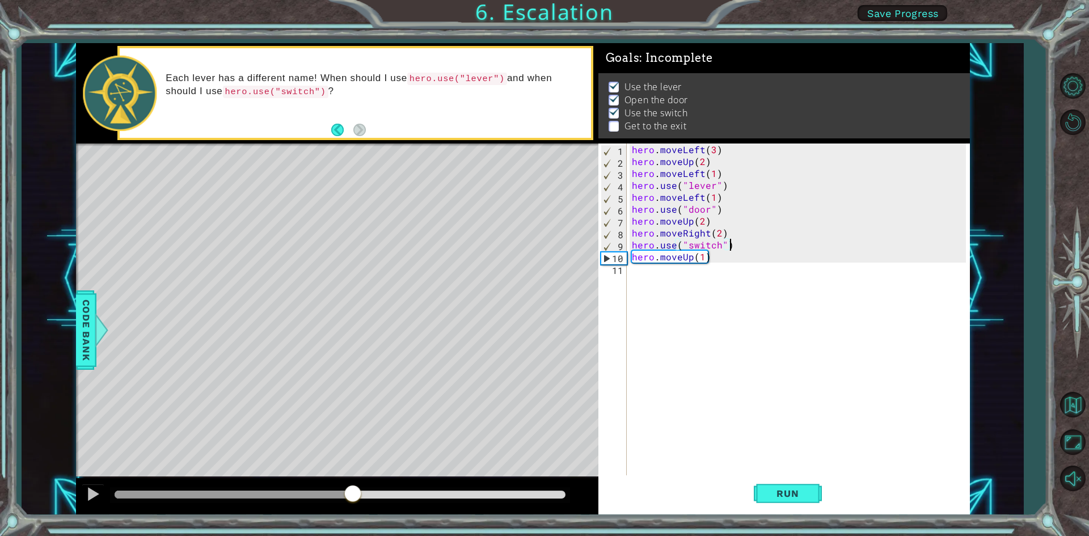
drag, startPoint x: 236, startPoint y: 491, endPoint x: 353, endPoint y: 486, distance: 117.0
click at [353, 491] on div at bounding box center [340, 495] width 451 height 8
click at [733, 259] on div "hero . moveLeft ( 3 ) hero . moveUp ( 2 ) hero . moveLeft ( 1 ) hero . use ( "l…" at bounding box center [801, 322] width 342 height 357
type textarea "hero.moveUp(1)"
click at [718, 262] on div "hero . moveLeft ( 3 ) hero . moveUp ( 2 ) hero . moveLeft ( 1 ) hero . use ( "l…" at bounding box center [801, 322] width 342 height 357
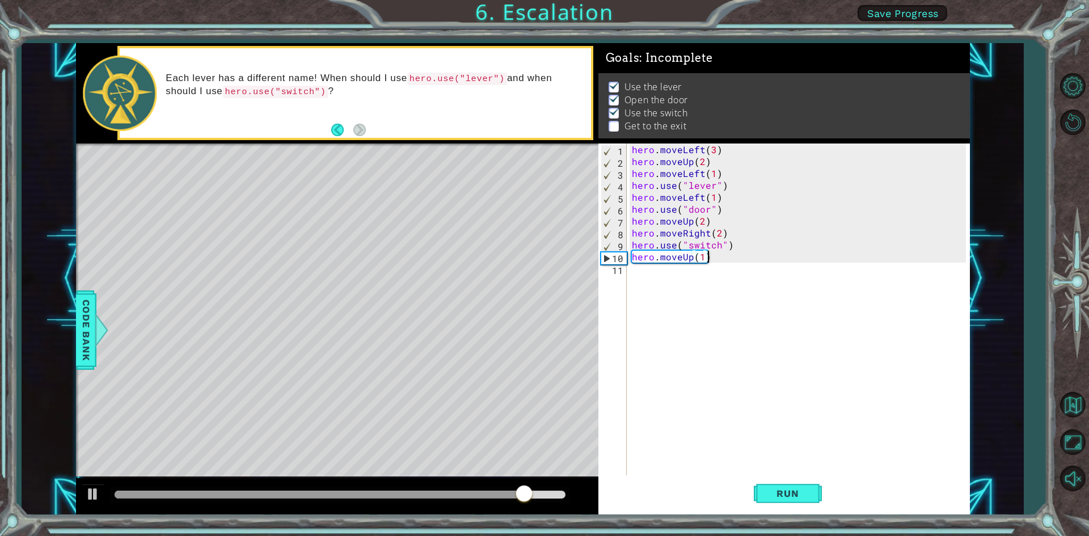
click at [718, 262] on div "hero . moveLeft ( 3 ) hero . moveUp ( 2 ) hero . moveLeft ( 1 ) hero . use ( "l…" at bounding box center [801, 322] width 342 height 357
click at [771, 484] on button "Run" at bounding box center [788, 493] width 68 height 37
click at [450, 461] on div "methods hero moveDown(steps) moveUp(steps) moveLeft(steps) moveRight(steps) use…" at bounding box center [523, 279] width 894 height 472
click at [727, 260] on div "hero . moveLeft ( 3 ) hero . moveUp ( 2 ) hero . moveLeft ( 1 ) hero . use ( "l…" at bounding box center [801, 322] width 342 height 357
click at [722, 258] on div "hero . moveLeft ( 3 ) hero . moveUp ( 2 ) hero . moveLeft ( 1 ) hero . use ( "l…" at bounding box center [801, 322] width 342 height 357
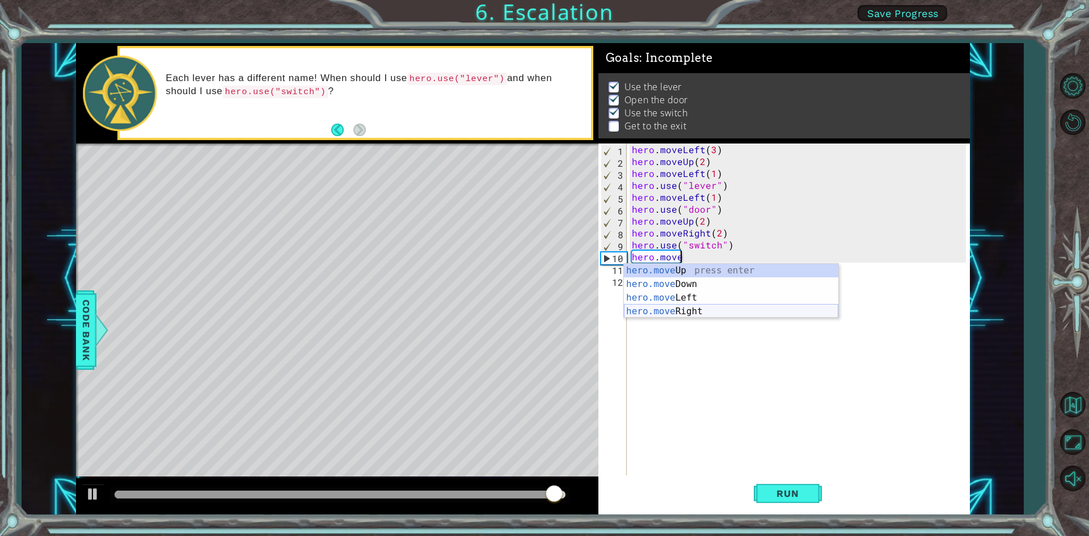
click at [695, 308] on div "hero.move Up press enter hero.move Down press enter hero.move Left press enter …" at bounding box center [731, 305] width 214 height 82
type textarea "hero.moveRight(1)"
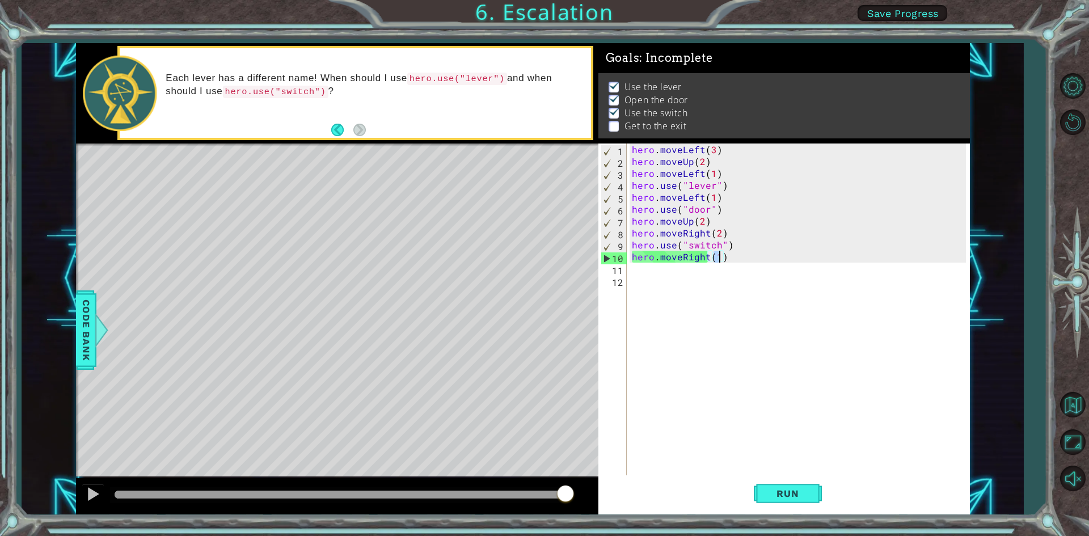
click at [758, 252] on div "hero . moveLeft ( 3 ) hero . moveUp ( 2 ) hero . moveLeft ( 1 ) hero . use ( "l…" at bounding box center [801, 322] width 342 height 357
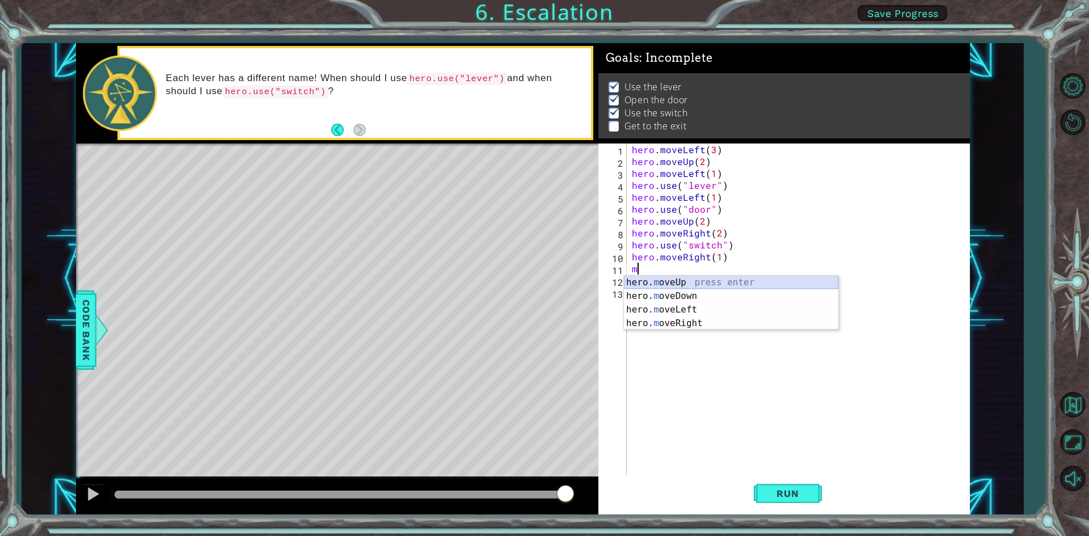
click at [740, 279] on div "hero. m oveUp press enter hero. m oveDown press enter hero. m oveLeft press ent…" at bounding box center [731, 317] width 214 height 82
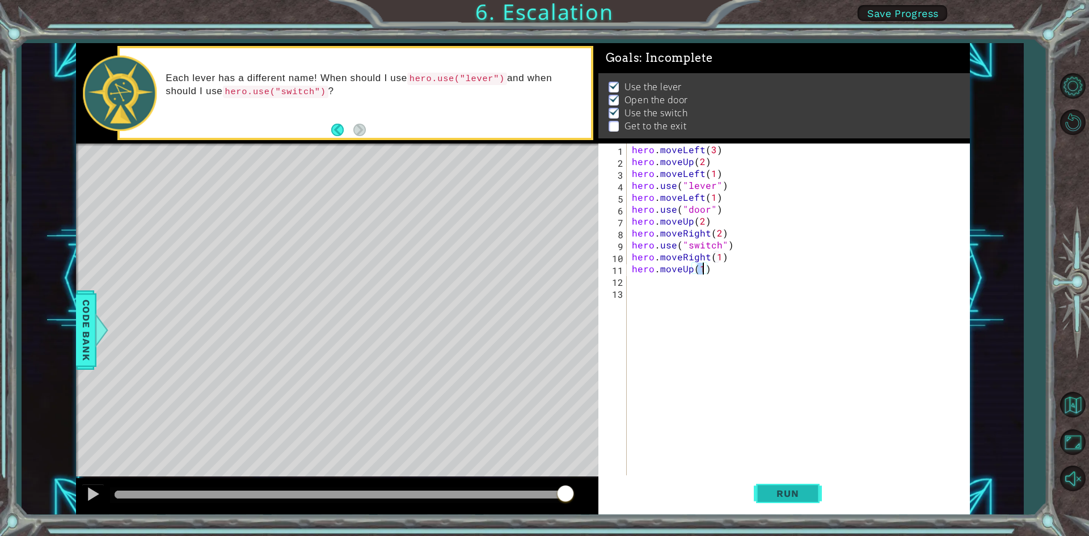
type textarea "hero.moveUp(1)"
click at [798, 492] on span "Run" at bounding box center [787, 493] width 45 height 11
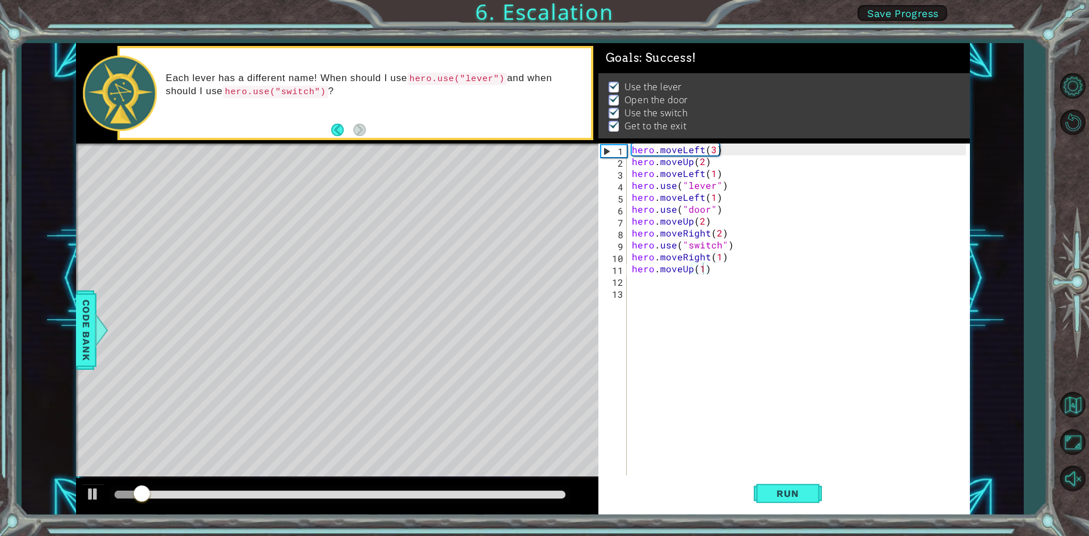
click at [525, 490] on div at bounding box center [340, 495] width 460 height 16
drag, startPoint x: 525, startPoint y: 491, endPoint x: 531, endPoint y: 496, distance: 7.6
click at [525, 491] on div at bounding box center [340, 495] width 451 height 8
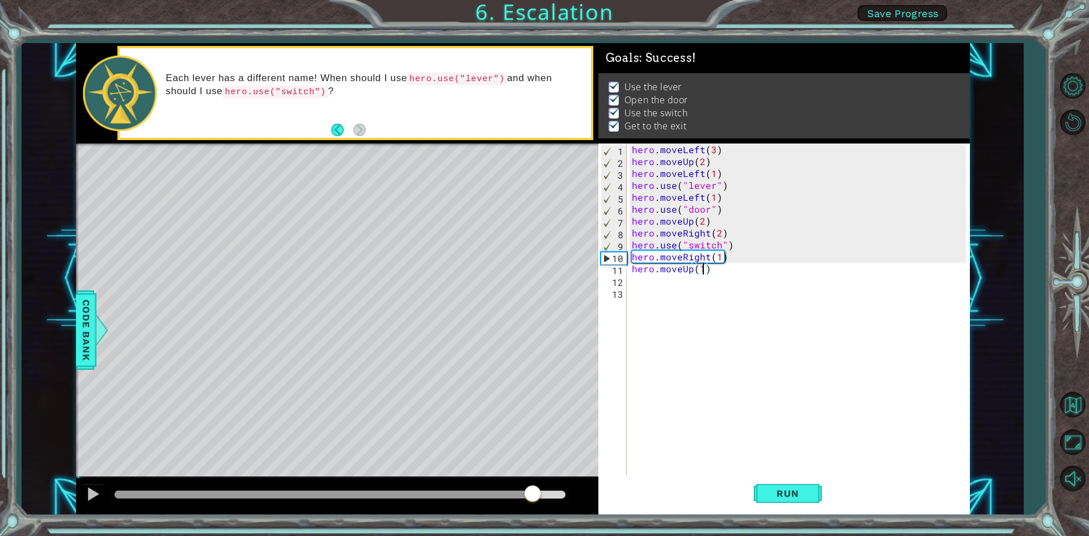
drag, startPoint x: 533, startPoint y: 489, endPoint x: 549, endPoint y: 489, distance: 15.9
click at [543, 489] on div at bounding box center [532, 494] width 20 height 20
drag, startPoint x: 532, startPoint y: 488, endPoint x: 555, endPoint y: 489, distance: 23.3
click at [555, 489] on div at bounding box center [340, 495] width 460 height 16
click at [593, 489] on body "1 ההההההההההההההההההההההההההההההההההההההההההההההההההההההההההההההההההההההההההההה…" at bounding box center [544, 268] width 1089 height 536
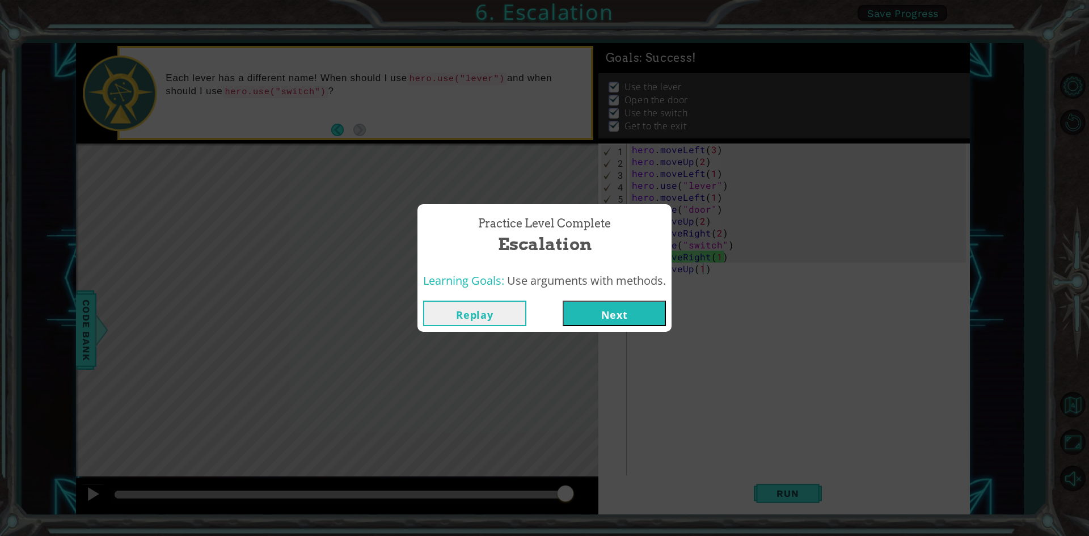
click at [613, 313] on button "Next" at bounding box center [614, 314] width 103 height 26
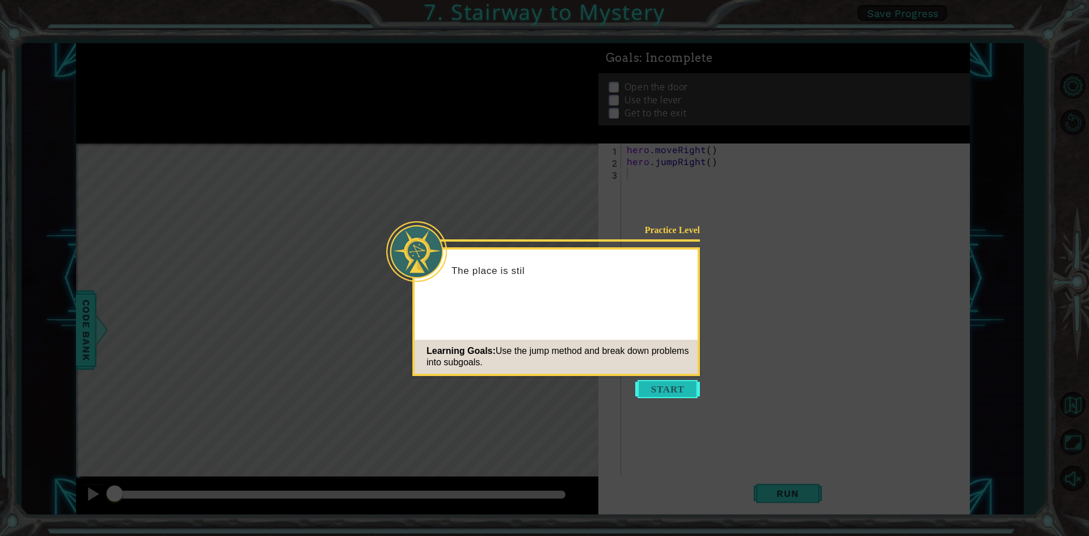
click at [661, 391] on button "Start" at bounding box center [667, 389] width 65 height 18
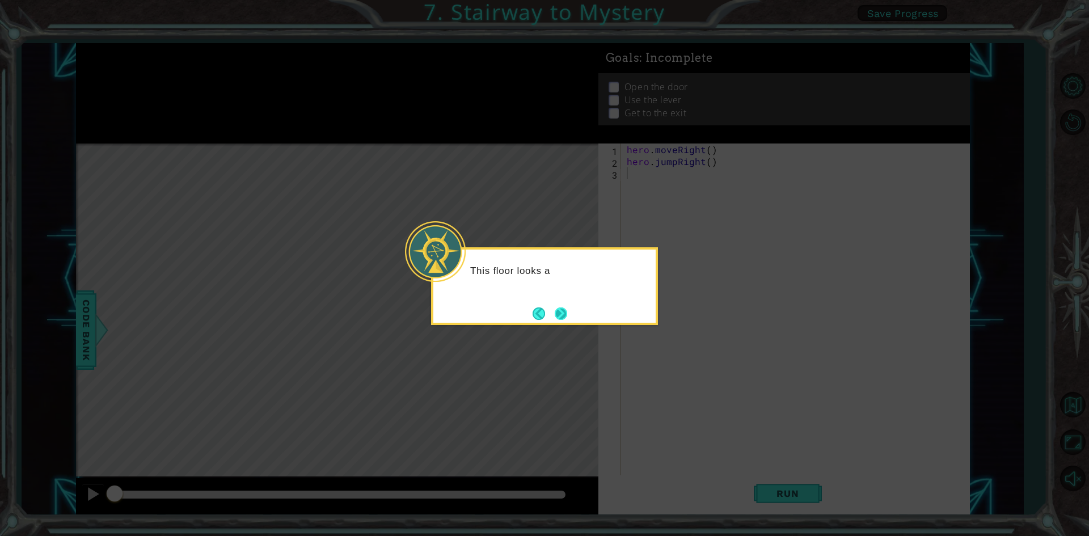
click at [562, 314] on button "Next" at bounding box center [561, 313] width 12 height 12
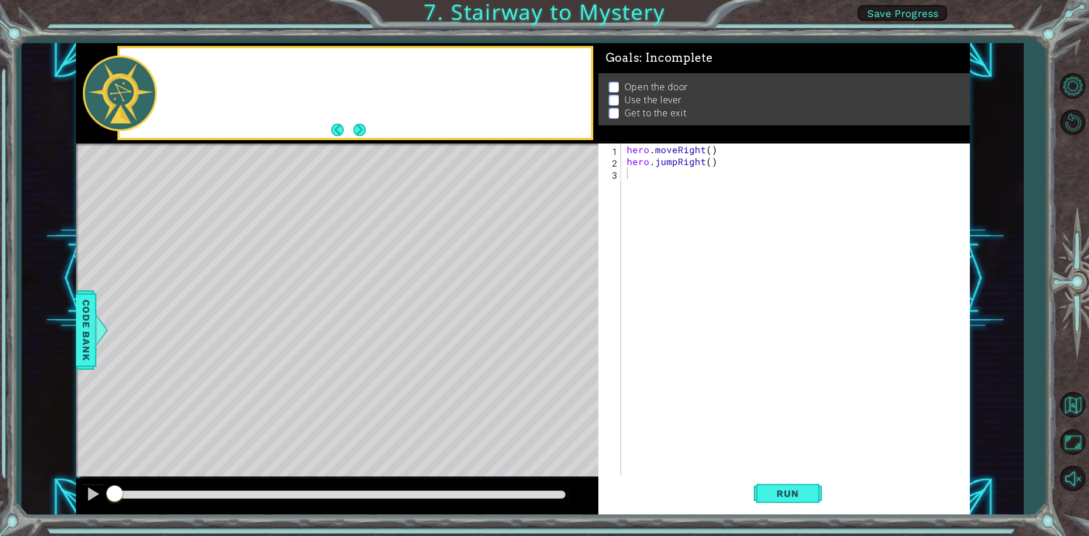
click at [562, 314] on div "Level Map" at bounding box center [338, 311] width 524 height 334
click at [354, 124] on button "Next" at bounding box center [359, 130] width 12 height 12
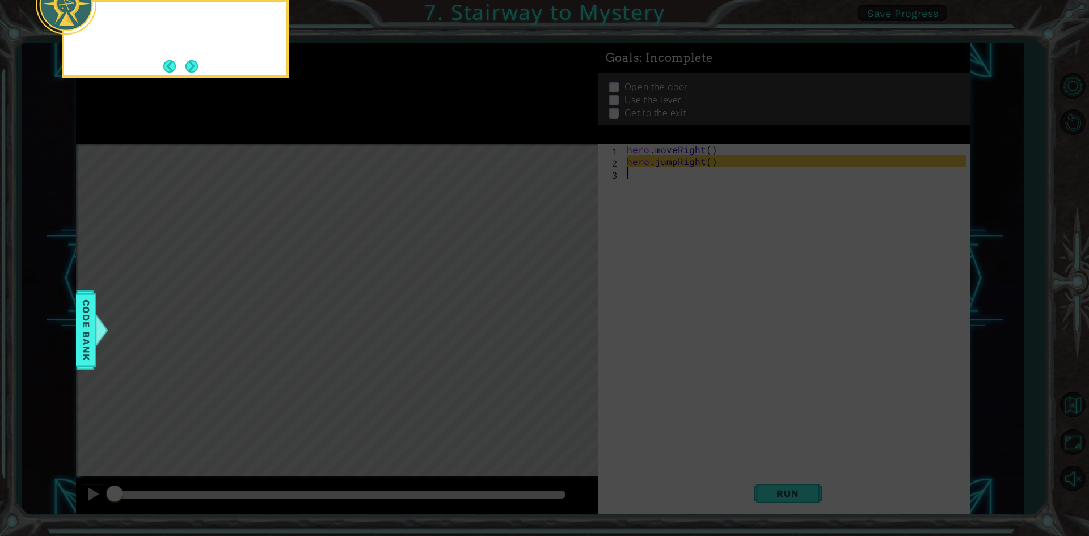
click at [354, 124] on icon at bounding box center [544, 80] width 1089 height 912
click at [191, 68] on button "Next" at bounding box center [191, 66] width 12 height 12
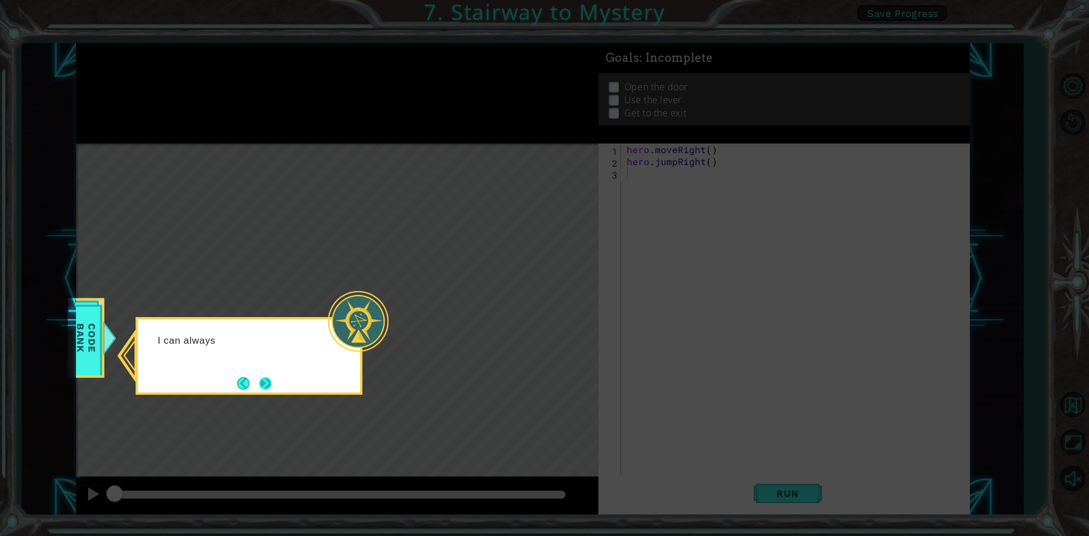
drag, startPoint x: 255, startPoint y: 376, endPoint x: 261, endPoint y: 377, distance: 6.5
click at [258, 376] on footer at bounding box center [254, 383] width 35 height 17
click at [271, 378] on button "Next" at bounding box center [265, 383] width 12 height 12
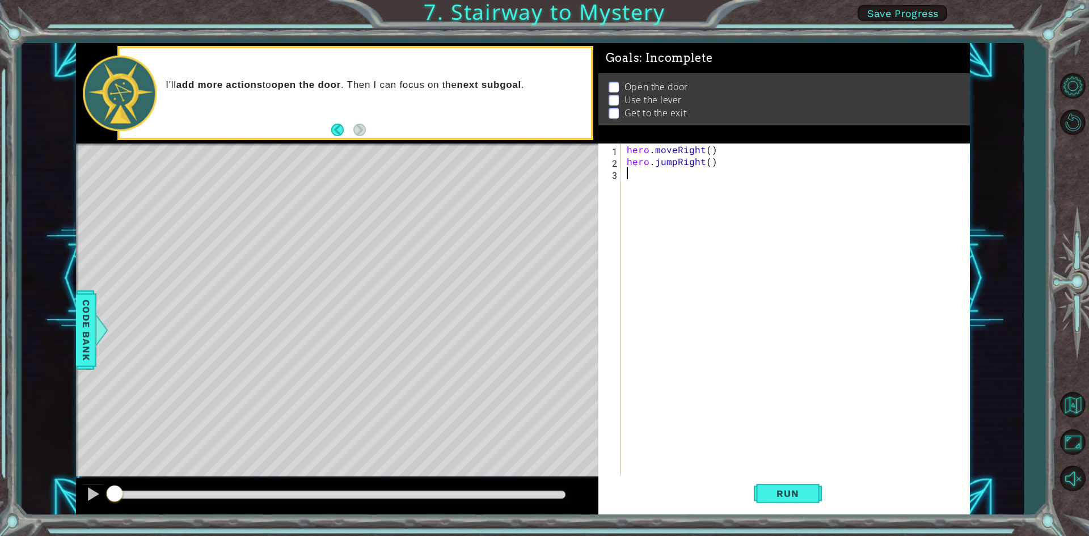
click at [663, 176] on div "hero . moveRight ( ) hero . jumpRight ( )" at bounding box center [798, 322] width 347 height 357
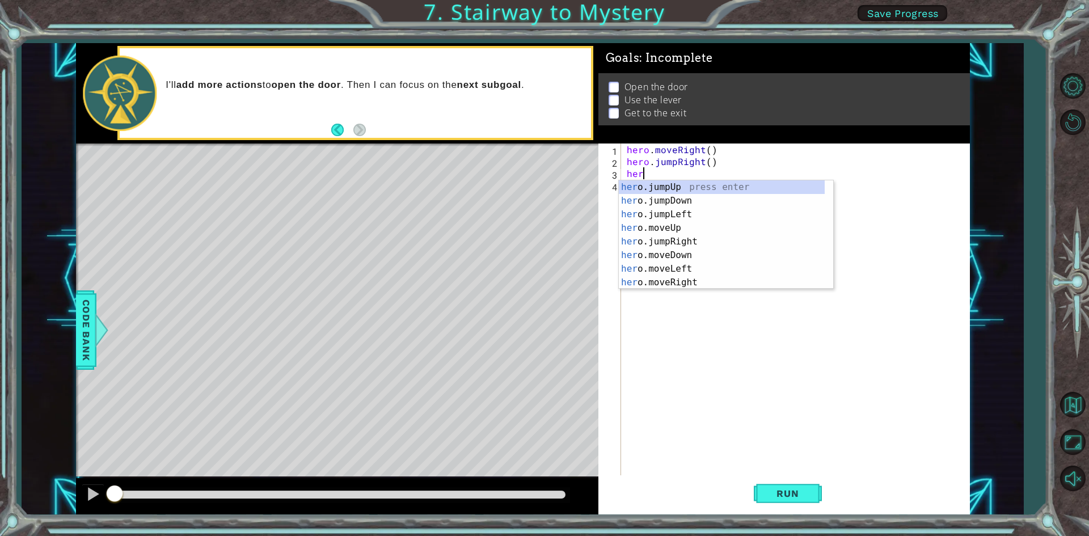
type textarea "hero"
click at [655, 226] on div "hero .jumpUp press enter hero .jumpDown press enter hero .jumpLeft press enter …" at bounding box center [722, 248] width 206 height 136
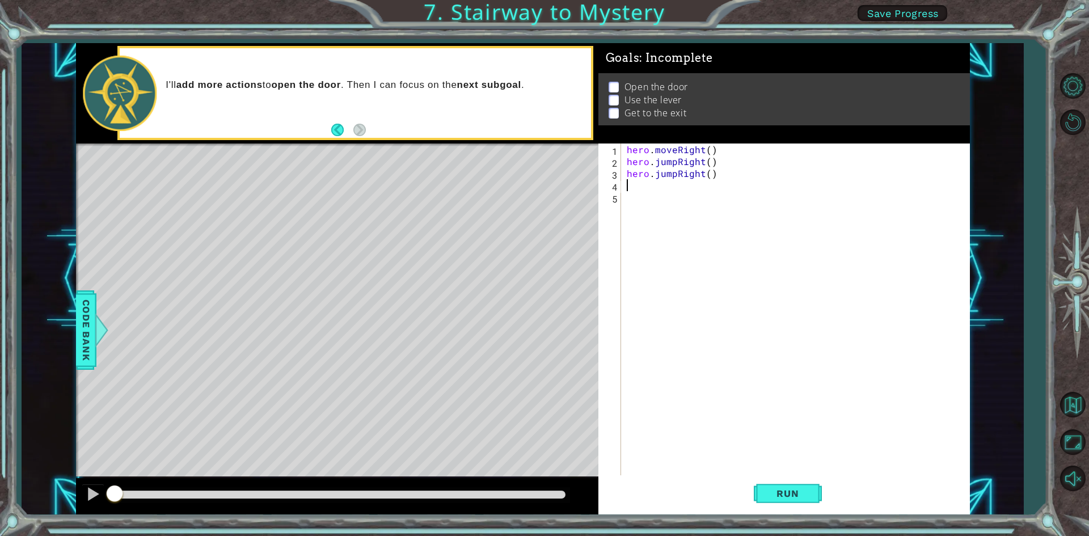
scroll to position [0, 0]
click at [674, 175] on div "hero . moveRight ( ) hero . jumpRight ( ) hero . jumpRight ( )" at bounding box center [798, 322] width 347 height 357
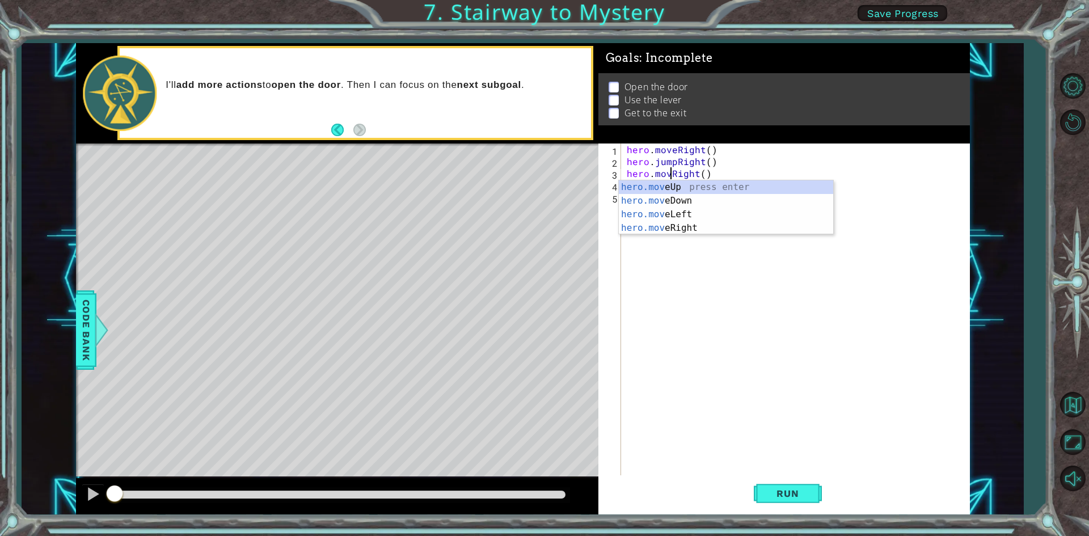
scroll to position [0, 3]
click at [703, 188] on div "hero.move Up press enter hero.move Down press enter hero.move Left press enter …" at bounding box center [726, 221] width 214 height 82
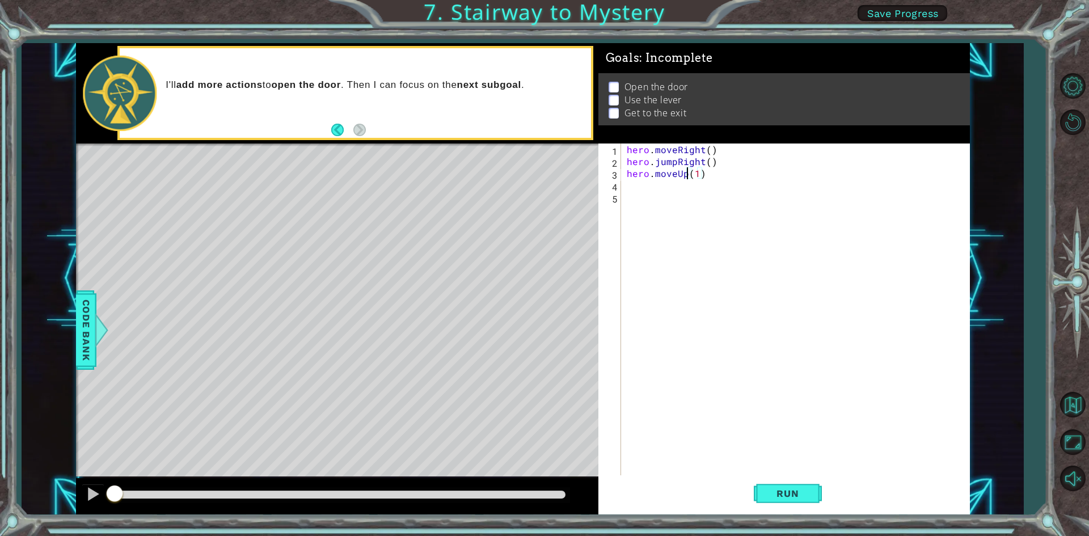
click at [686, 172] on div "hero . moveRight ( ) hero . jumpRight ( ) hero . moveUp ( 1 )" at bounding box center [798, 322] width 347 height 357
click at [690, 188] on div "hero.moveRight press enter" at bounding box center [726, 200] width 214 height 41
click at [751, 176] on div "hero . moveRight ( ) hero . jumpRight ( ) hero . moveRight ( 1 ) ( 1 )" at bounding box center [798, 322] width 347 height 357
type textarea "hero.moveRight(1)"
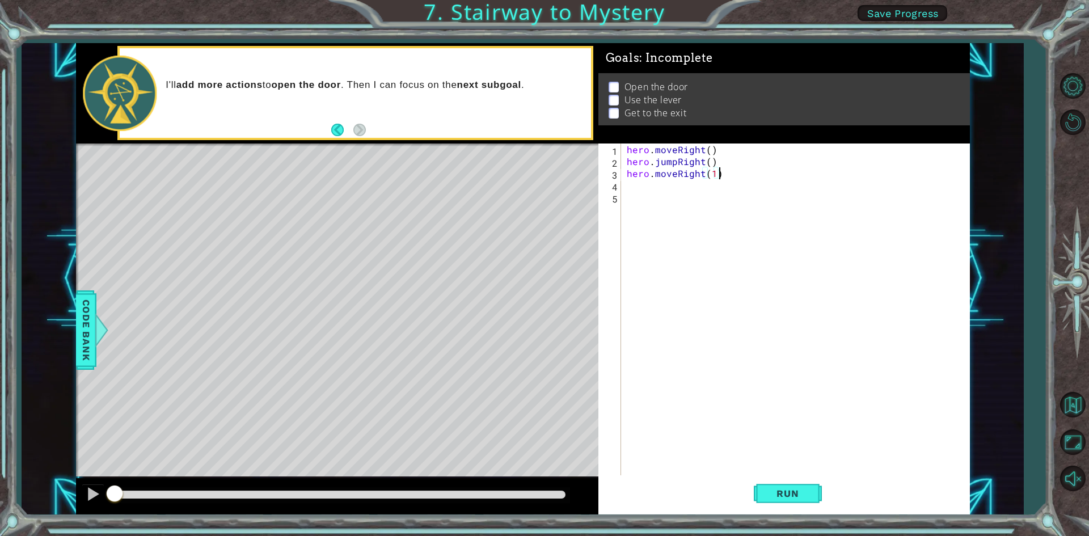
click at [731, 179] on div "hero . moveRight ( ) hero . jumpRight ( ) hero . moveRight ( 1 )" at bounding box center [798, 322] width 347 height 357
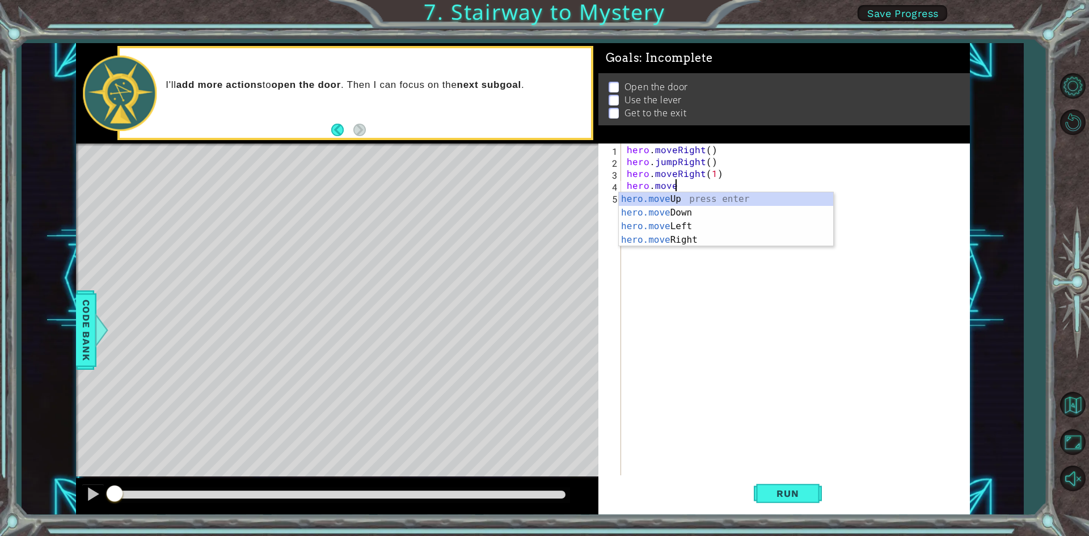
scroll to position [0, 2]
type textarea "hero.moveUp(1)"
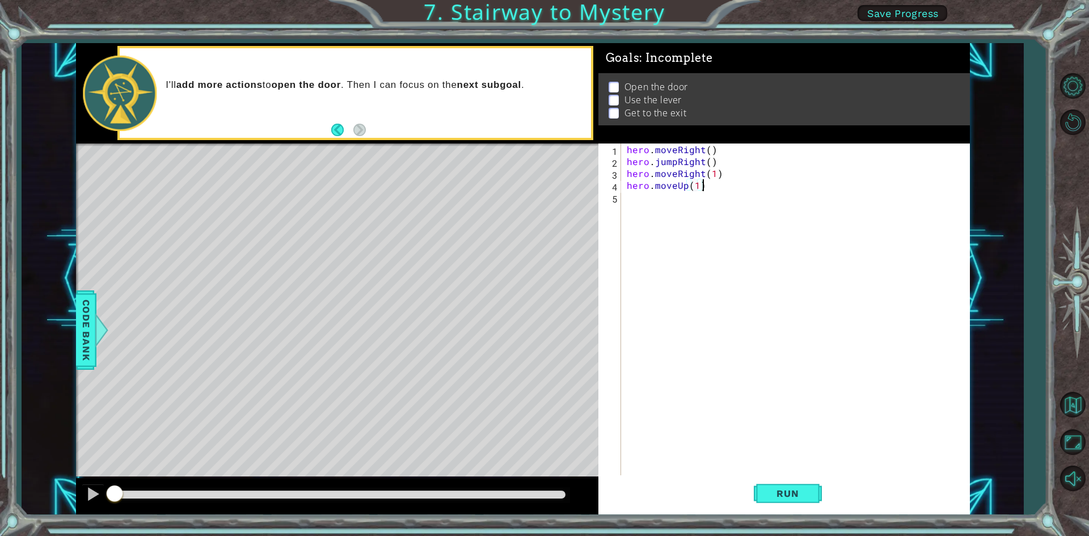
click at [720, 186] on div "hero . moveRight ( ) hero . jumpRight ( ) hero . moveRight ( 1 ) hero . moveUp …" at bounding box center [798, 322] width 347 height 357
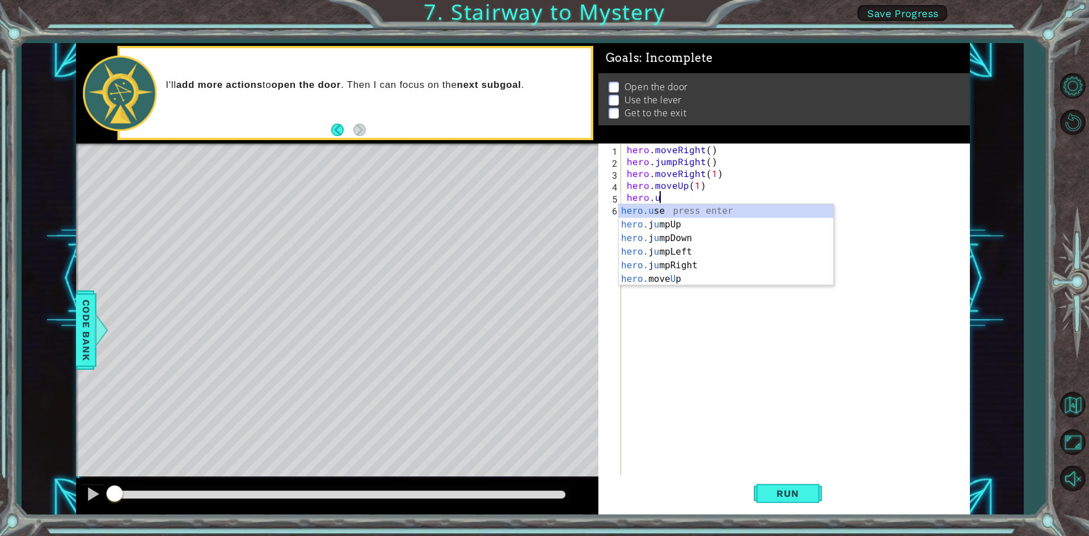
scroll to position [0, 2]
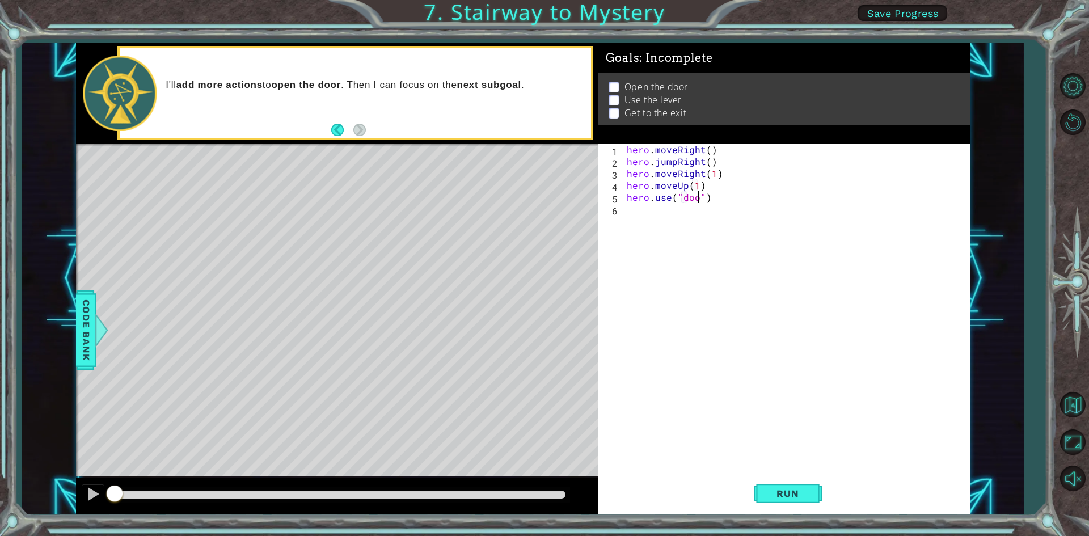
type textarea "hero.use("door")"
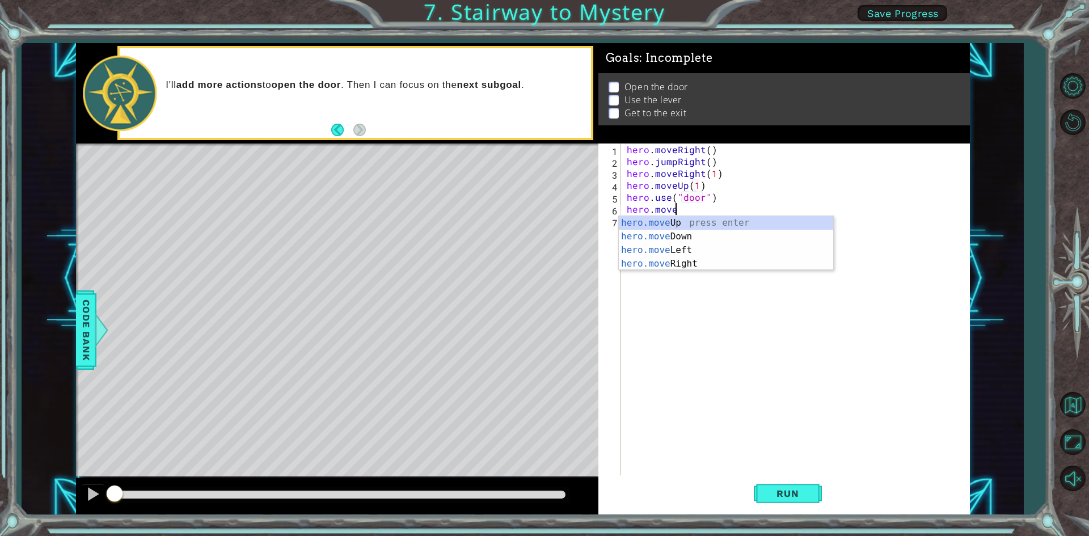
scroll to position [0, 3]
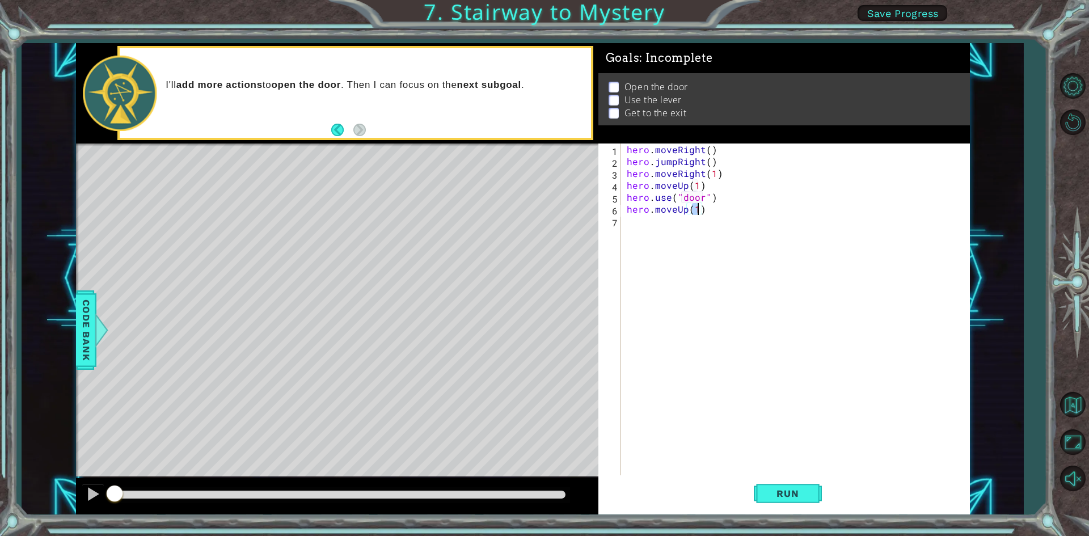
type textarea "hero.moveUp(2)"
type textarea "hero.moveLeft(1)"
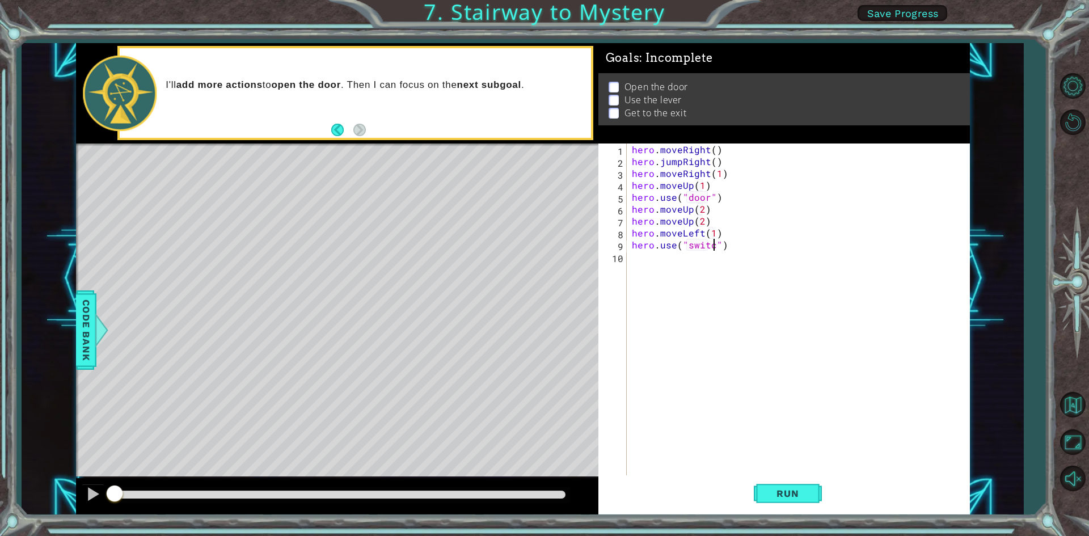
type textarea "hero.use("switch")"
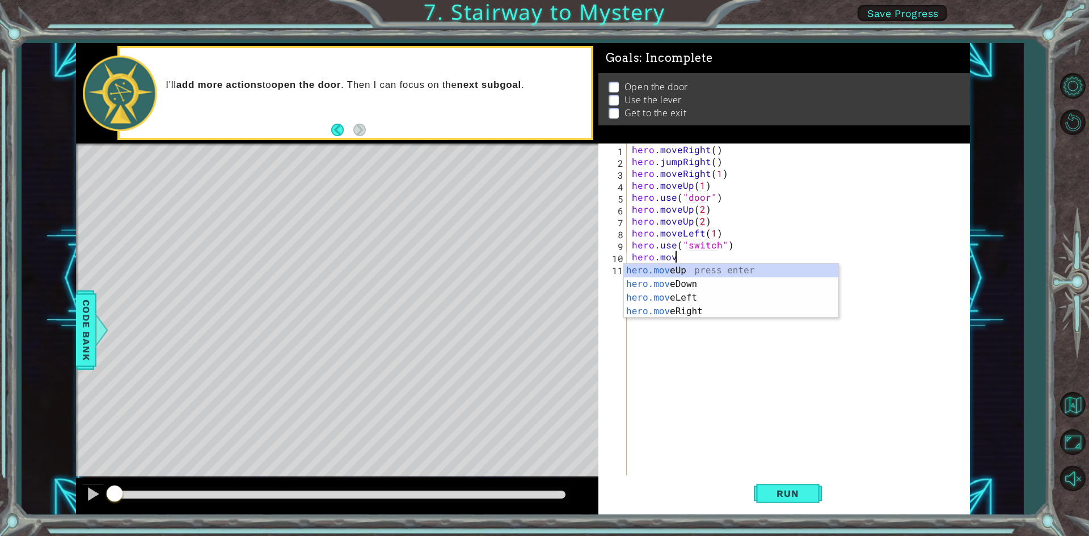
scroll to position [0, 2]
click at [750, 294] on div "hero.move Up press enter hero.move Down press enter hero.move Left press enter …" at bounding box center [731, 305] width 214 height 82
type textarea "hero.moveLeft(2)"
click at [745, 257] on div "hero . moveRight ( ) hero . jumpRight ( ) hero . moveRight ( 1 ) hero . moveUp …" at bounding box center [801, 322] width 342 height 357
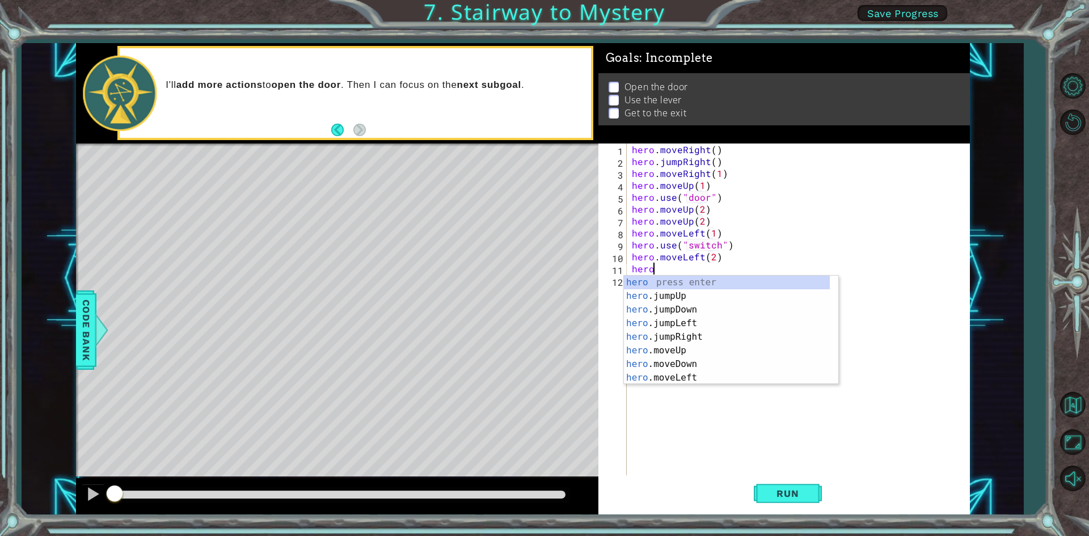
scroll to position [0, 1]
type textarea "hero.jump"
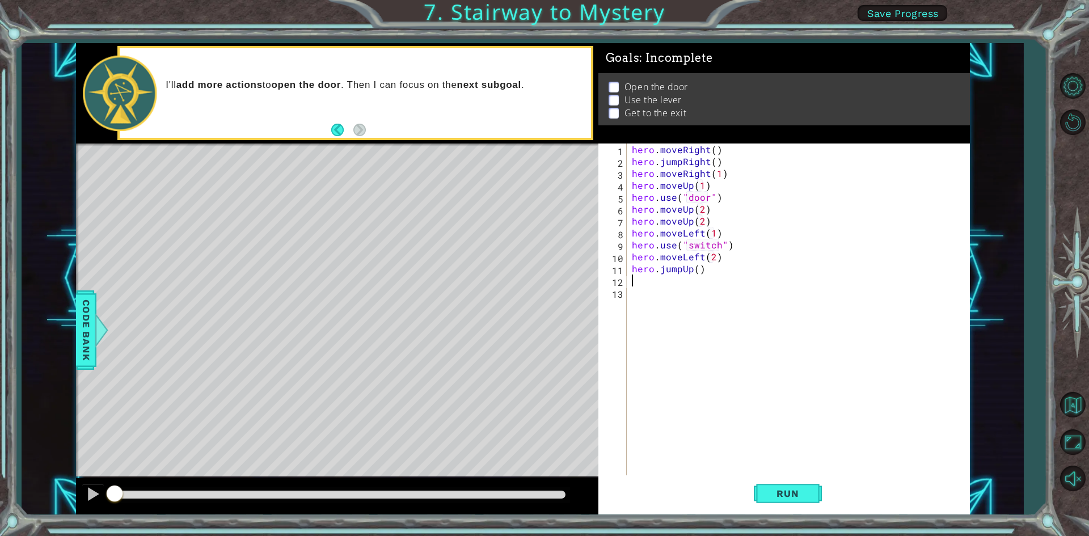
scroll to position [0, 0]
click at [695, 273] on div "hero . moveRight ( ) hero . jumpRight ( ) hero . moveRight ( 1 ) hero . moveUp …" at bounding box center [801, 322] width 342 height 357
type textarea "hero.jumpUp(2)"
click at [721, 272] on div "hero . moveRight ( ) hero . jumpRight ( ) hero . moveRight ( 1 ) hero . moveUp …" at bounding box center [801, 322] width 342 height 357
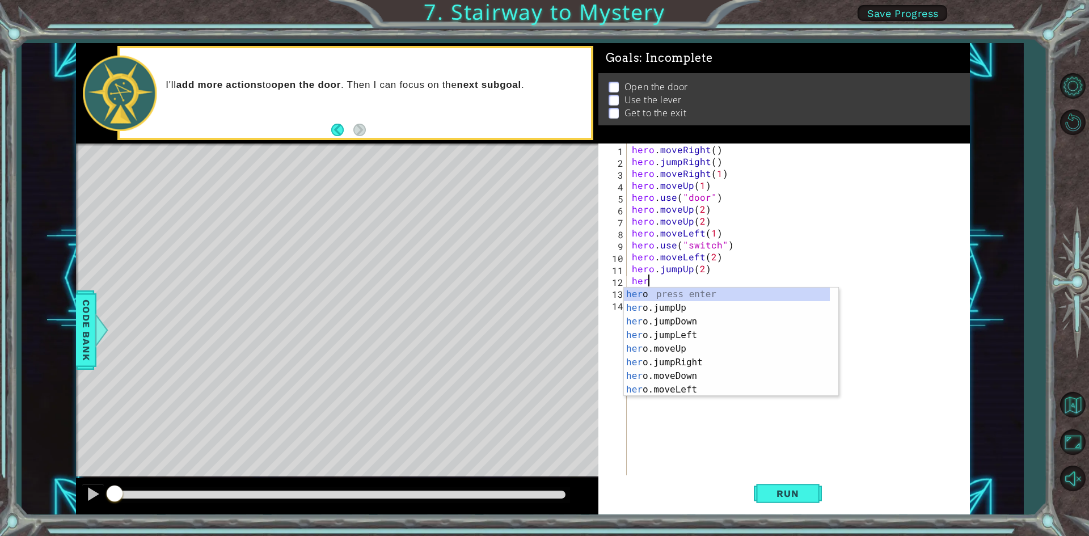
scroll to position [0, 1]
type textarea "hero."
click at [722, 335] on div "hero. jumpUp press enter hero. jumpDown press enter hero. jumpLeft press enter …" at bounding box center [727, 356] width 206 height 136
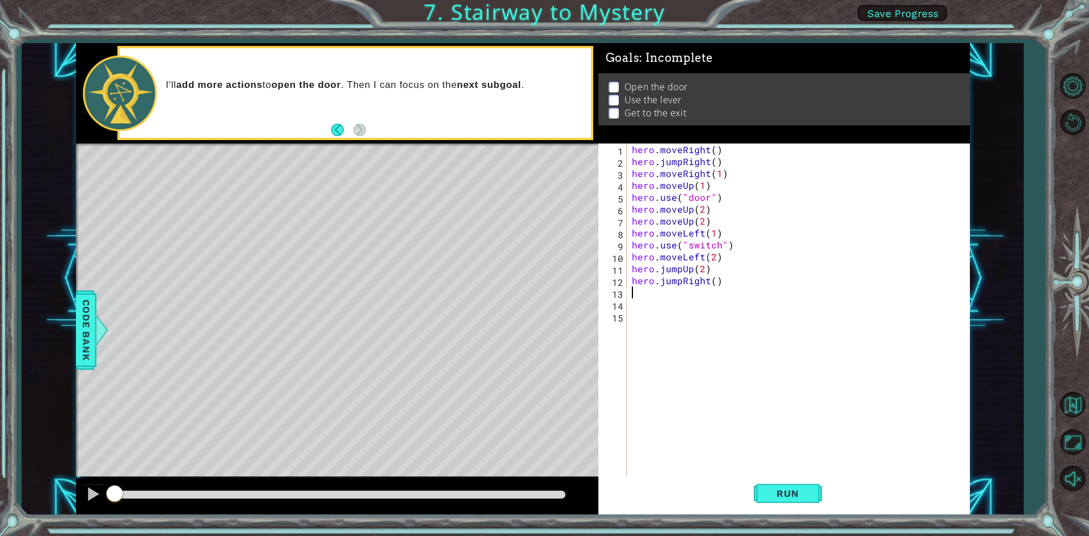
scroll to position [0, 0]
click at [715, 287] on div "hero . moveRight ( ) hero . jumpRight ( ) hero . moveRight ( 1 ) hero . moveUp …" at bounding box center [801, 322] width 342 height 357
drag, startPoint x: 712, startPoint y: 276, endPoint x: 713, endPoint y: 283, distance: 7.4
click at [712, 276] on div "hero . moveRight ( ) hero . jumpRight ( ) hero . moveRight ( 1 ) hero . moveUp …" at bounding box center [801, 322] width 342 height 357
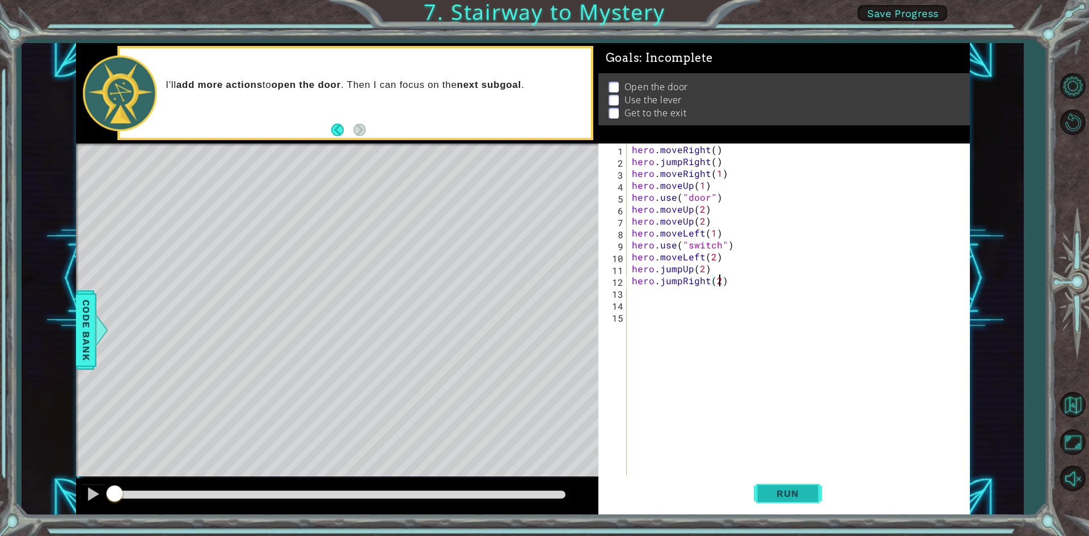
click at [791, 484] on button "Run" at bounding box center [788, 493] width 68 height 37
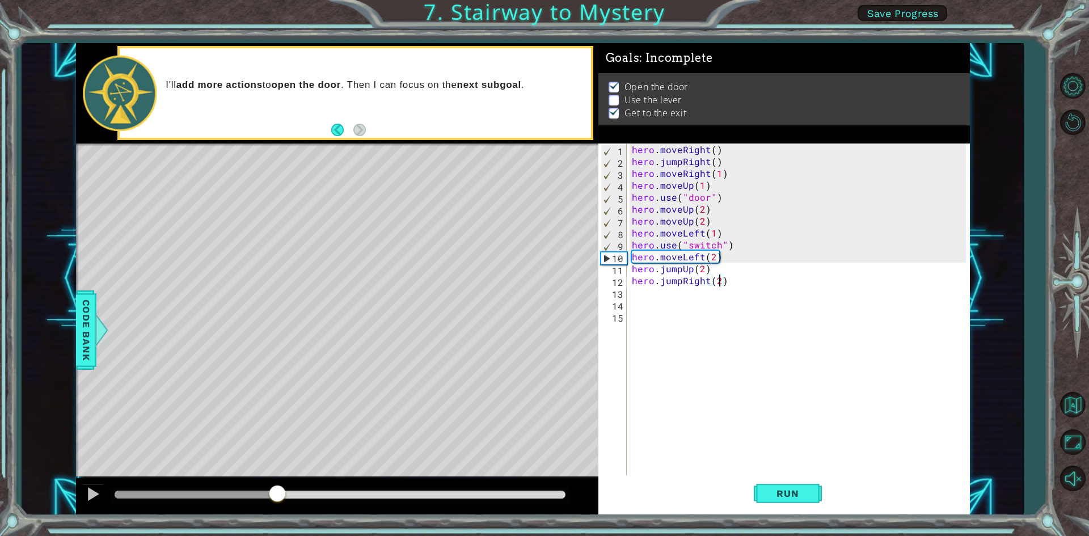
drag, startPoint x: 209, startPoint y: 490, endPoint x: 267, endPoint y: 474, distance: 59.5
click at [267, 474] on div "methods hero moveDown(steps) moveUp(steps) moveLeft(steps) moveRight(steps) use…" at bounding box center [523, 279] width 894 height 472
click at [717, 245] on div "hero . moveRight ( ) hero . jumpRight ( ) hero . moveRight ( 1 ) hero . moveUp …" at bounding box center [801, 322] width 342 height 357
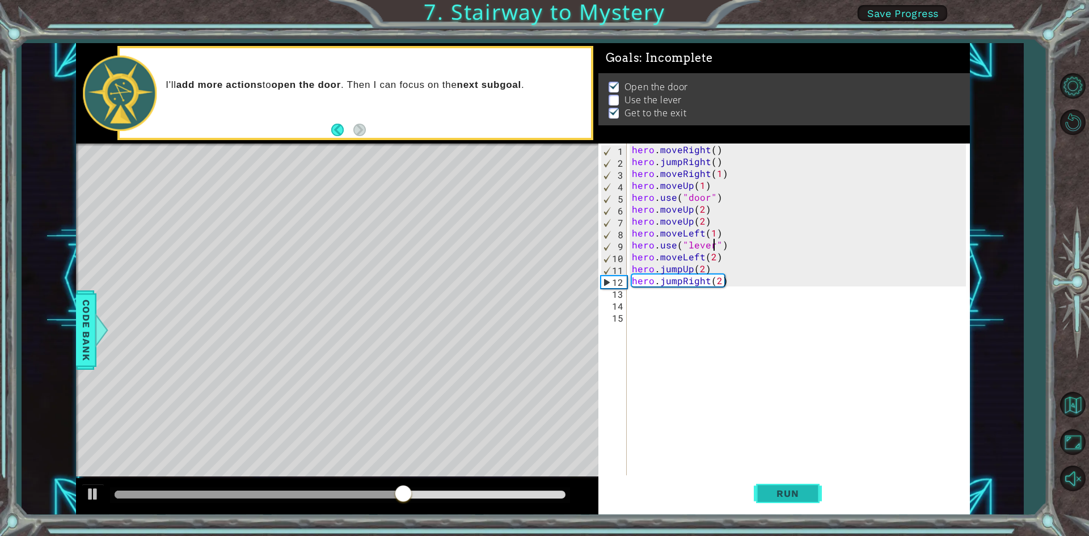
type textarea "hero.use("lever")"
click at [799, 491] on span "Run" at bounding box center [787, 493] width 45 height 11
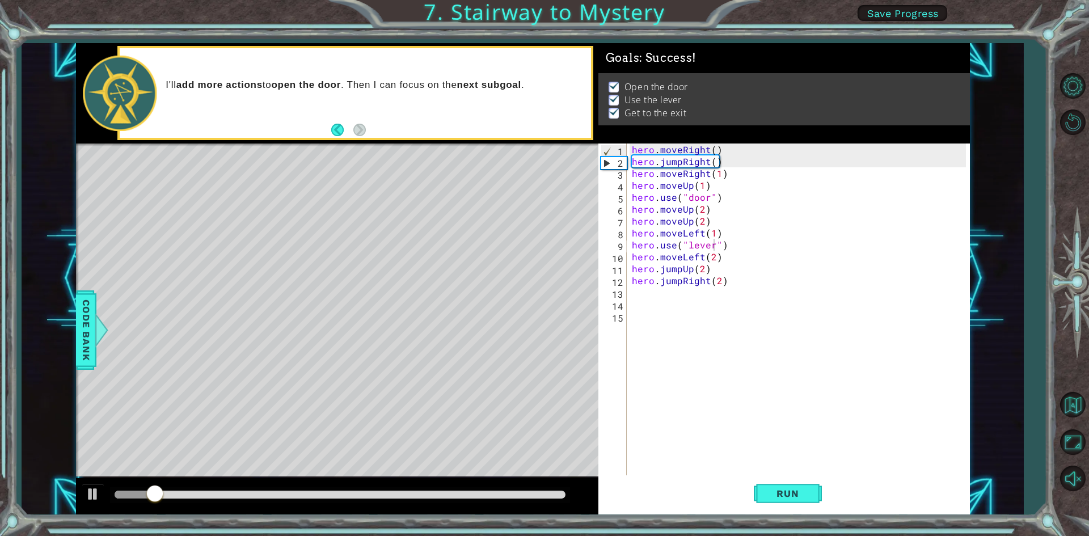
drag, startPoint x: 341, startPoint y: 486, endPoint x: 353, endPoint y: 488, distance: 12.1
click at [355, 488] on div at bounding box center [337, 496] width 522 height 36
drag, startPoint x: 277, startPoint y: 497, endPoint x: 287, endPoint y: 496, distance: 10.2
click at [285, 496] on div at bounding box center [340, 495] width 451 height 8
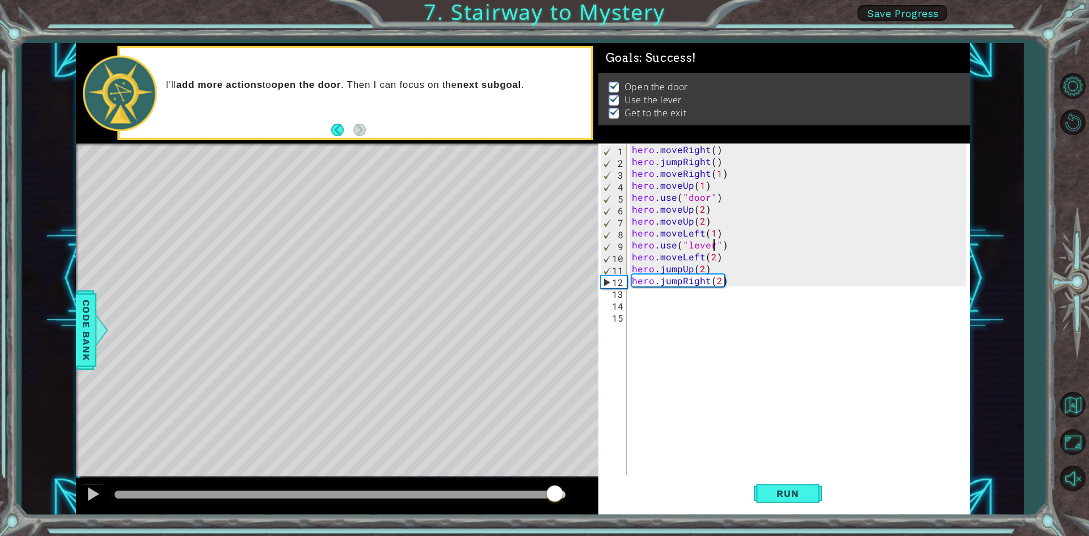
drag, startPoint x: 287, startPoint y: 496, endPoint x: 792, endPoint y: 445, distance: 508.0
click at [792, 445] on div "1 ההההההההההההההההההההההההההההההההההההההההההההההההההההההההההההההההההההההההההההה…" at bounding box center [523, 279] width 894 height 472
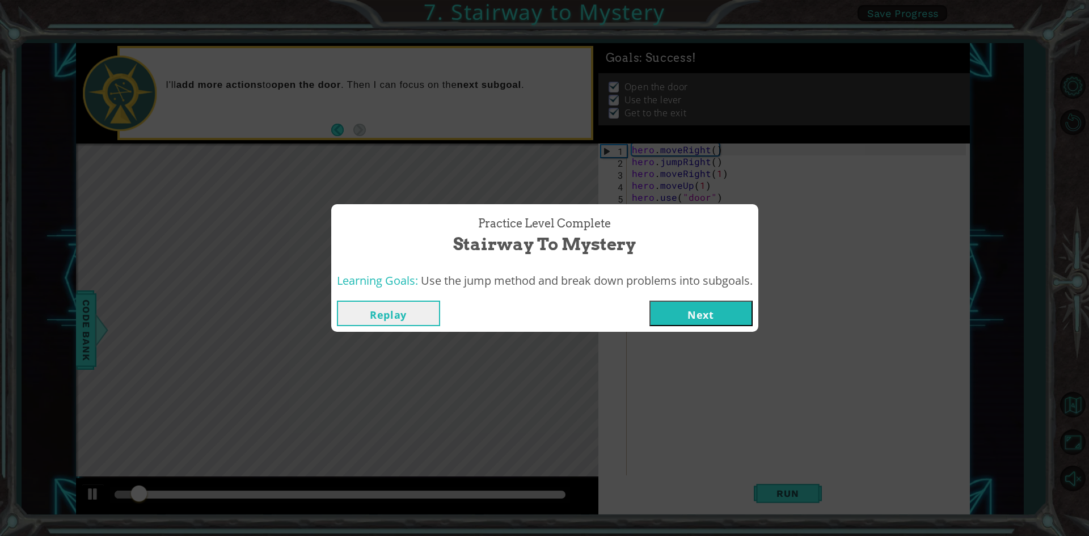
click at [699, 318] on button "Next" at bounding box center [701, 314] width 103 height 26
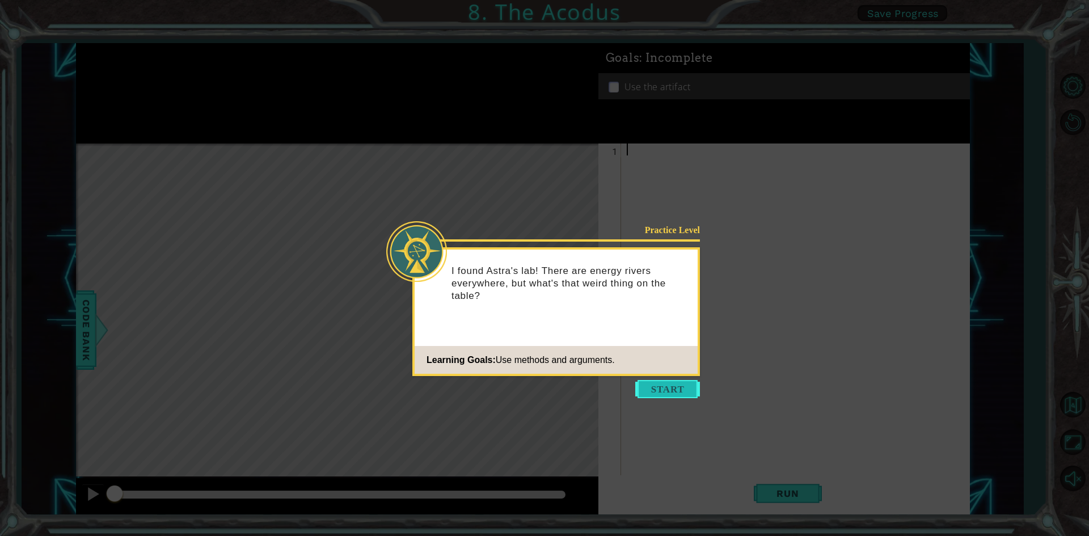
click at [695, 384] on button "Start" at bounding box center [667, 389] width 65 height 18
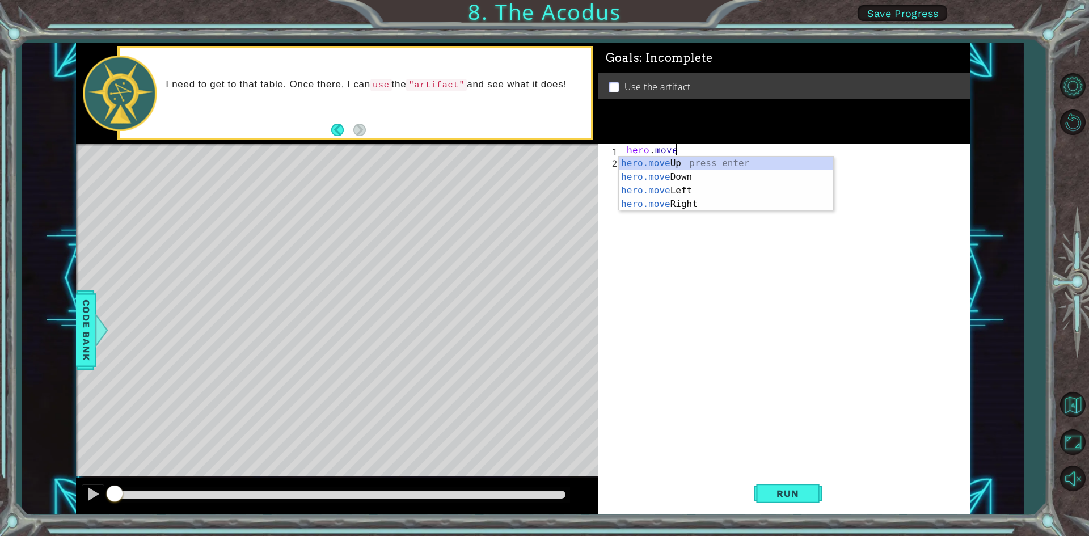
scroll to position [0, 3]
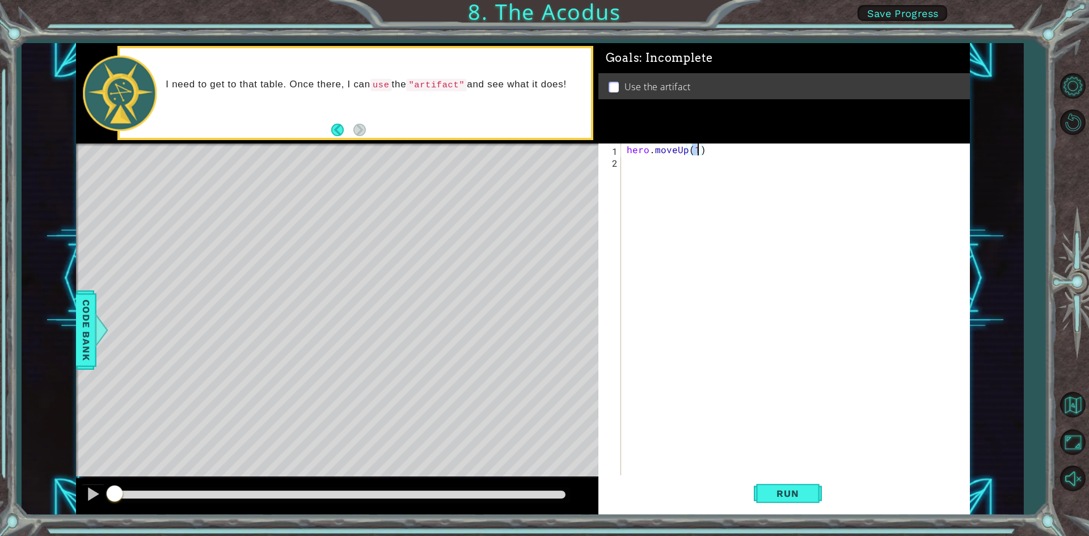
type textarea "hero.moveUp(2)"
type textarea "hero.movelrft"
type textarea "hero.moveLeft(2)"
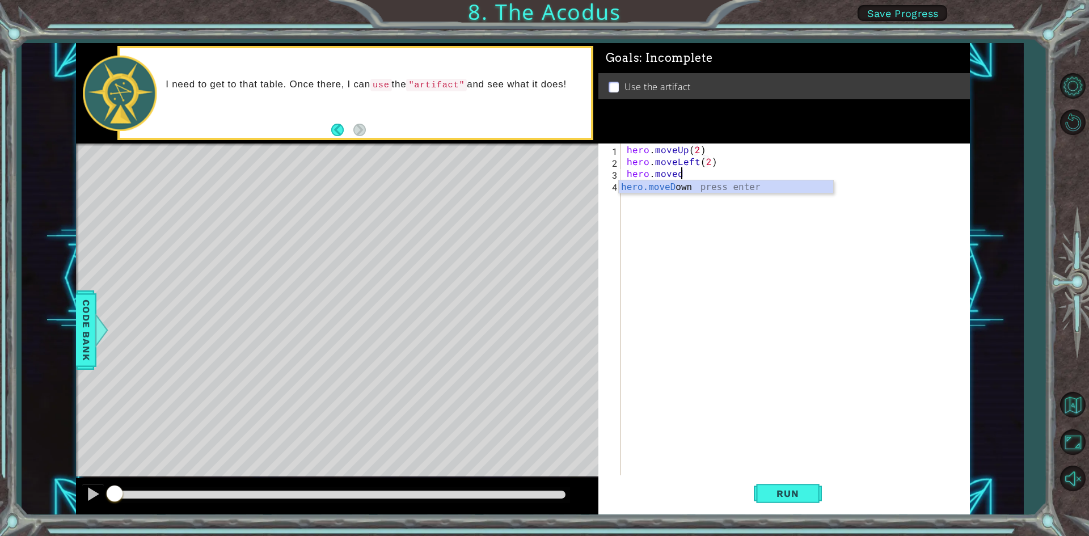
scroll to position [0, 3]
type textarea "hero.moveDown(2)"
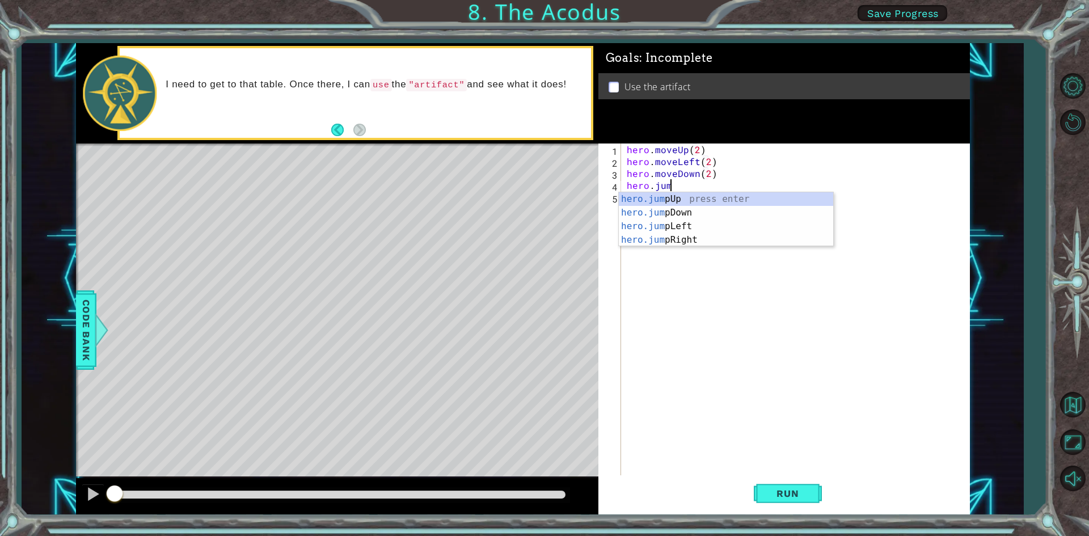
scroll to position [0, 2]
type textarea "hero.jumpl"
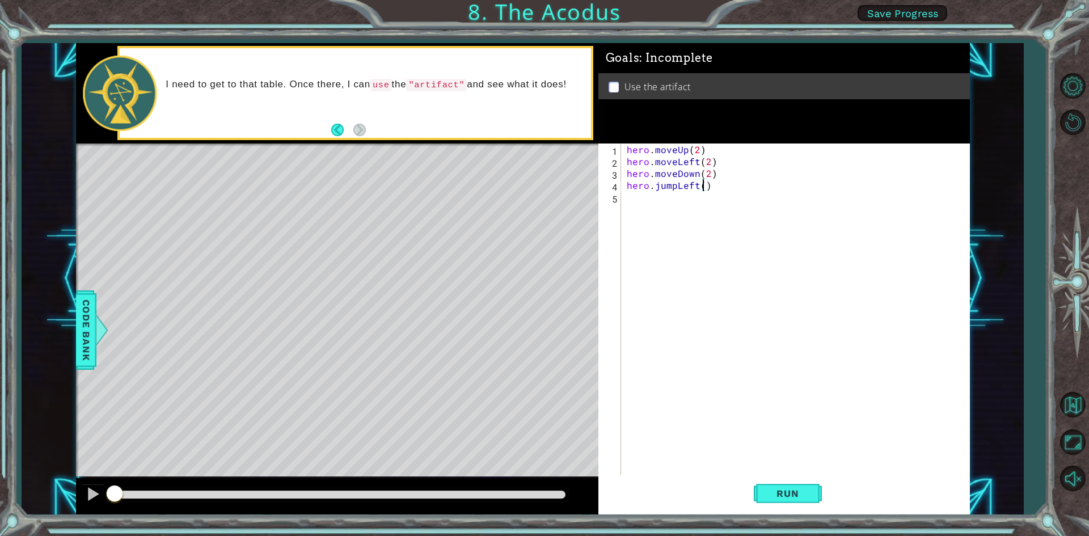
type textarea "hero.jumpLeft(3)"
click at [785, 494] on span "Run" at bounding box center [787, 493] width 45 height 11
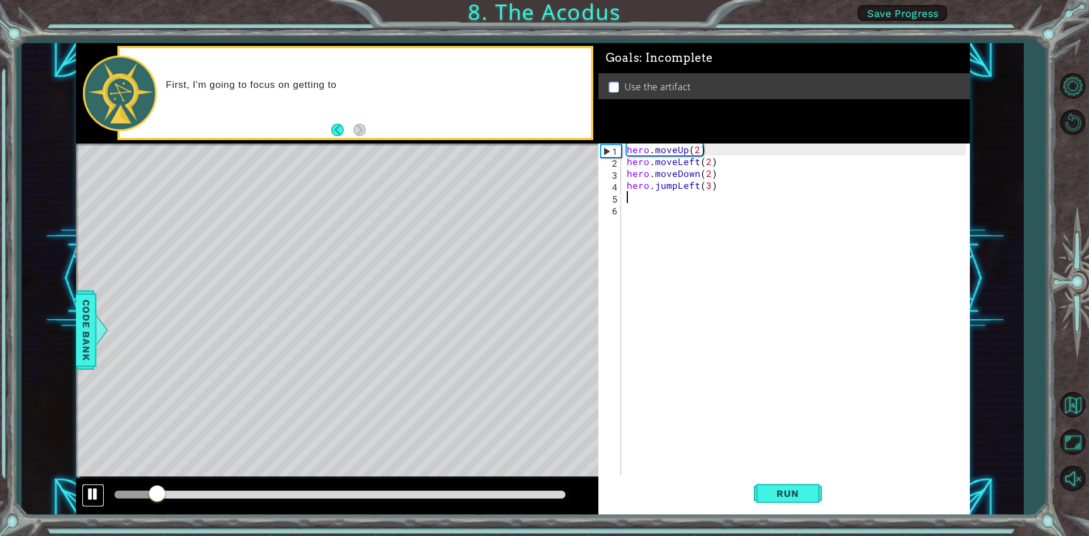
click at [96, 495] on div at bounding box center [93, 494] width 15 height 15
click at [715, 192] on div "hero . moveUp ( 2 ) hero . moveLeft ( 2 ) hero . moveDown ( 2 ) hero . jumpLeft…" at bounding box center [798, 322] width 347 height 357
click at [718, 188] on div "hero . moveUp ( 2 ) hero . moveLeft ( 2 ) hero . moveDown ( 2 ) hero . jumpLeft…" at bounding box center [798, 322] width 347 height 357
type textarea "hero.jumpLeft(3)"
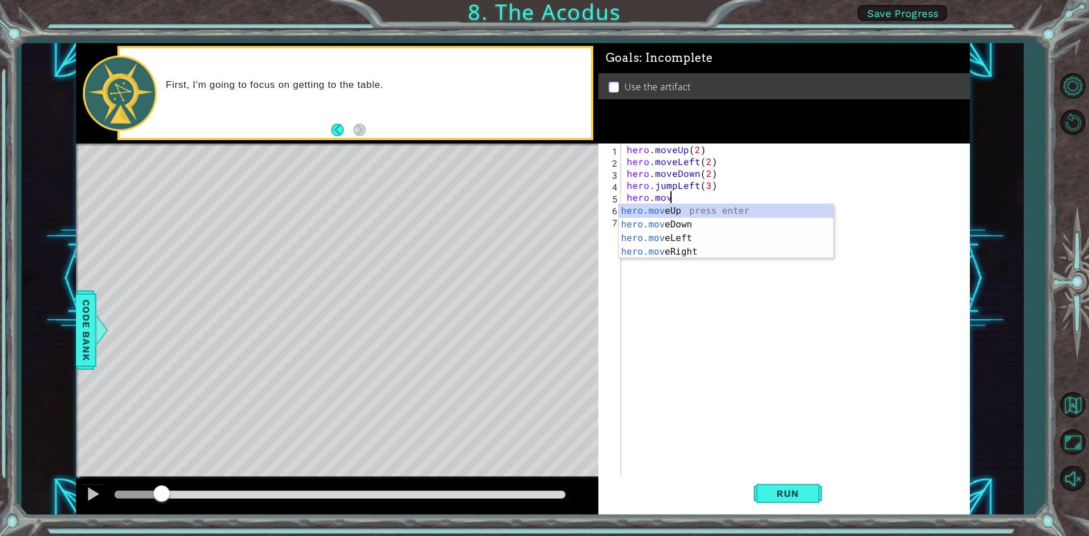
scroll to position [0, 2]
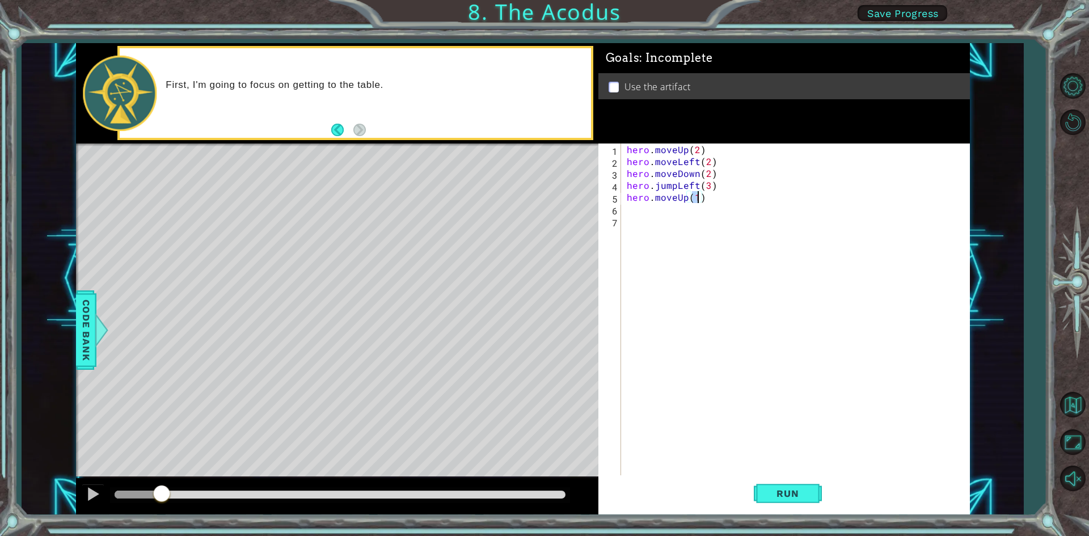
type textarea "hero.moveUp(2)"
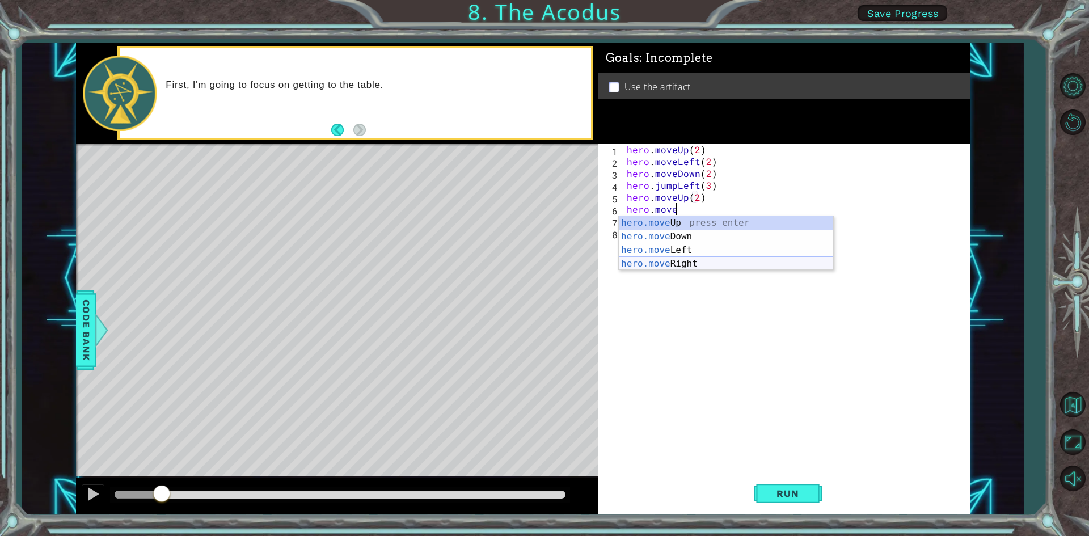
click at [718, 262] on div "hero.move Up press enter hero.move Down press enter hero.move Left press enter …" at bounding box center [726, 257] width 214 height 82
type textarea "hero.moveRight(1)"
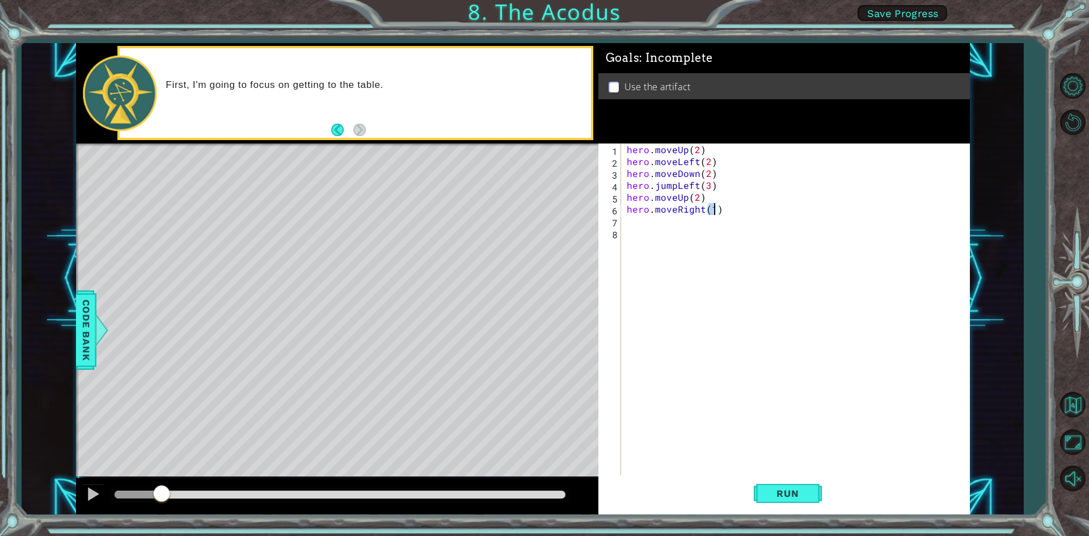
click at [737, 218] on div "hero . moveUp ( 2 ) hero . moveLeft ( 2 ) hero . moveDown ( 2 ) hero . jumpLeft…" at bounding box center [798, 322] width 347 height 357
type textarea "hero.use("artifact")"
click at [798, 491] on span "Run" at bounding box center [787, 493] width 45 height 11
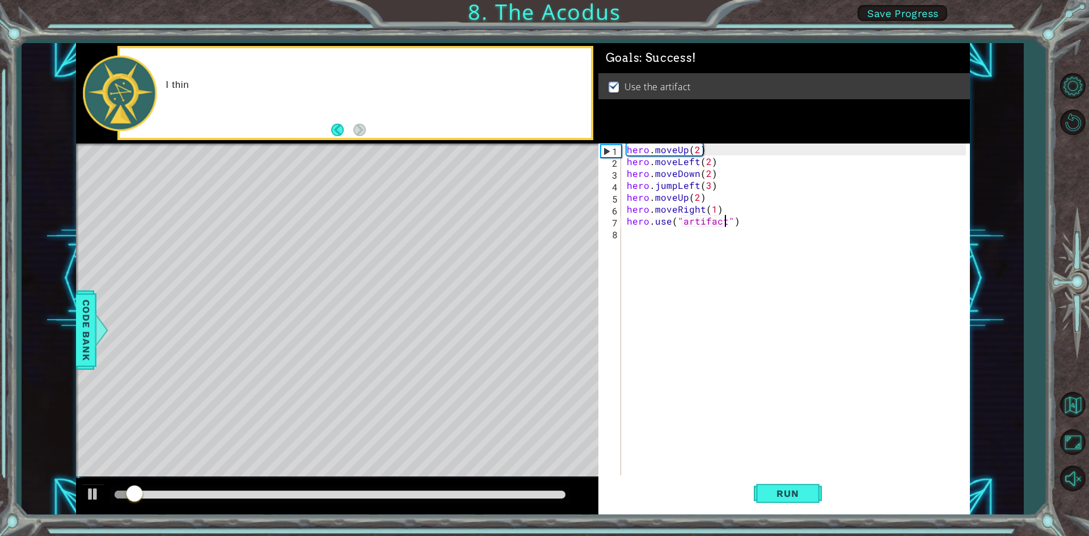
click at [532, 497] on div at bounding box center [340, 495] width 451 height 8
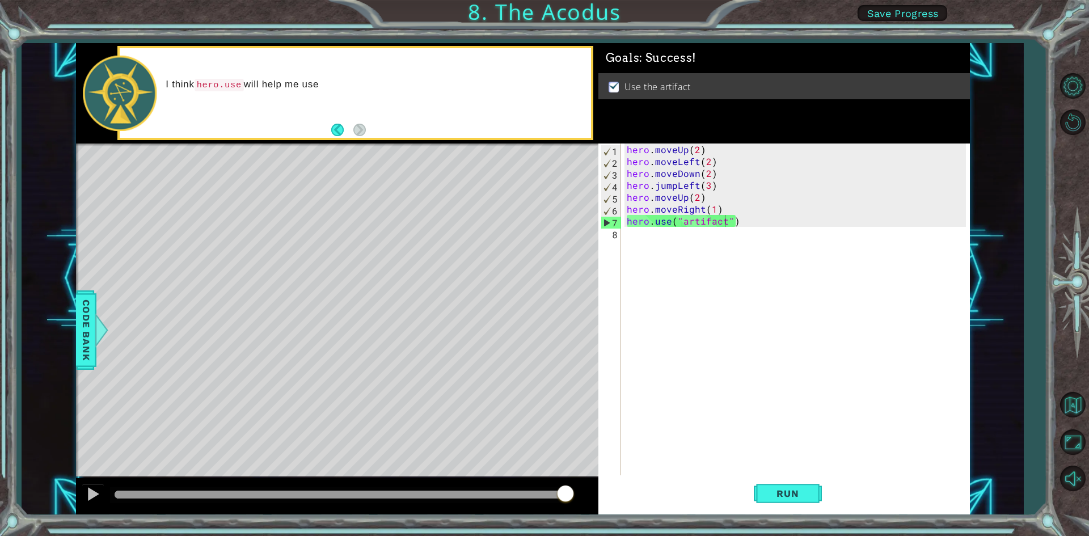
drag, startPoint x: 535, startPoint y: 495, endPoint x: 577, endPoint y: 488, distance: 42.5
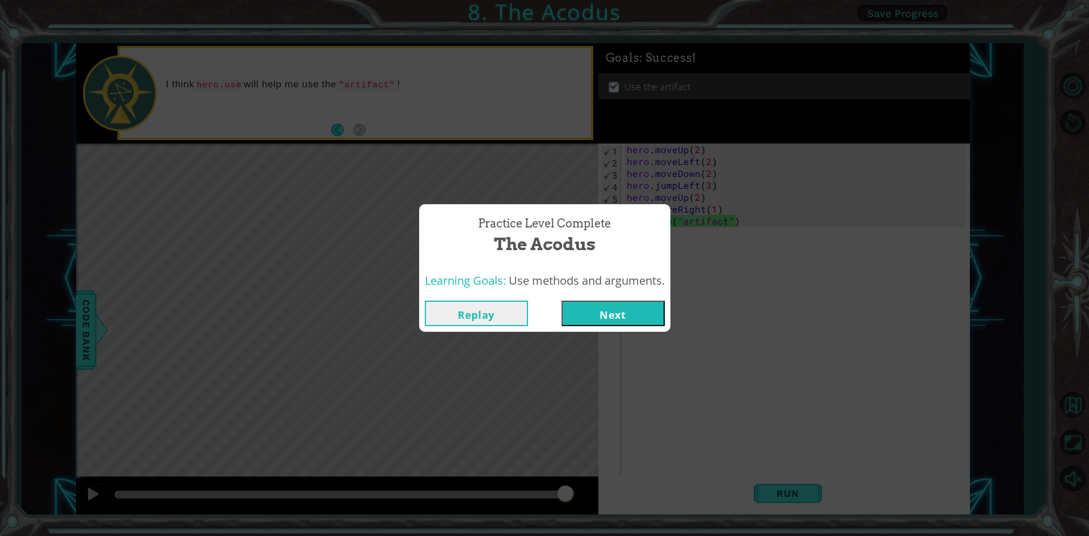
click at [637, 310] on button "Next" at bounding box center [613, 314] width 103 height 26
